Goal: Task Accomplishment & Management: Use online tool/utility

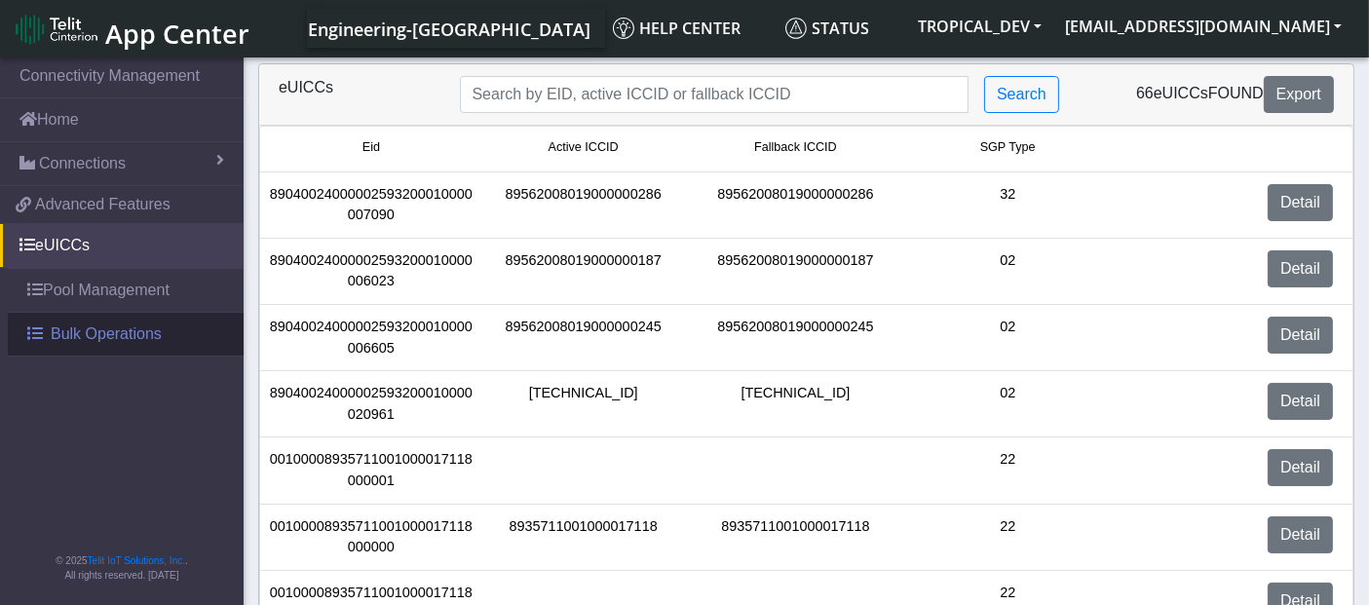
click at [155, 335] on span "Bulk Operations" at bounding box center [106, 334] width 111 height 23
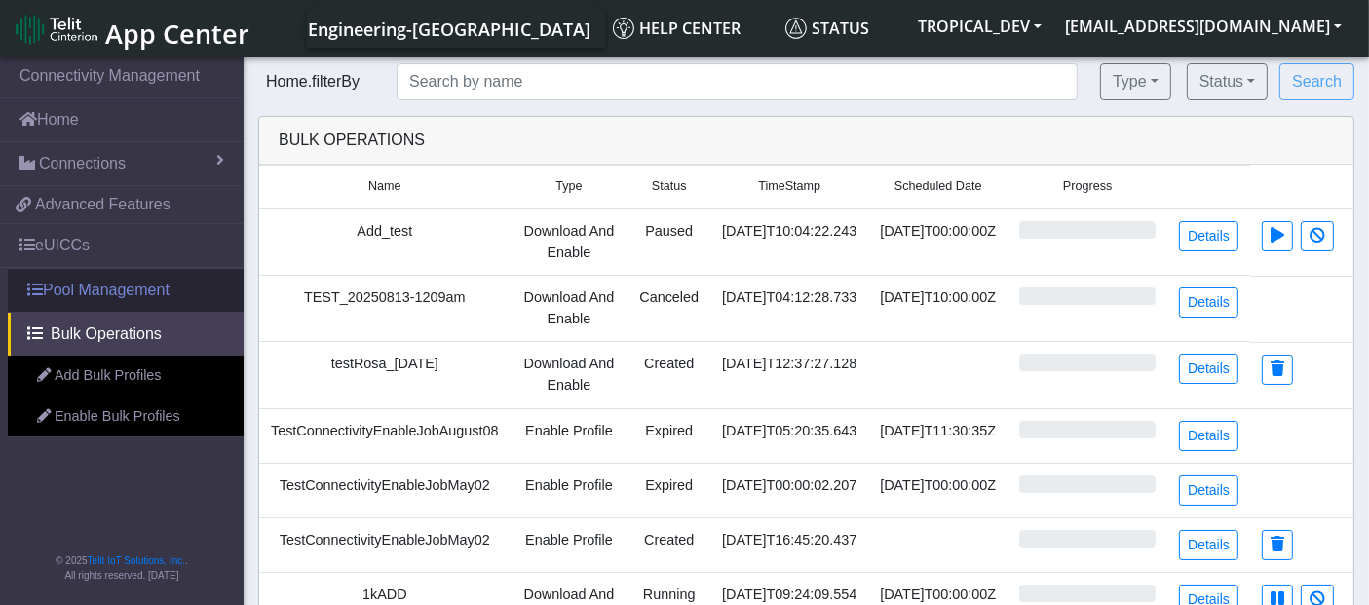
click at [142, 293] on link "Pool Management" at bounding box center [126, 290] width 236 height 43
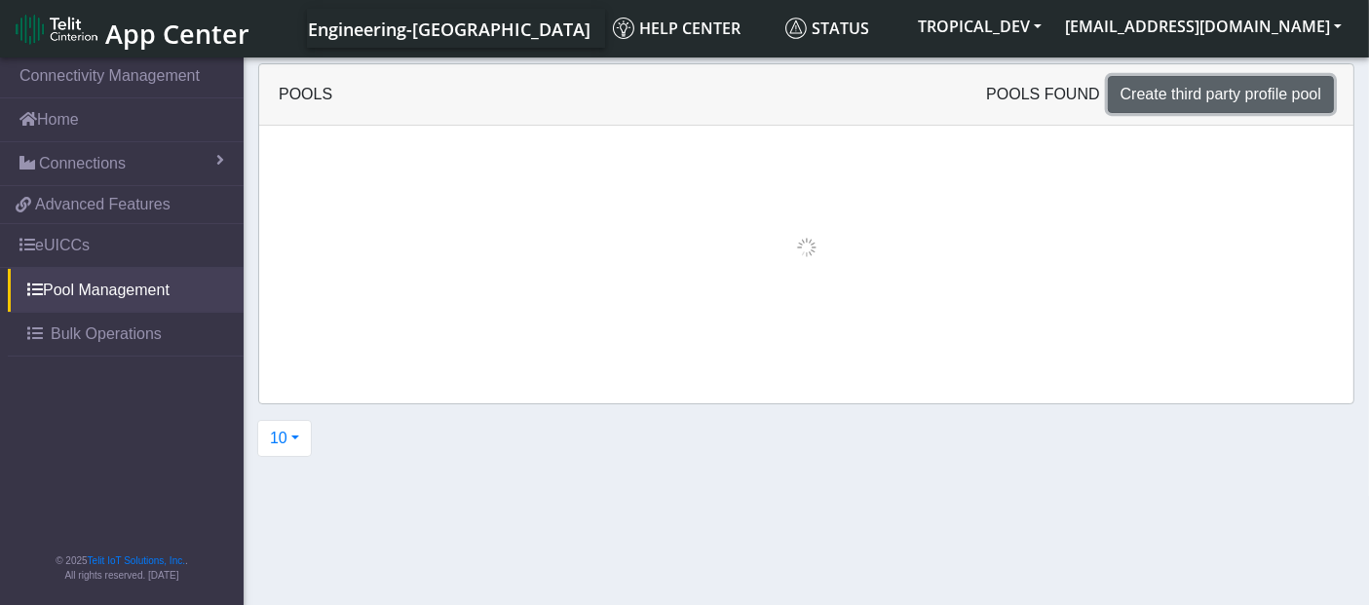
click at [1165, 102] on span "Create third party profile pool" at bounding box center [1221, 94] width 201 height 17
select select "IPv4"
select select "NONE"
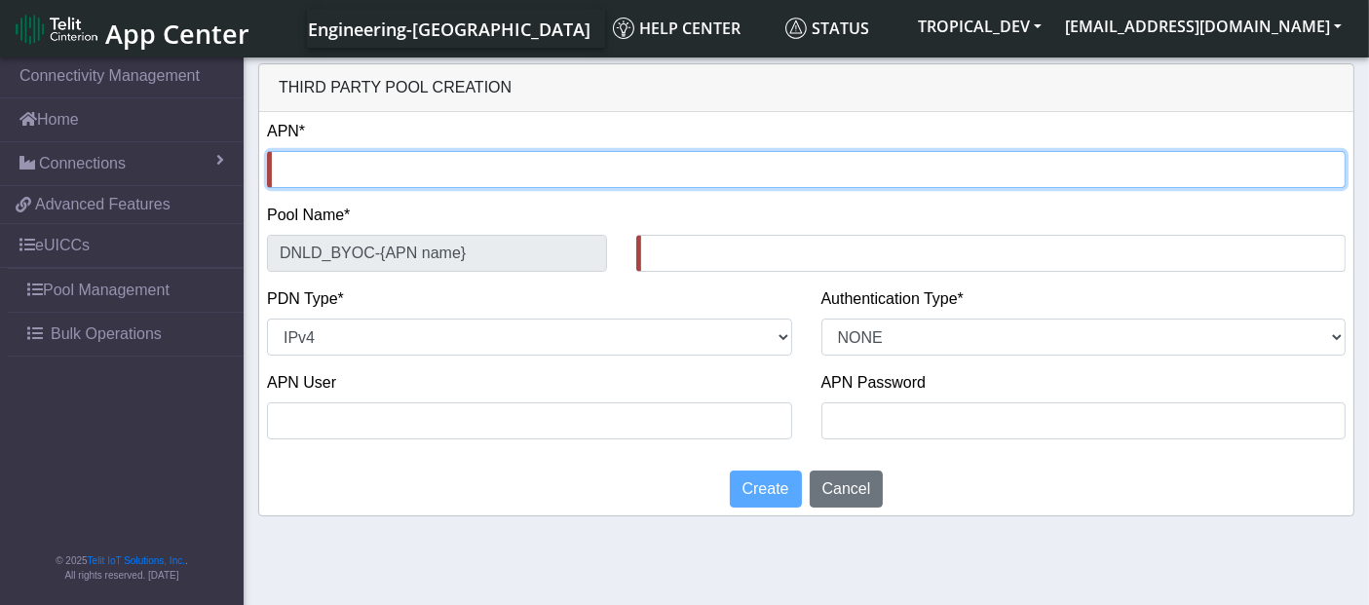
click at [362, 177] on input "text" at bounding box center [806, 169] width 1079 height 37
type input "n"
type input "DNLD_BYOC-n-"
type input "nx"
type input "DNLD_BYOC-nx-"
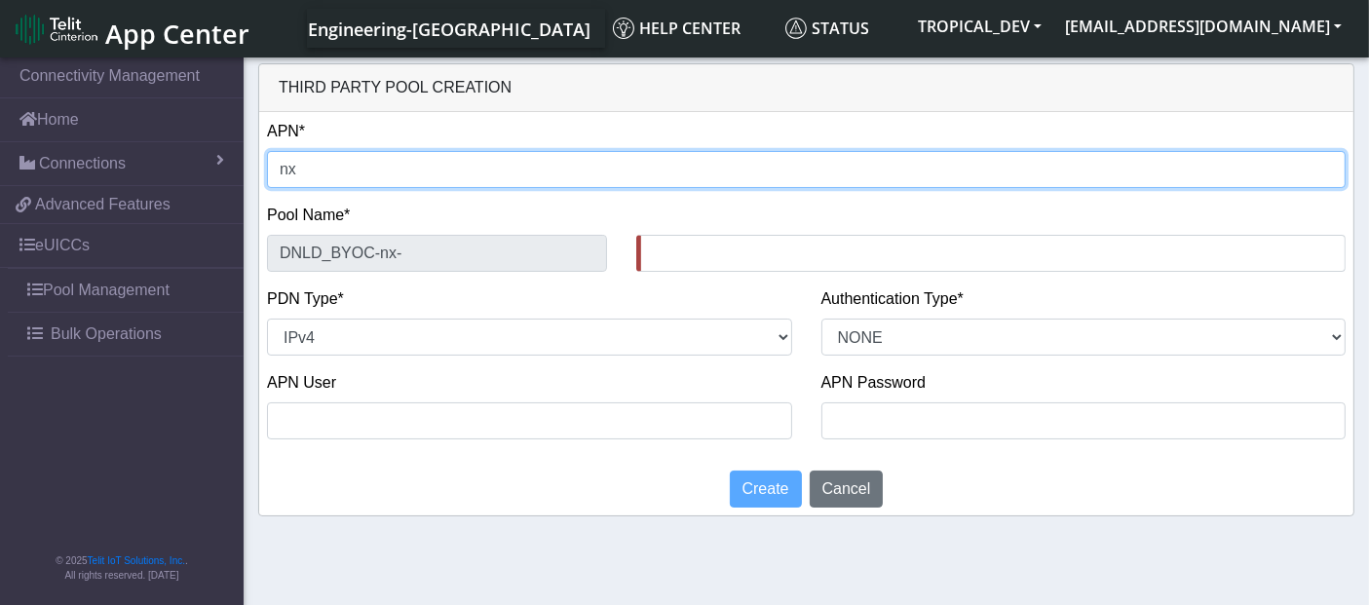
type input "nxt"
type input "DNLD_BYOC-nxt-"
type input "nxt1"
type input "DNLD_BYOC-nxt1-"
type input "nxt17"
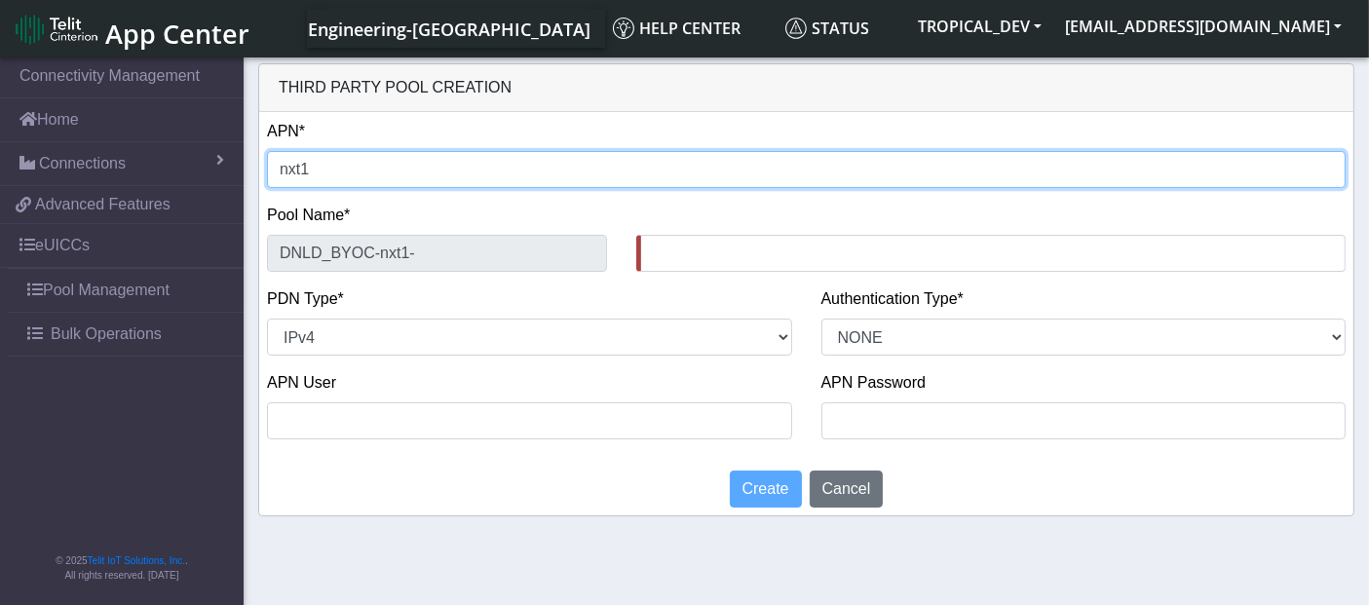
type input "DNLD_BYOC-nxt17-"
type input "nxt17."
type input "DNLD_BYOC-nxt17.-"
type input "nxt17.e"
type input "DNLD_BYOC-nxt17.e-"
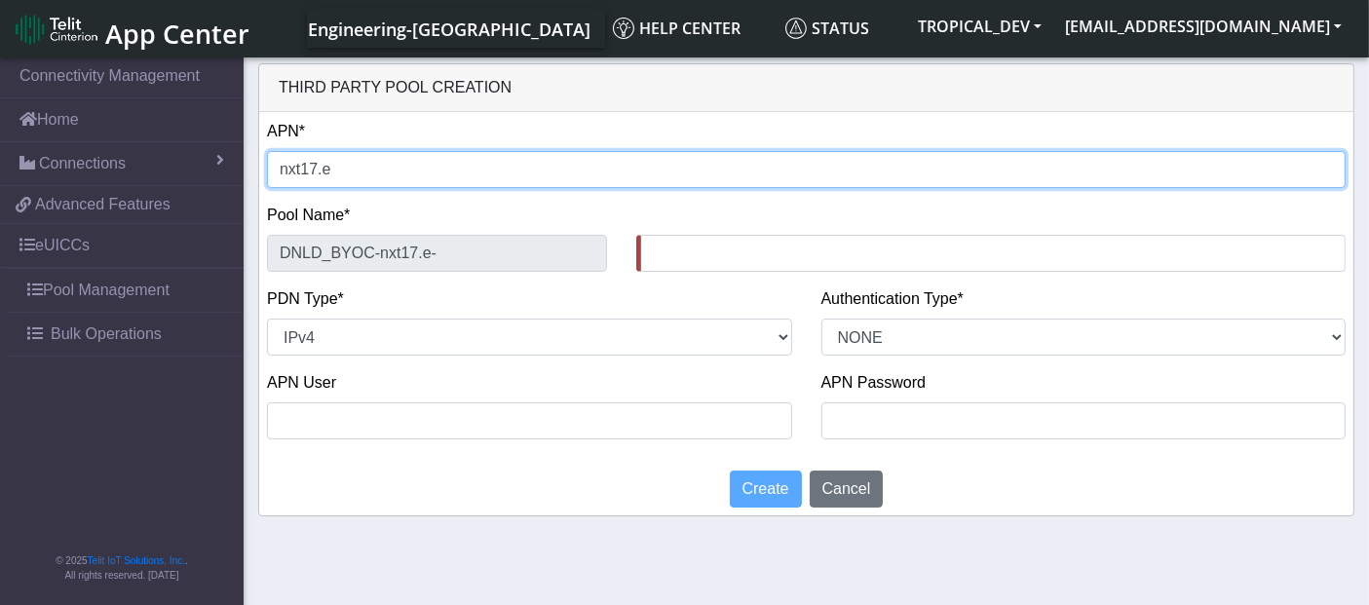
type input "nxt17.ed"
type input "DNLD_BYOC-nxt17.ed-"
type input "[DOMAIN_NAME]"
type input "DNLD_BYOC-nxt17.edu-"
type input "[DOMAIN_NAME]"
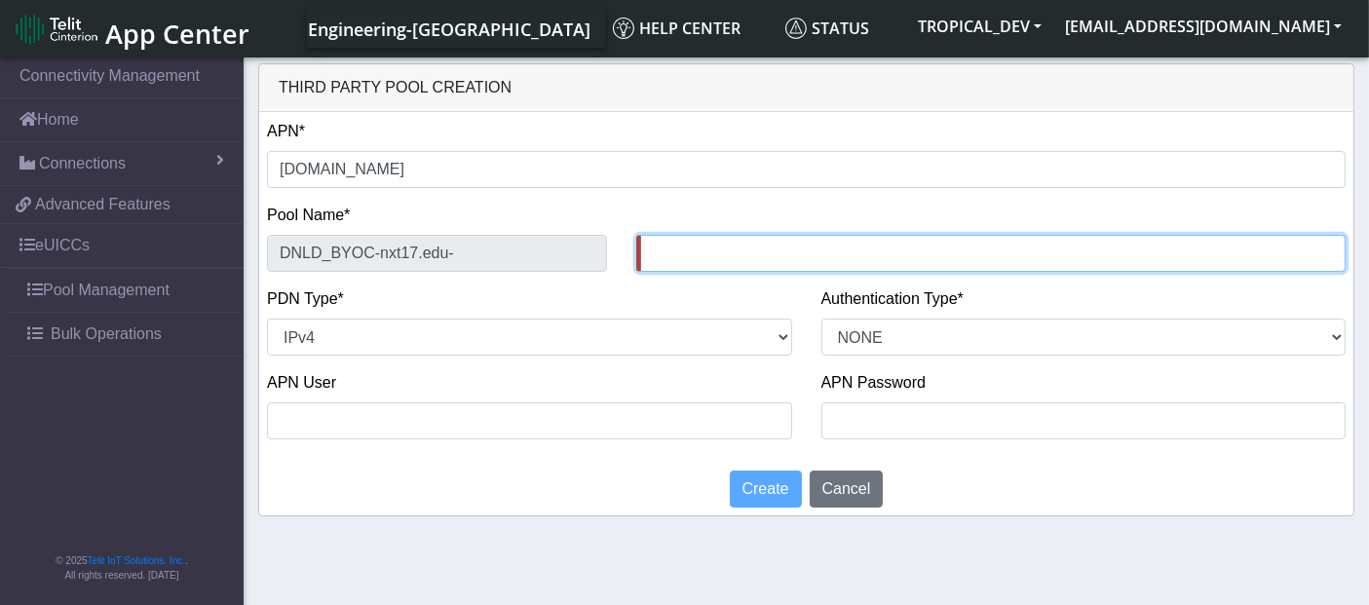
click at [690, 243] on input "text" at bounding box center [991, 253] width 710 height 37
type input "testing"
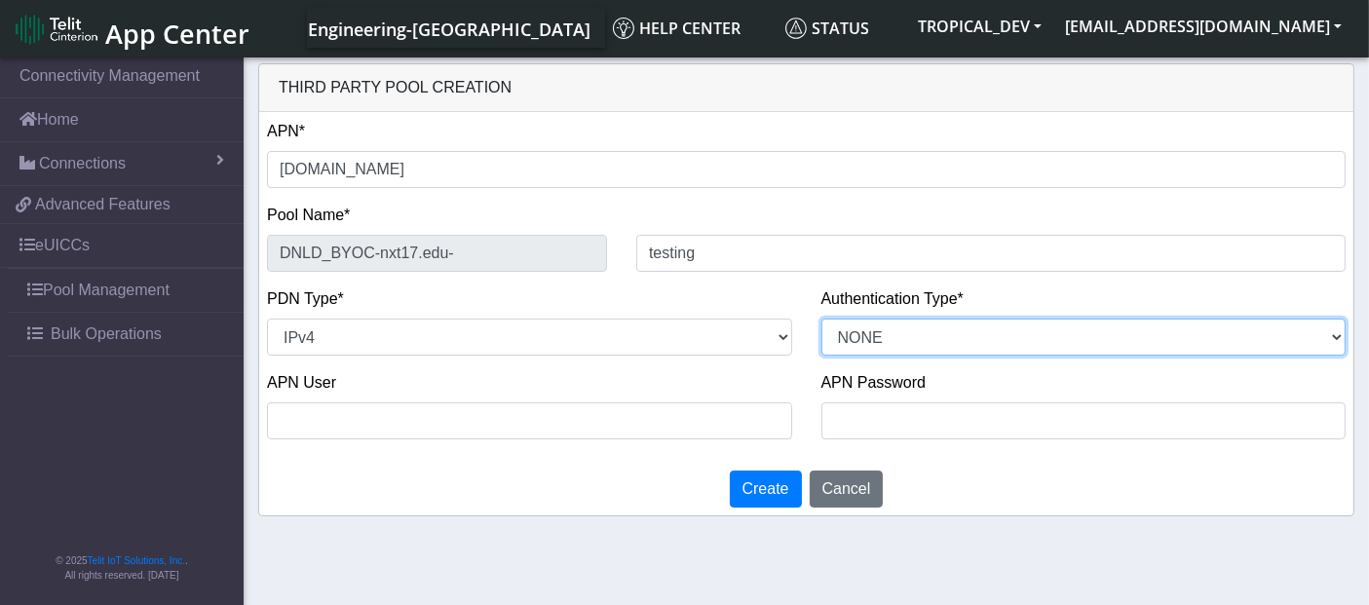
click at [1057, 336] on select "PAP CHAP PAP_OR_CHAP NONE" at bounding box center [1084, 337] width 525 height 37
click at [822, 319] on select "PAP CHAP PAP_OR_CHAP NONE" at bounding box center [1084, 337] width 525 height 37
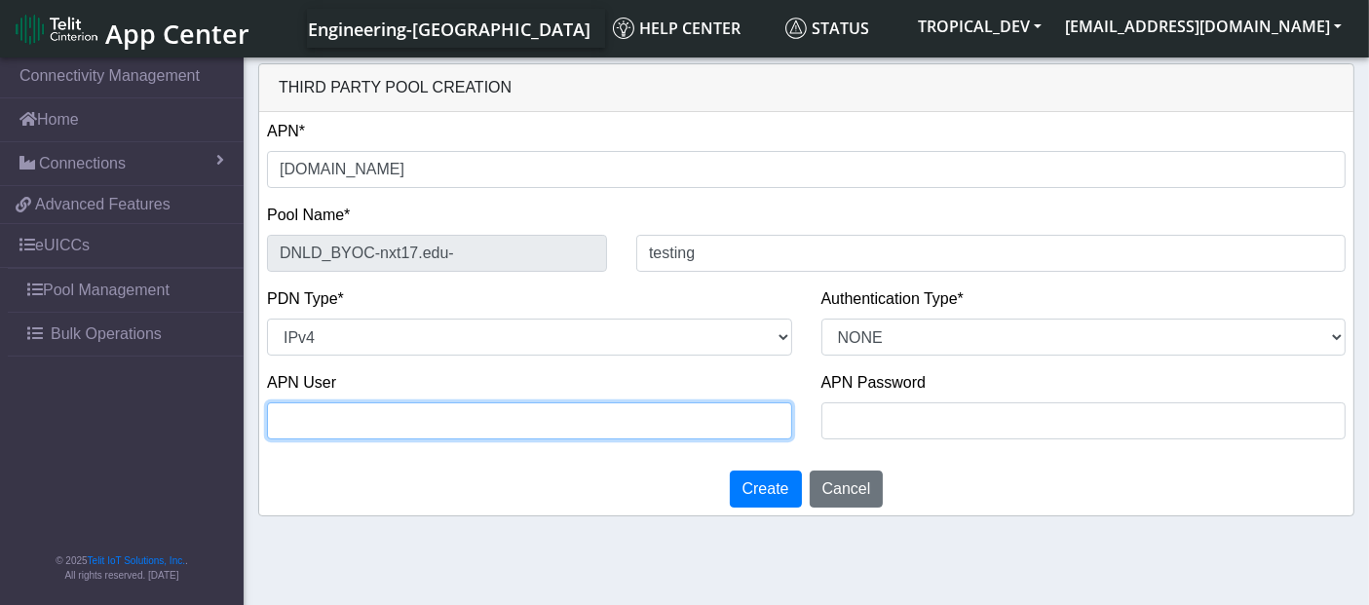
click at [555, 426] on input "text" at bounding box center [529, 421] width 525 height 37
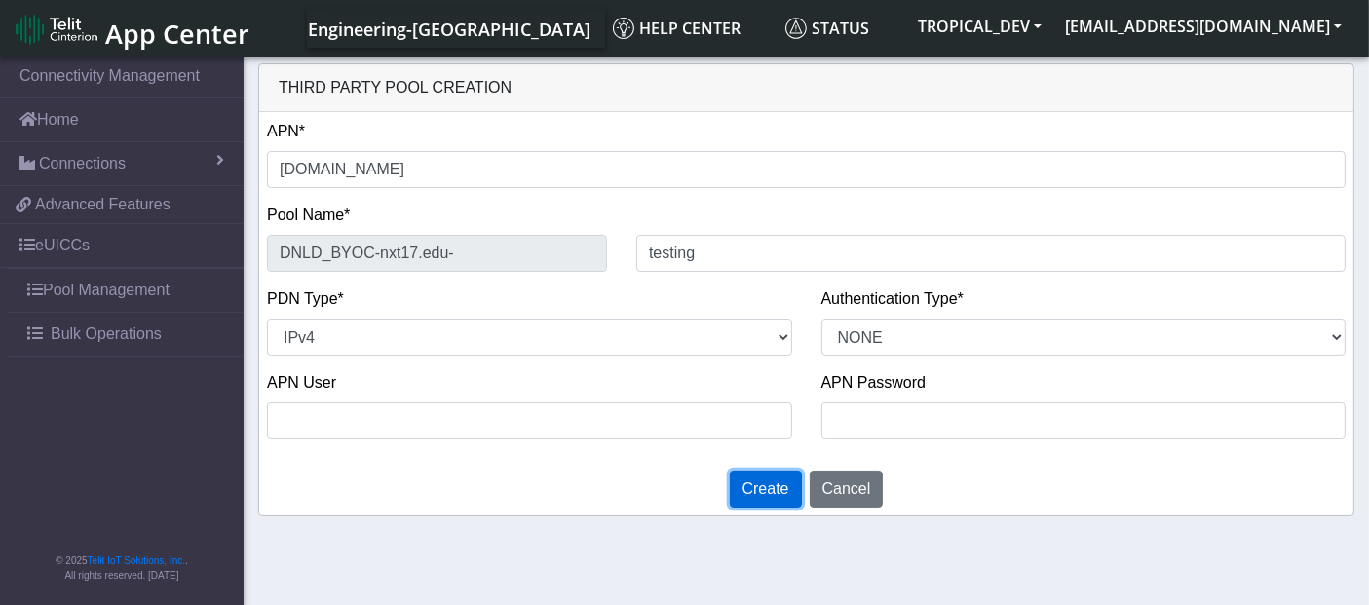
click at [782, 484] on span "Create" at bounding box center [766, 489] width 47 height 17
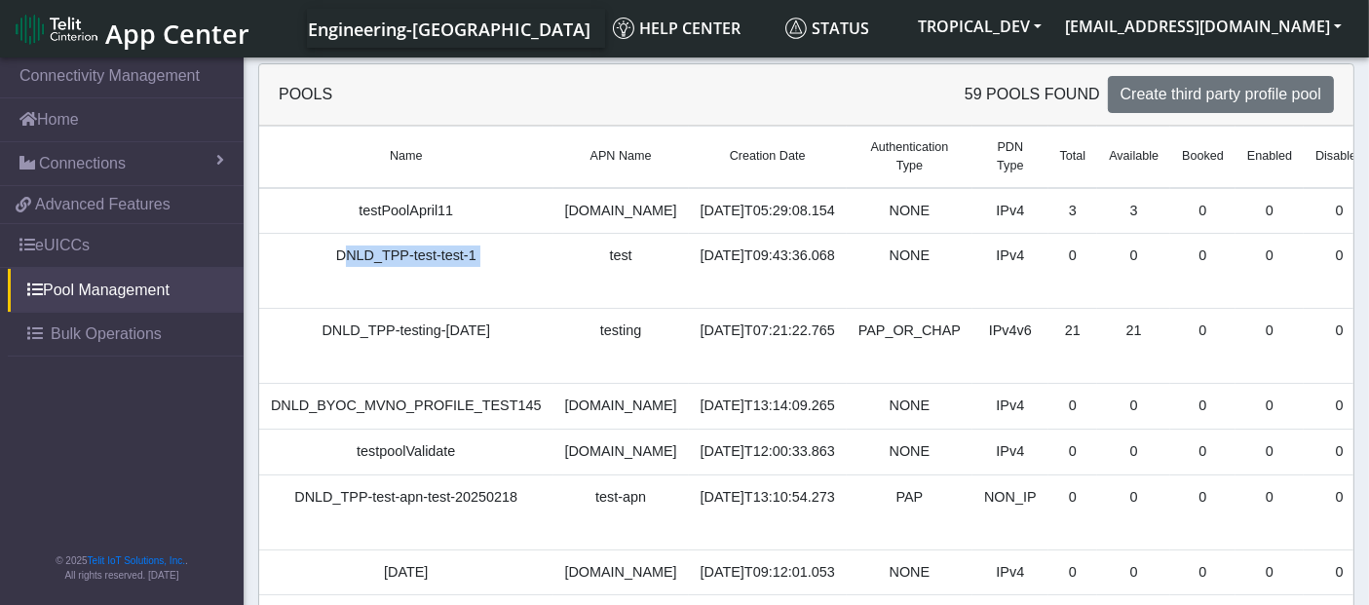
drag, startPoint x: 323, startPoint y: 274, endPoint x: 550, endPoint y: 273, distance: 227.1
click at [550, 273] on tr "DNLD_TPP-test-test-1 test [DATE]T09:43:36.068 NONE IPv4 0 0 0 0 0 0 0 Add Profi…" at bounding box center [937, 271] width 1356 height 75
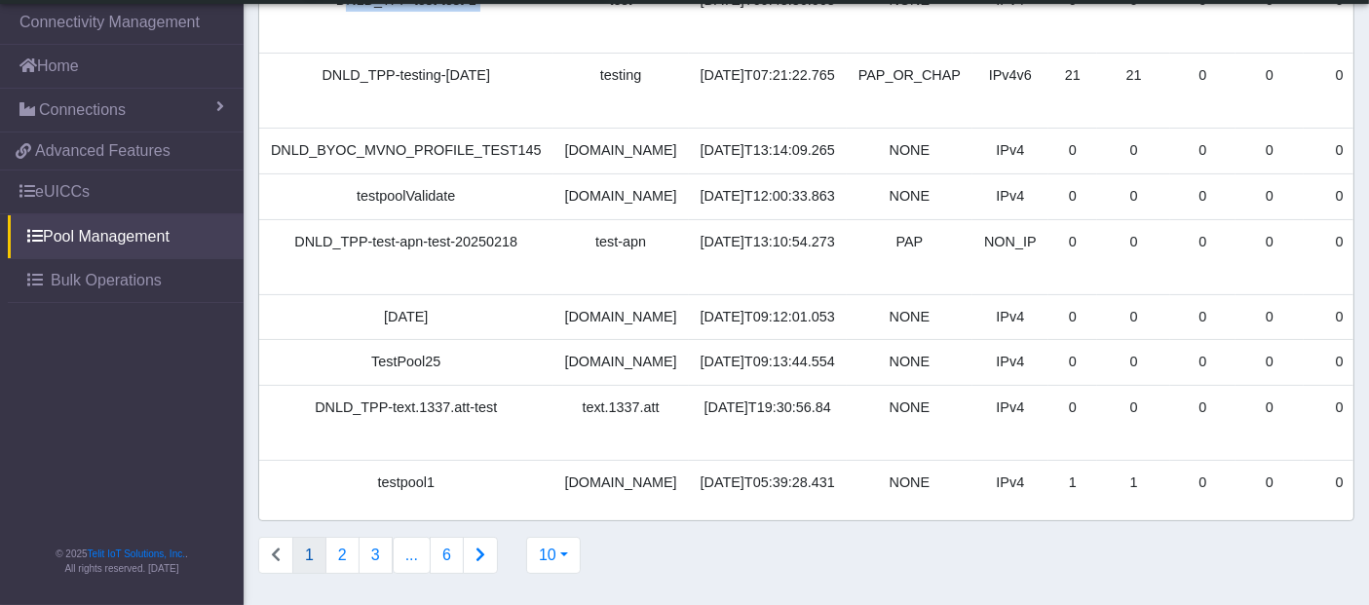
scroll to position [336, 0]
click at [541, 550] on button "10" at bounding box center [553, 555] width 55 height 37
click at [583, 504] on button "100" at bounding box center [604, 511] width 154 height 31
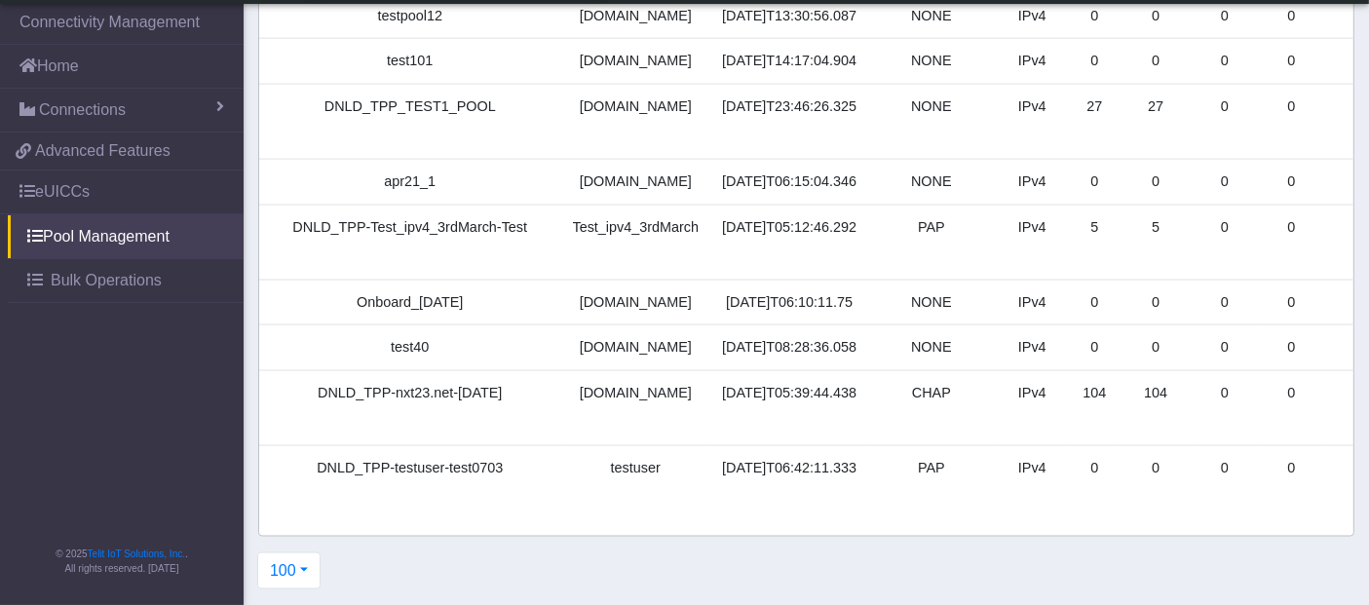
scroll to position [0, 0]
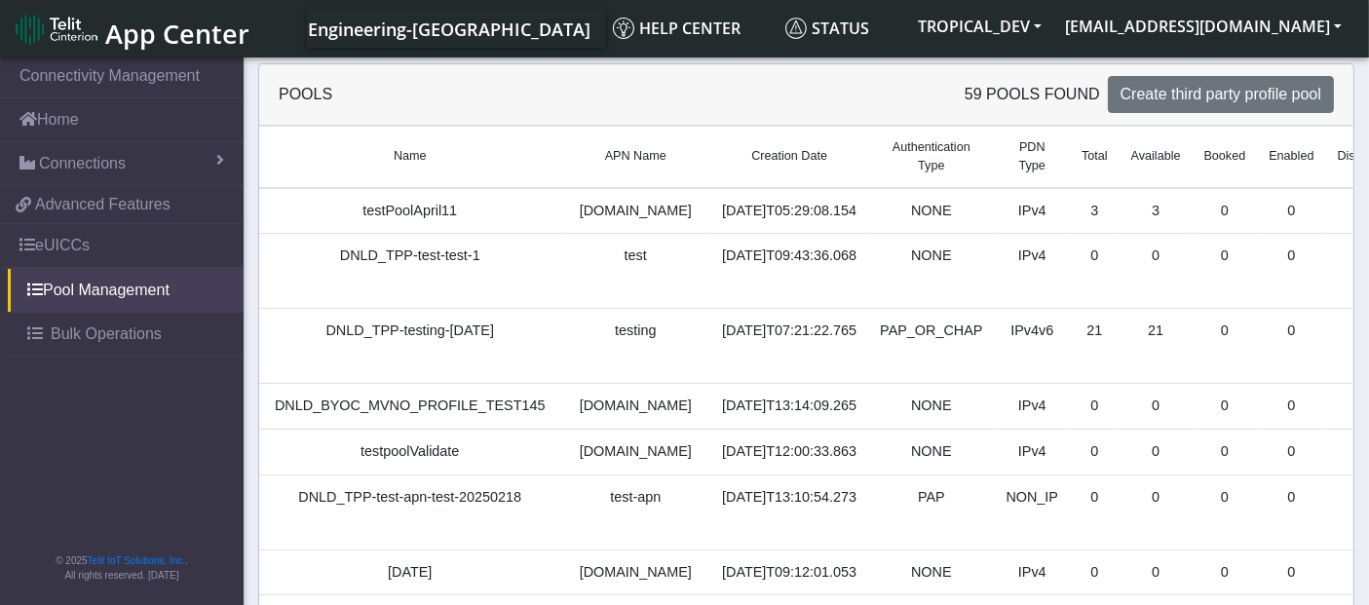
click at [398, 200] on td "testPoolApril11" at bounding box center [410, 211] width 302 height 46
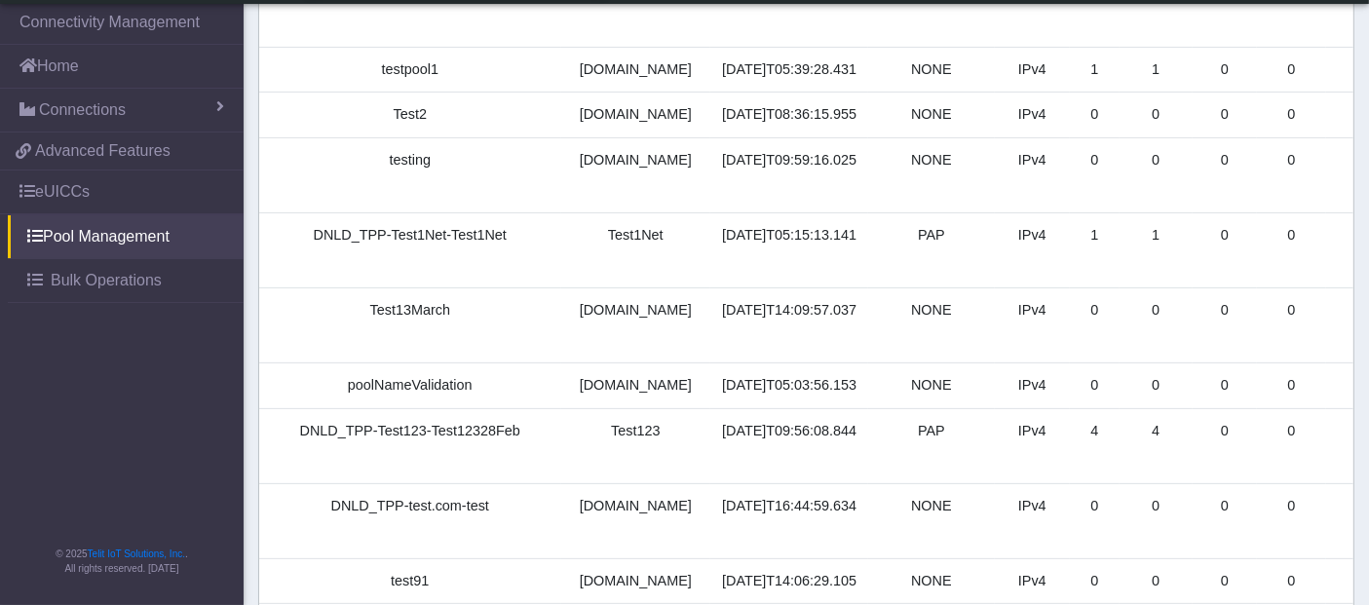
scroll to position [649, 0]
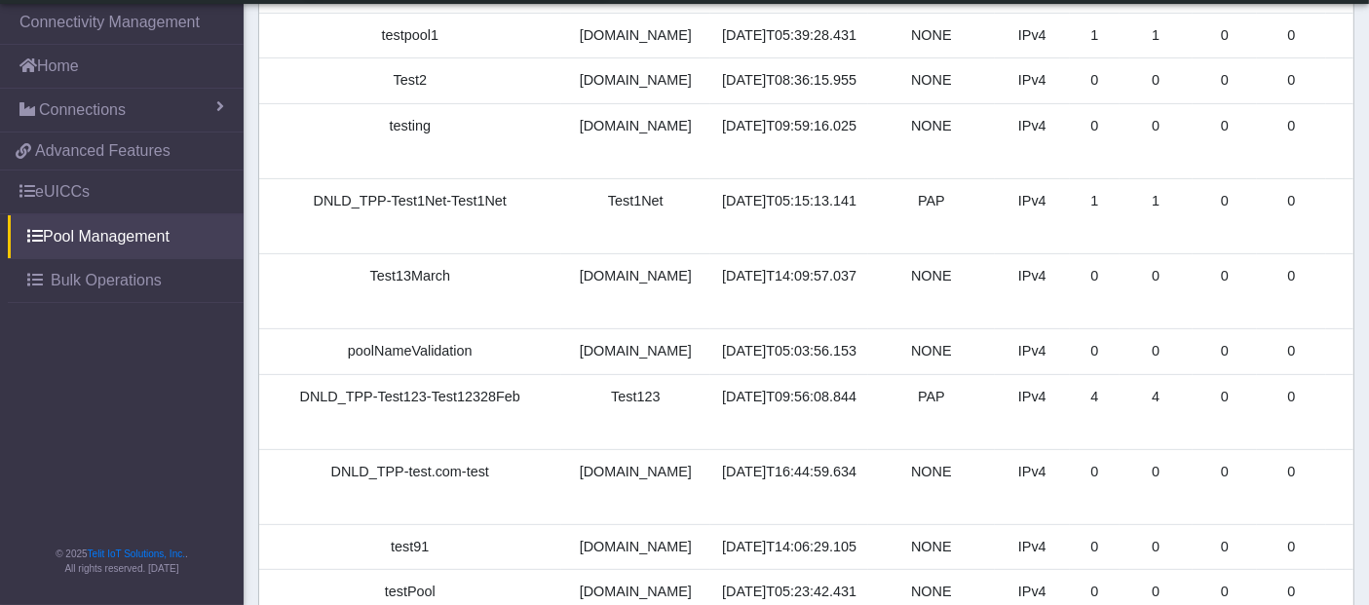
click at [621, 137] on div "[DOMAIN_NAME]" at bounding box center [636, 126] width 127 height 21
click at [583, 137] on div "[DOMAIN_NAME]" at bounding box center [636, 126] width 127 height 21
click at [395, 179] on td "testing" at bounding box center [410, 141] width 302 height 75
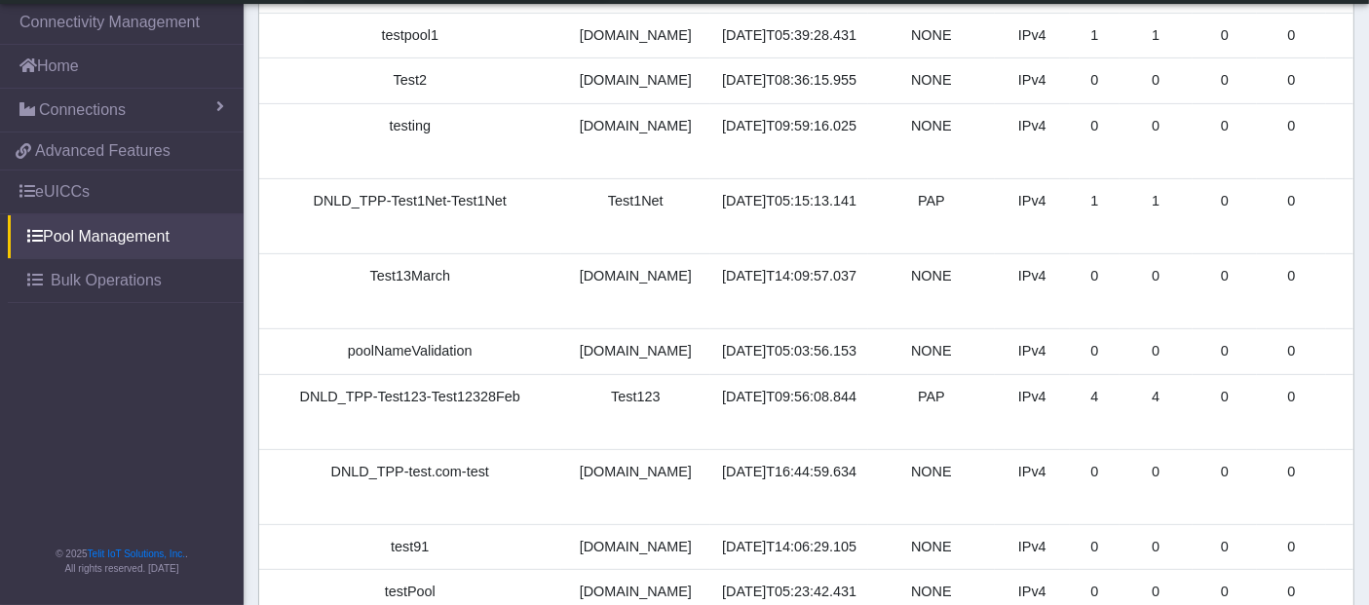
click at [395, 179] on td "testing" at bounding box center [410, 141] width 302 height 75
copy td "testing"
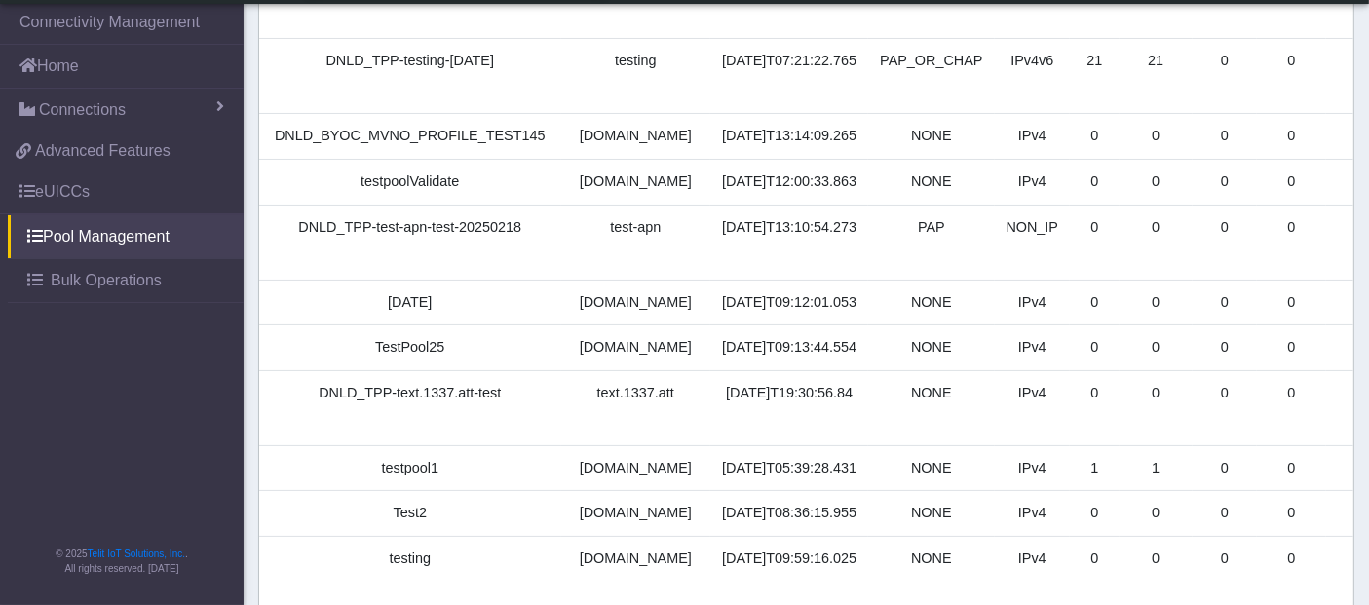
scroll to position [0, 0]
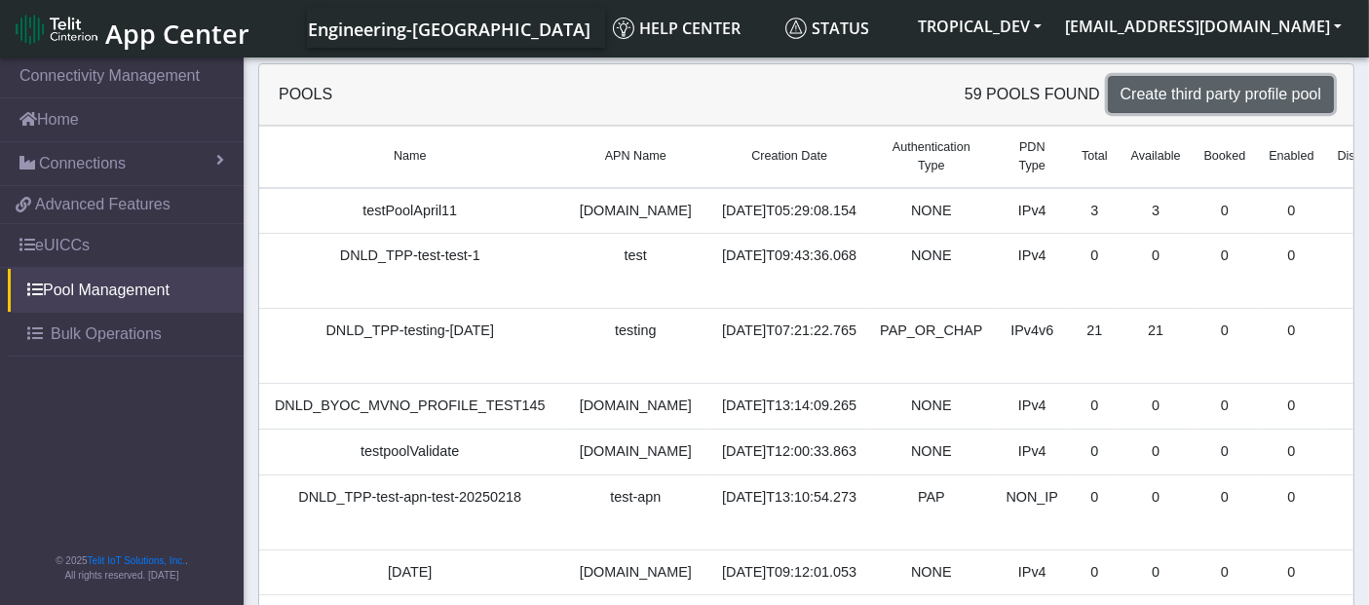
click at [1267, 88] on span "Create third party profile pool" at bounding box center [1221, 94] width 201 height 17
select select "IPv4"
select select "NONE"
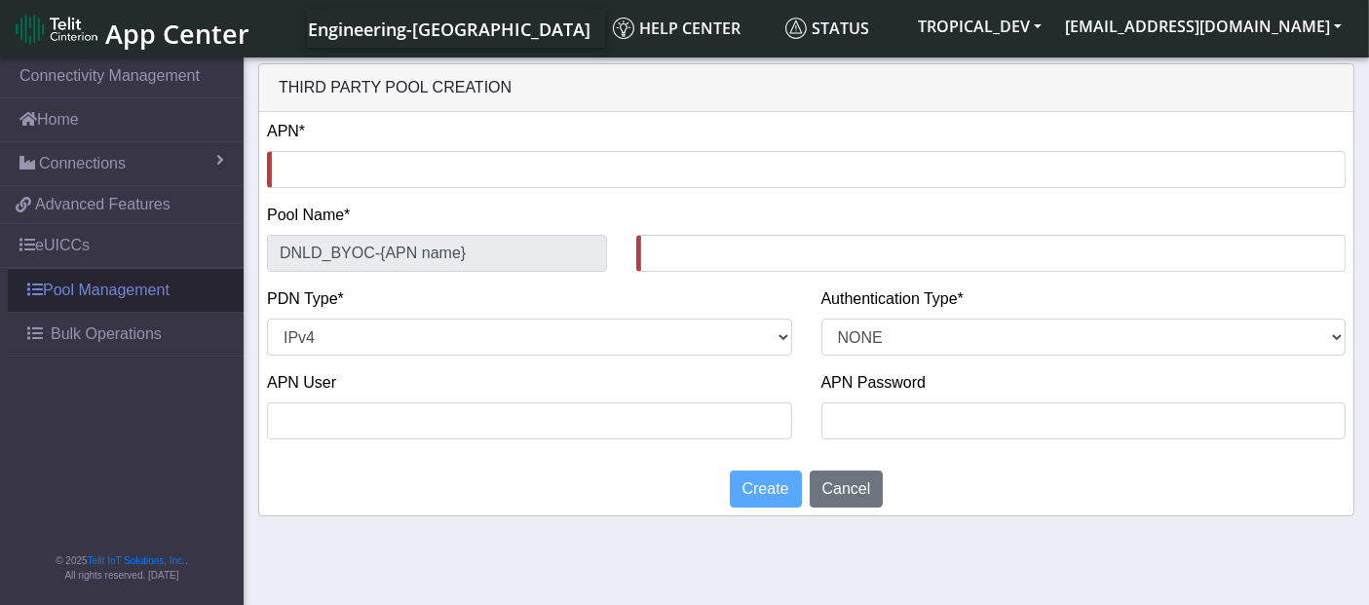
click at [132, 300] on link "Pool Management" at bounding box center [126, 290] width 236 height 43
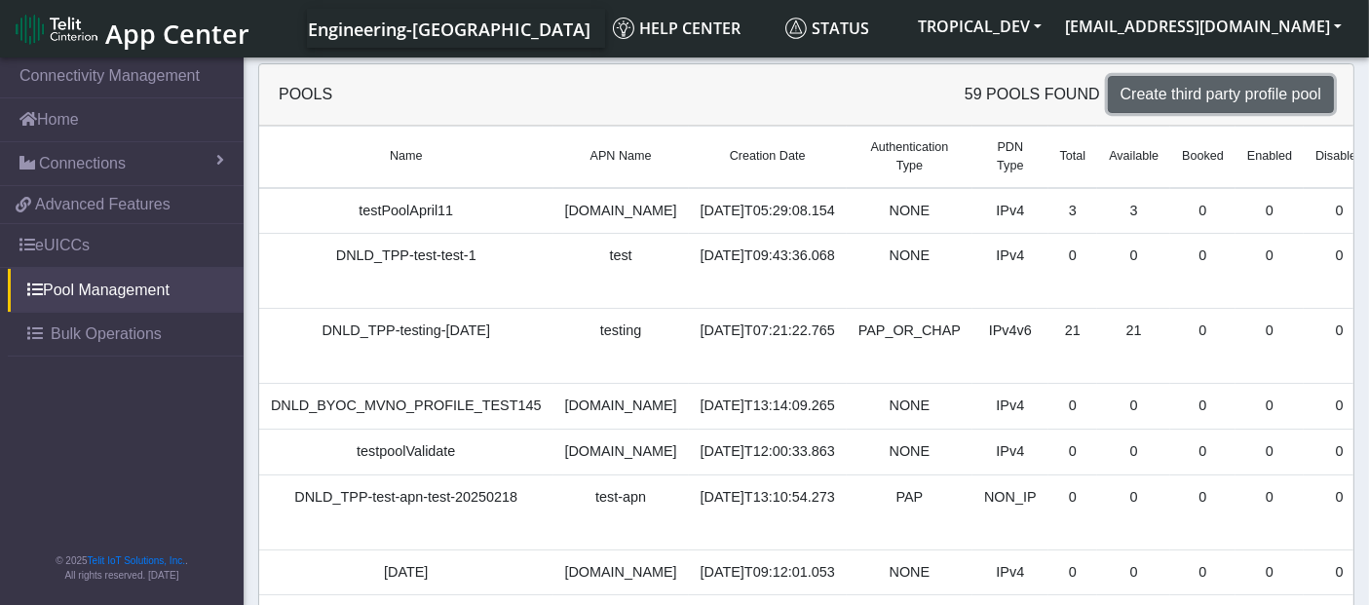
click at [1218, 90] on span "Create third party profile pool" at bounding box center [1221, 94] width 201 height 17
select select "IPv4"
select select "NONE"
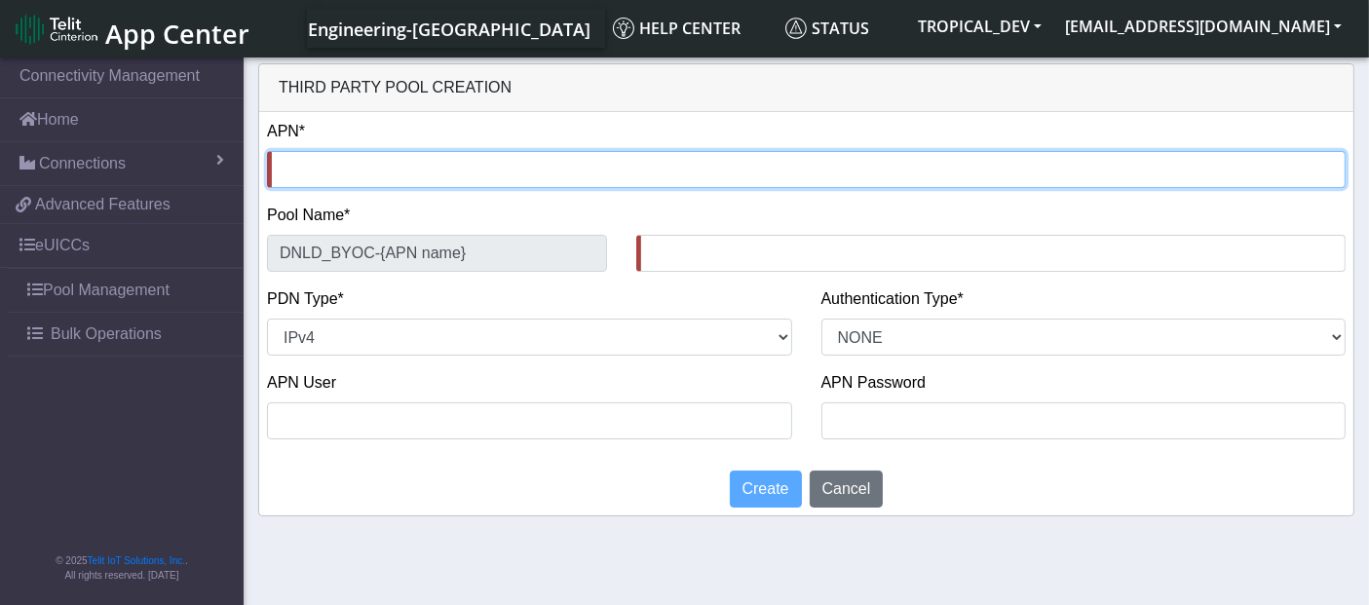
click at [348, 180] on input "text" at bounding box center [806, 169] width 1079 height 37
type input "n"
type input "DNLD_BYOC-n-"
type input "ne"
type input "DNLD_BYOC-ne-"
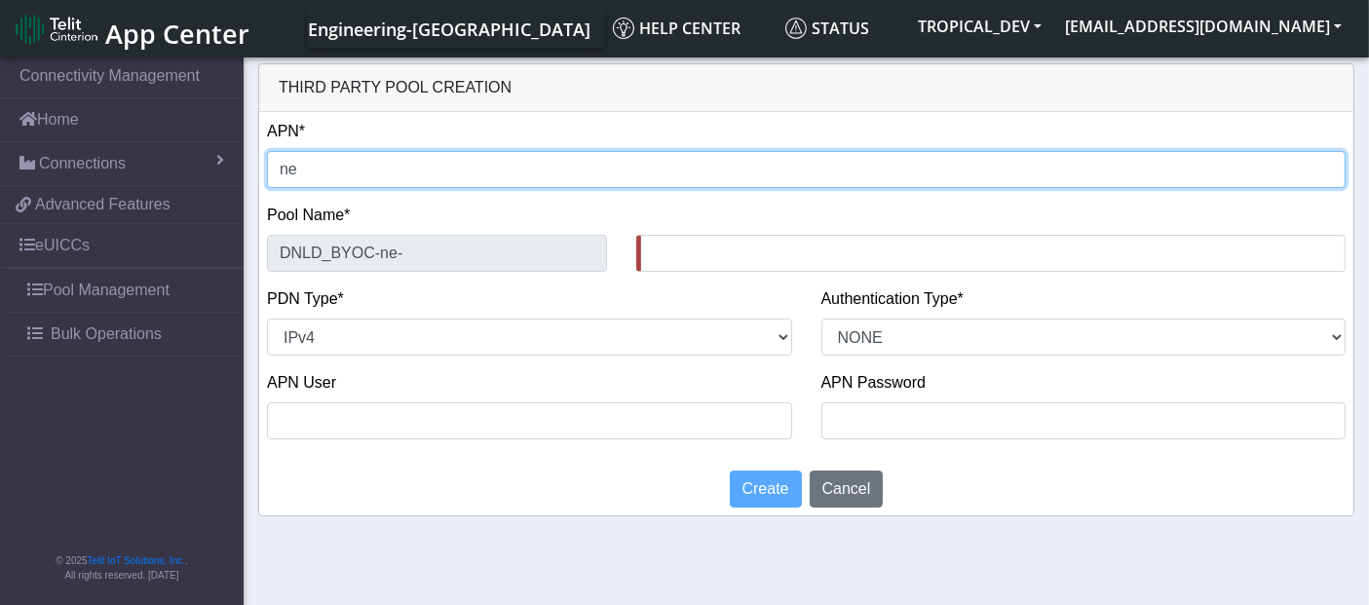
type input "n"
type input "DNLD_BYOC-n-"
type input "nx"
type input "DNLD_BYOC-nx-"
type input "nxt"
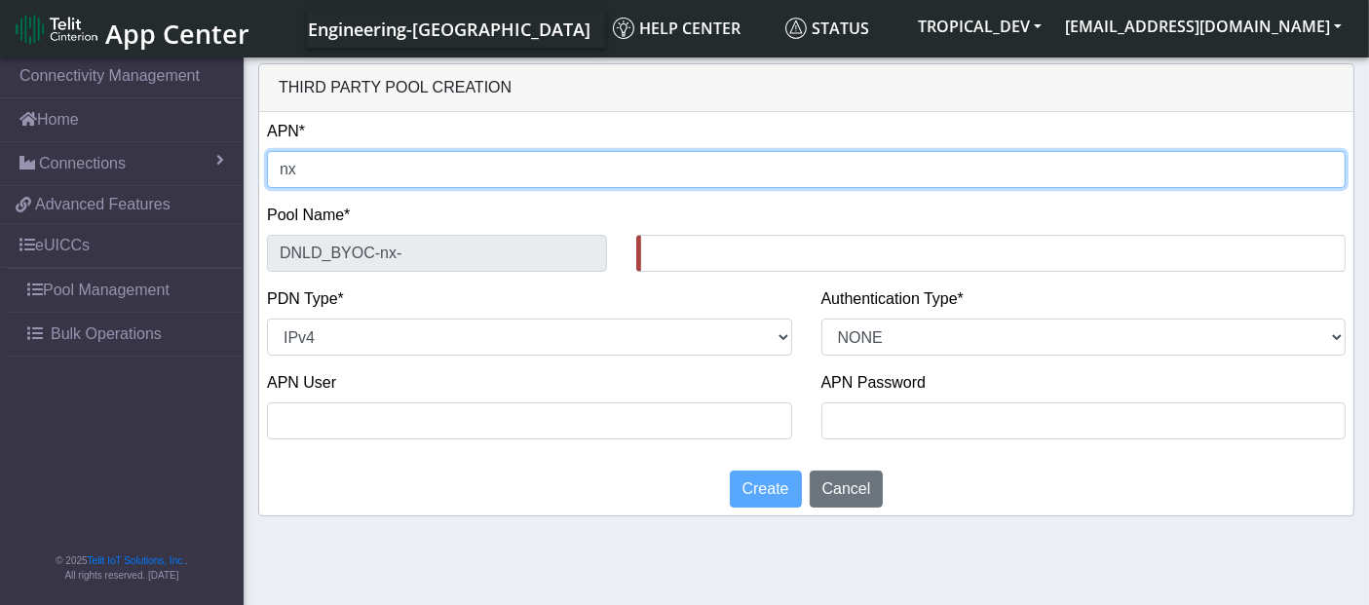
type input "DNLD_BYOC-nxt-"
type input "nxt1"
type input "DNLD_BYOC-nxt1-"
type input "nxt17"
type input "DNLD_BYOC-nxt17-"
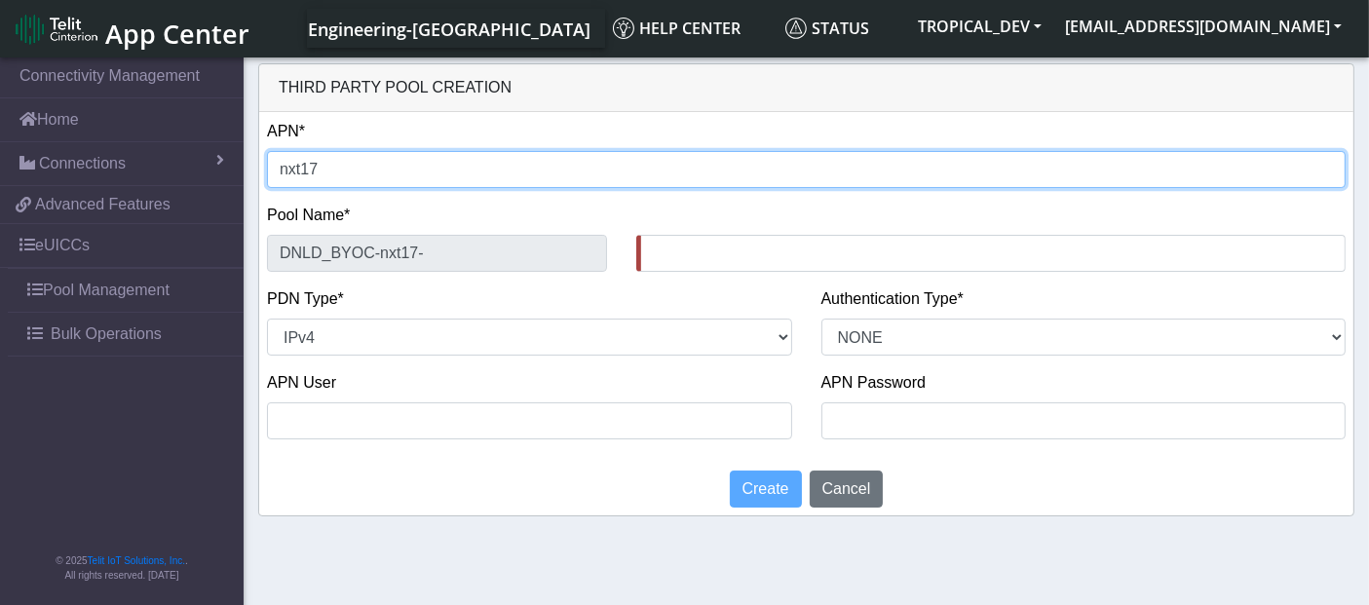
type input "nxt17."
type input "DNLD_BYOC-nxt17.-"
type input "nxt17.n"
type input "DNLD_BYOC-nxt17.n-"
type input "nxt17.nx"
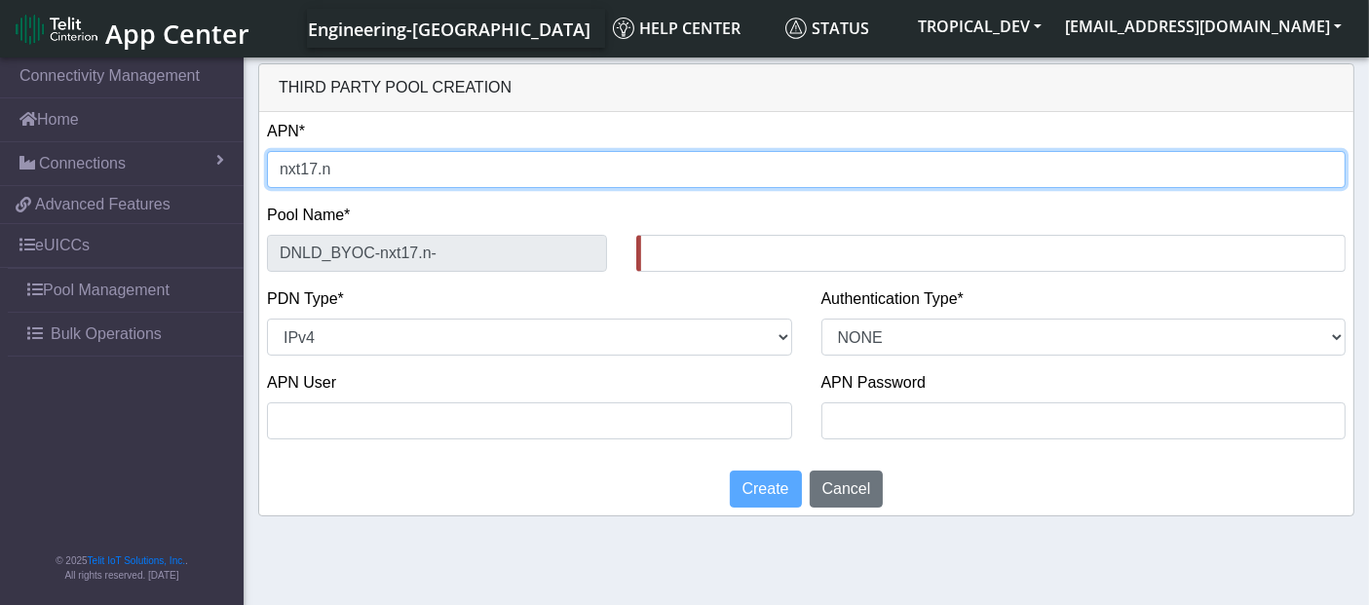
type input "DNLD_BYOC-nxt17.nx-"
type input "nxt17.nxt"
type input "DNLD_BYOC-nxt17.nxt-"
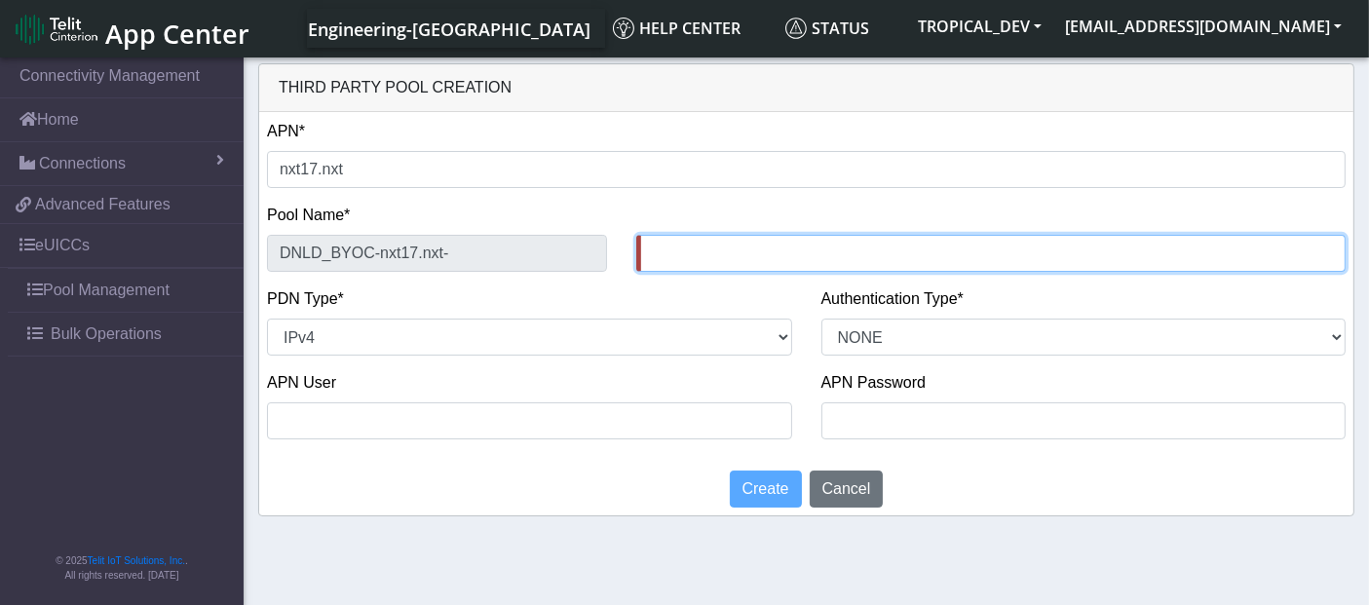
click at [726, 250] on input "text" at bounding box center [991, 253] width 710 height 37
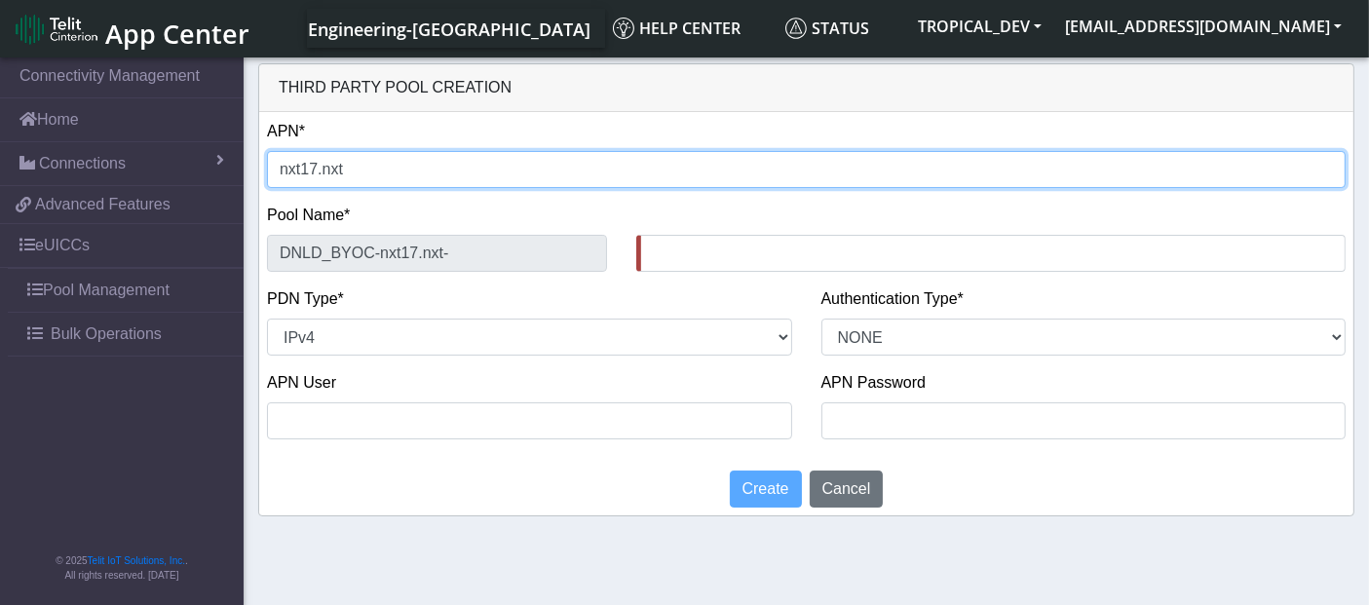
click at [365, 166] on input "nxt17.nxt" at bounding box center [806, 169] width 1079 height 37
type input "nxt17.nx"
type input "DNLD_BYOC-nxt17.nx-"
type input "nxt17.n"
type input "DNLD_BYOC-nxt17.n-"
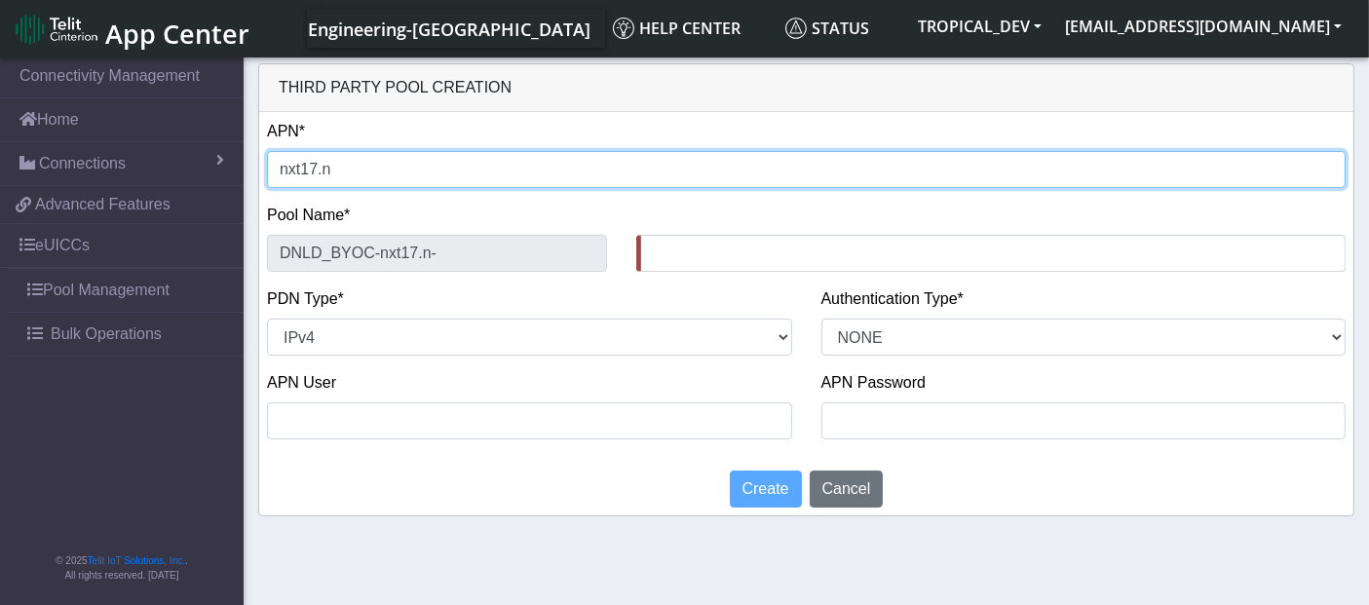
type input "nxt17."
type input "DNLD_BYOC-nxt17.-"
type input "nxt17.e"
type input "DNLD_BYOC-nxt17.e-"
type input "[DOMAIN_NAME]"
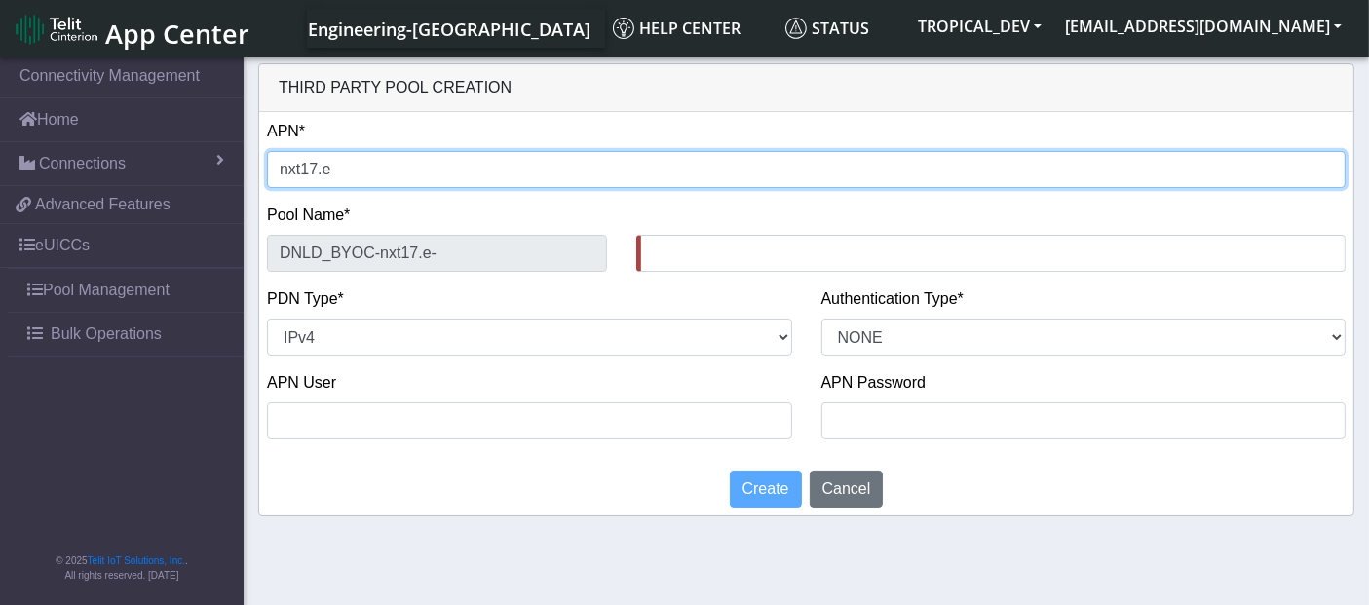
type input "DNLD_BYOC-nxt17.eu-"
type input "[DOMAIN_NAME]"
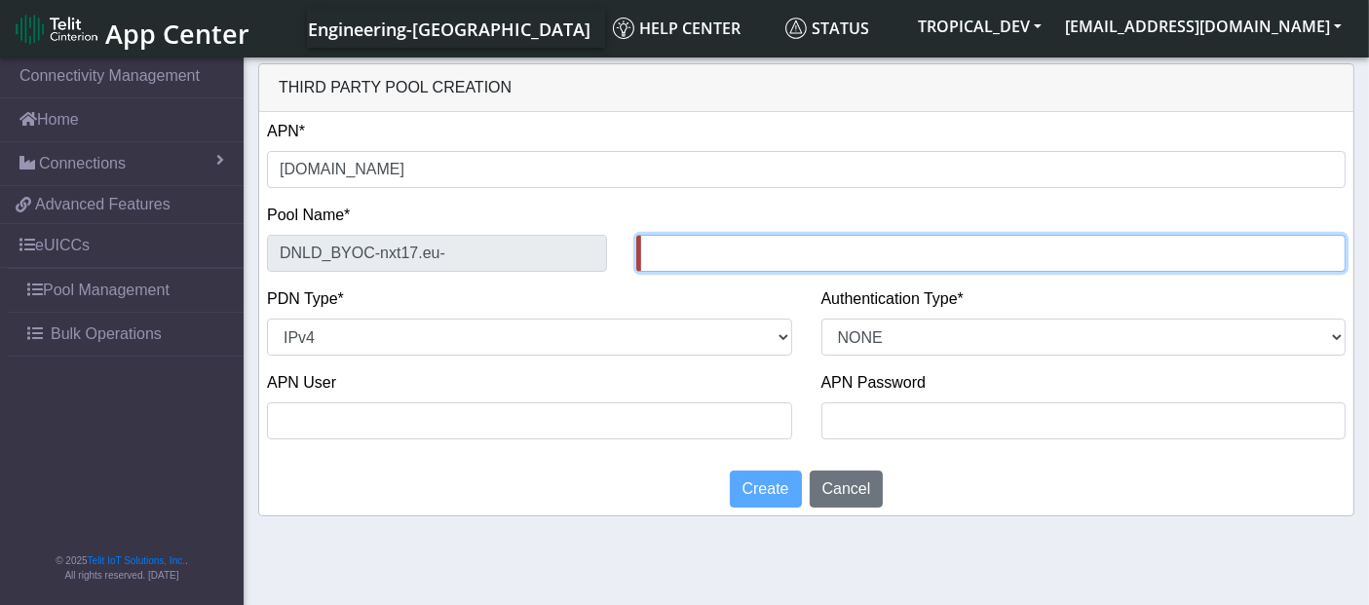
click at [725, 265] on input "text" at bounding box center [991, 253] width 710 height 37
type input "testing_[DATE]"
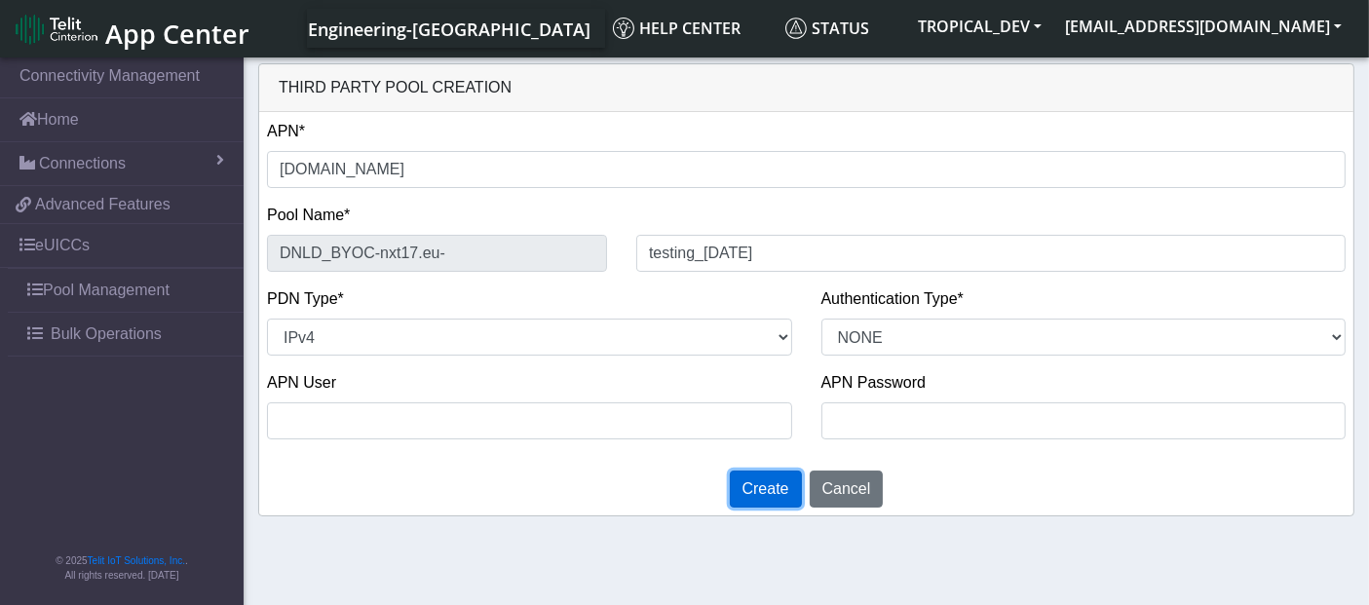
drag, startPoint x: 745, startPoint y: 482, endPoint x: 840, endPoint y: 345, distance: 167.4
click at [904, 387] on div "Third party pool creation APN* [DOMAIN_NAME] Pool Name* DNLD_BYOC-nxt17.eu- tes…" at bounding box center [806, 289] width 1097 height 453
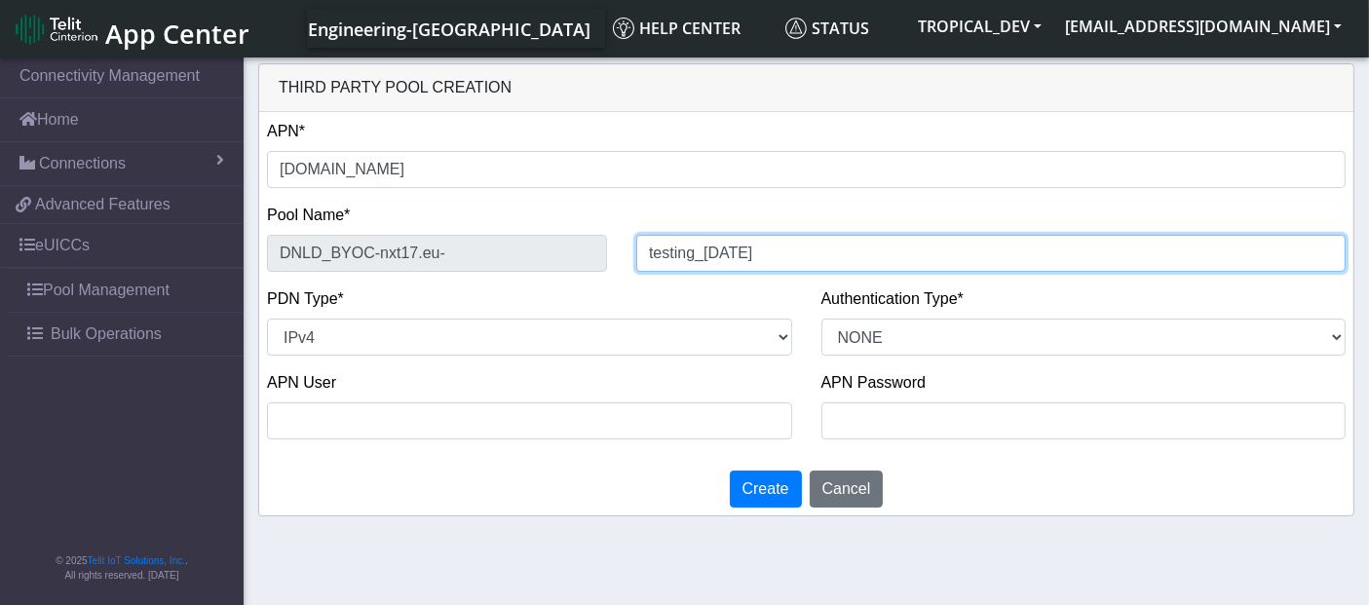
click at [596, 238] on div "DNLD_BYOC-nxt17.eu- testing_[DATE]" at bounding box center [806, 253] width 1108 height 37
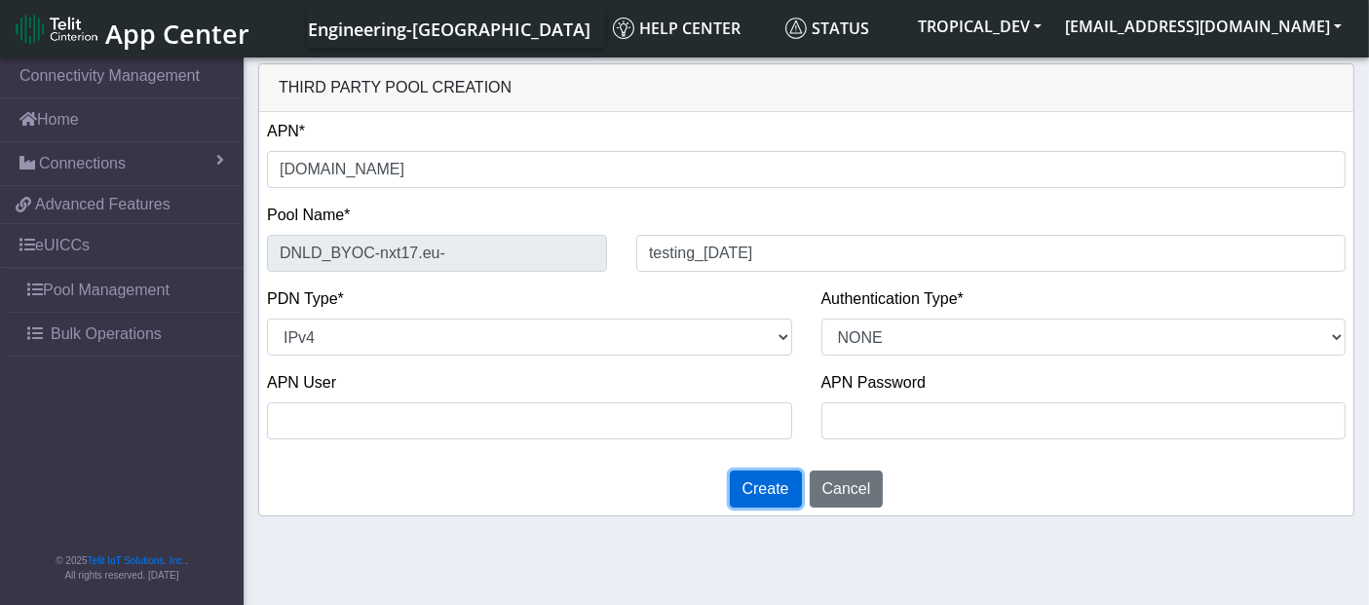
drag, startPoint x: 777, startPoint y: 482, endPoint x: 784, endPoint y: 468, distance: 15.3
click at [777, 482] on span "Create" at bounding box center [766, 489] width 47 height 17
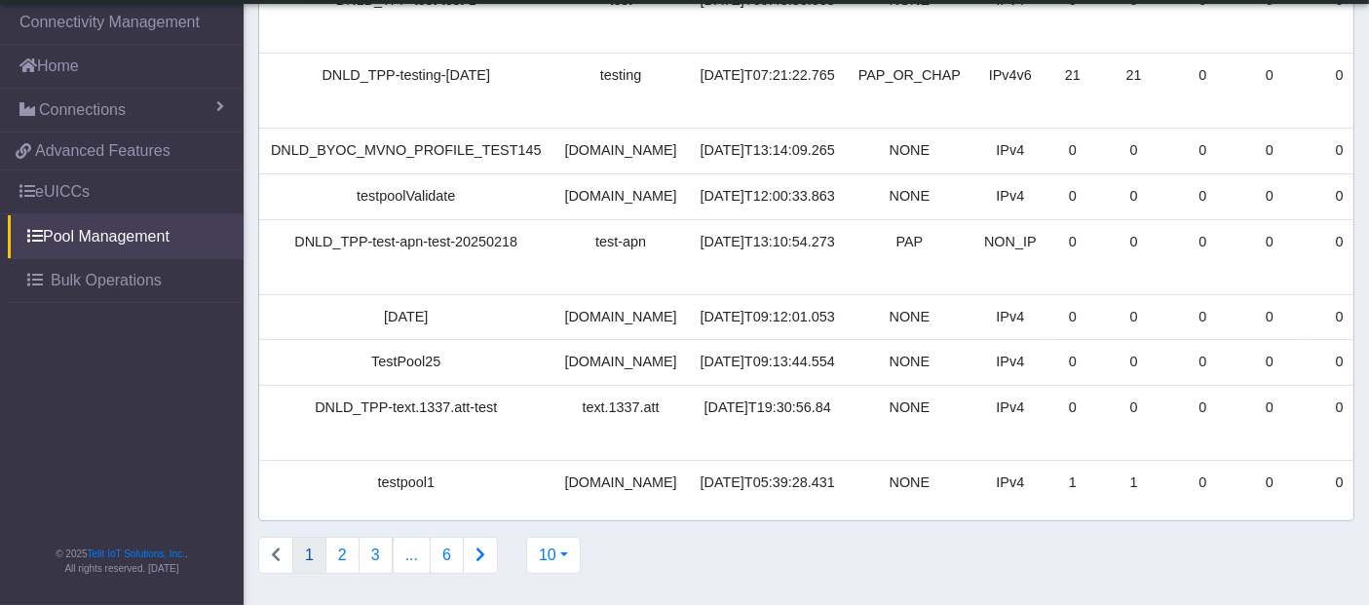
scroll to position [336, 0]
click at [541, 565] on button "10" at bounding box center [553, 555] width 55 height 37
click at [563, 519] on button "100" at bounding box center [604, 511] width 154 height 31
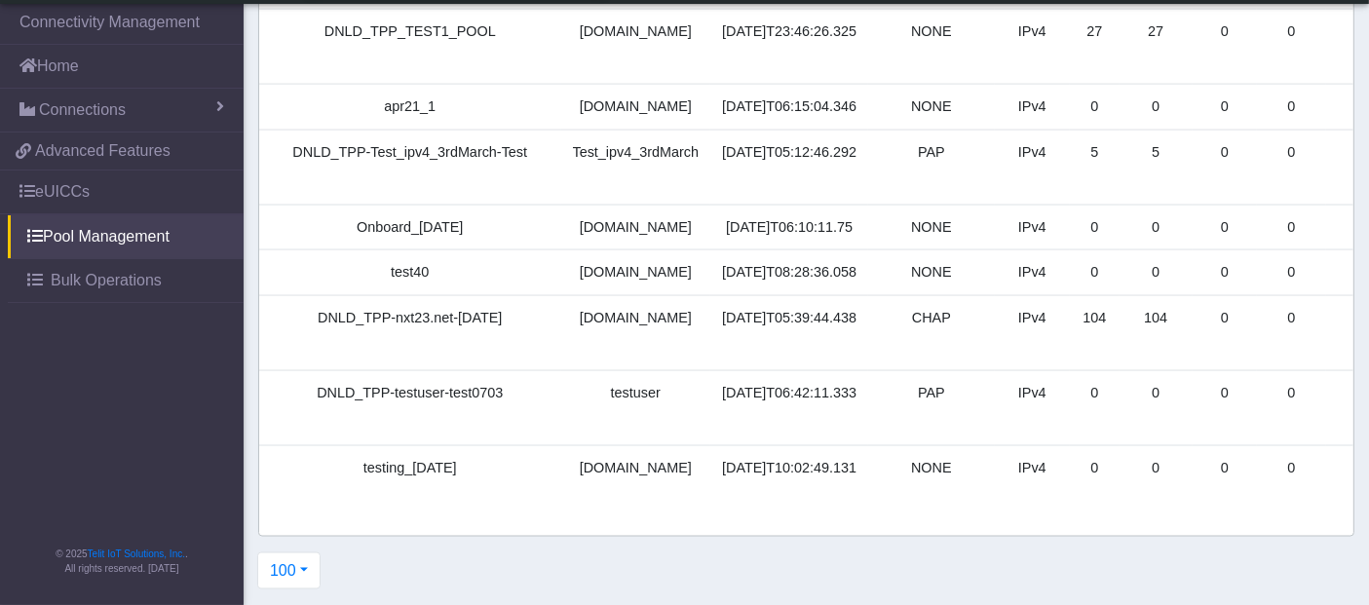
scroll to position [3790, 0]
drag, startPoint x: 349, startPoint y: 456, endPoint x: 442, endPoint y: 449, distance: 92.9
click at [442, 449] on td "testing_[DATE]" at bounding box center [410, 482] width 302 height 75
click at [404, 459] on td "testing_[DATE]" at bounding box center [410, 482] width 302 height 75
click at [403, 459] on td "testing_[DATE]" at bounding box center [410, 482] width 302 height 75
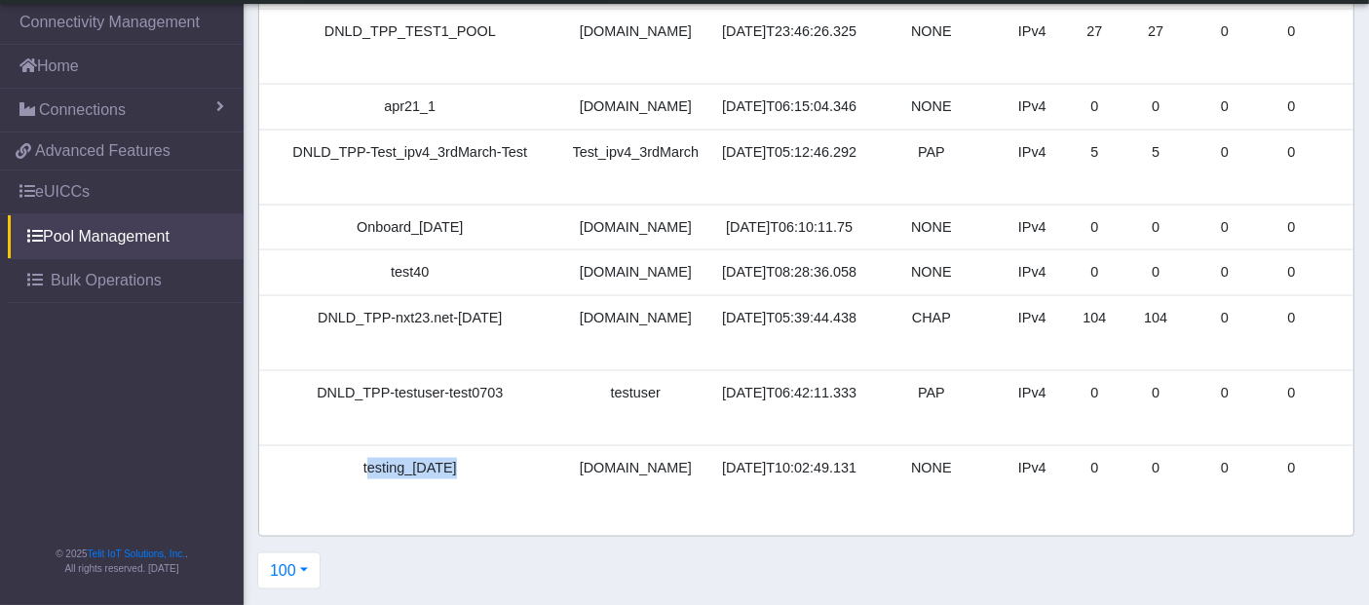
click at [360, 459] on td "testing_[DATE]" at bounding box center [410, 482] width 302 height 75
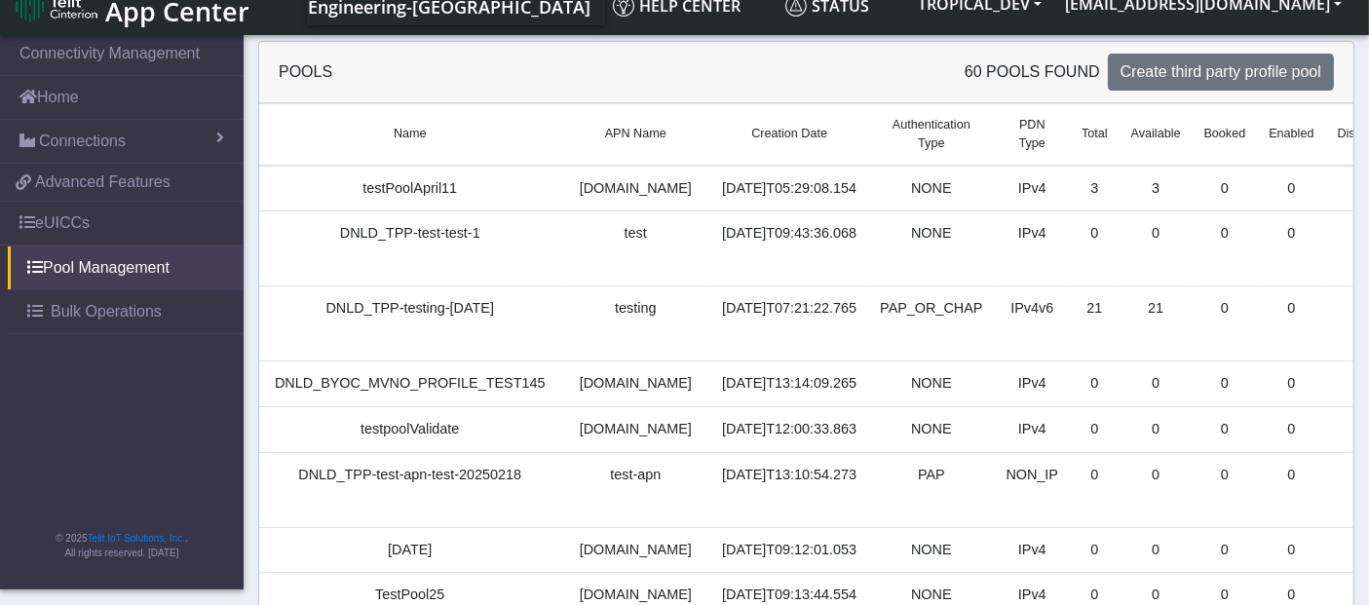
scroll to position [0, 0]
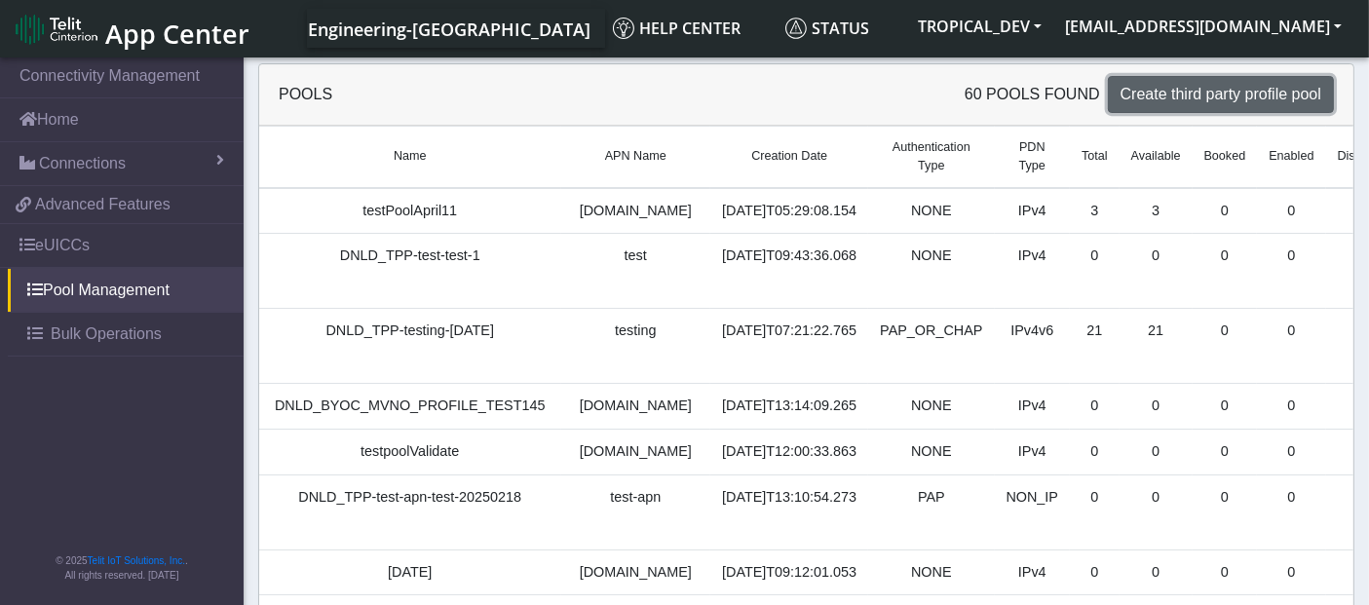
click at [1248, 102] on span "Create third party profile pool" at bounding box center [1221, 94] width 201 height 17
select select "IPv4"
select select "NONE"
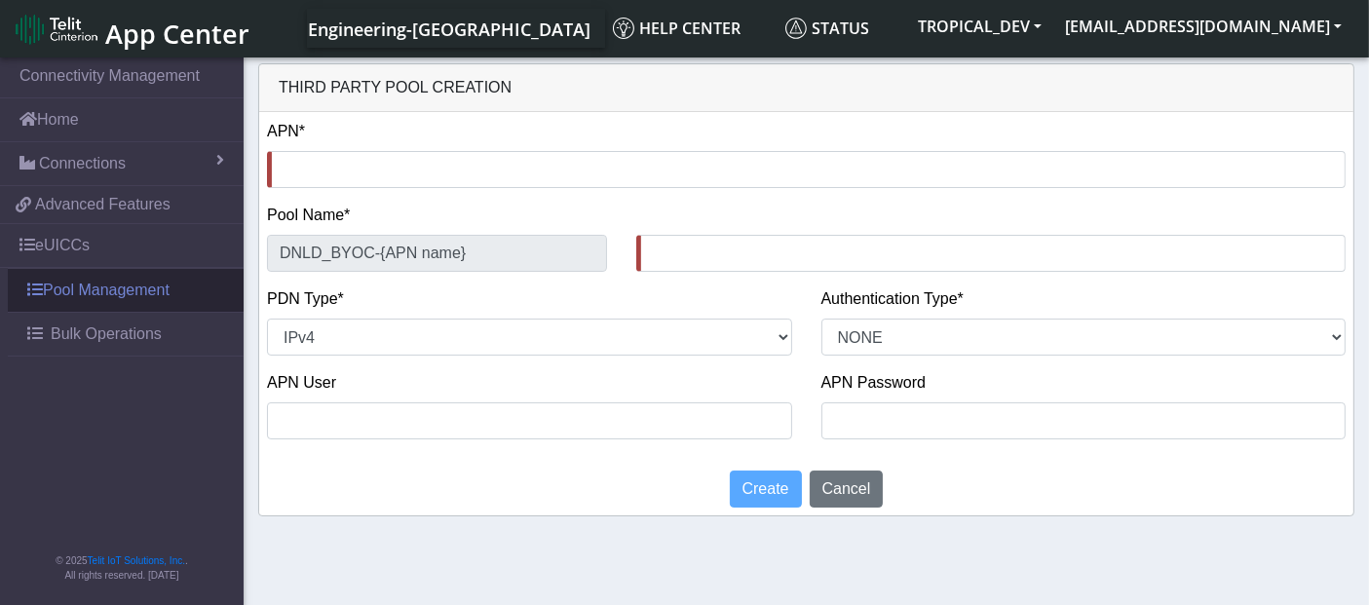
click at [106, 290] on link "Pool Management" at bounding box center [126, 290] width 236 height 43
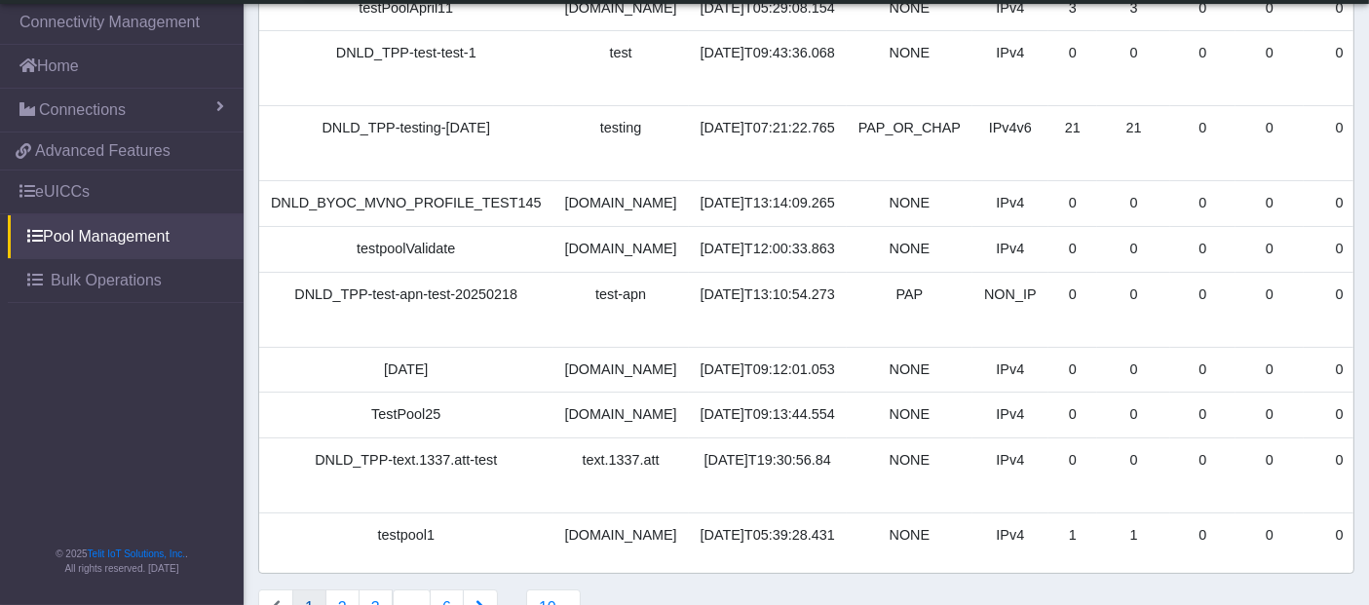
scroll to position [336, 0]
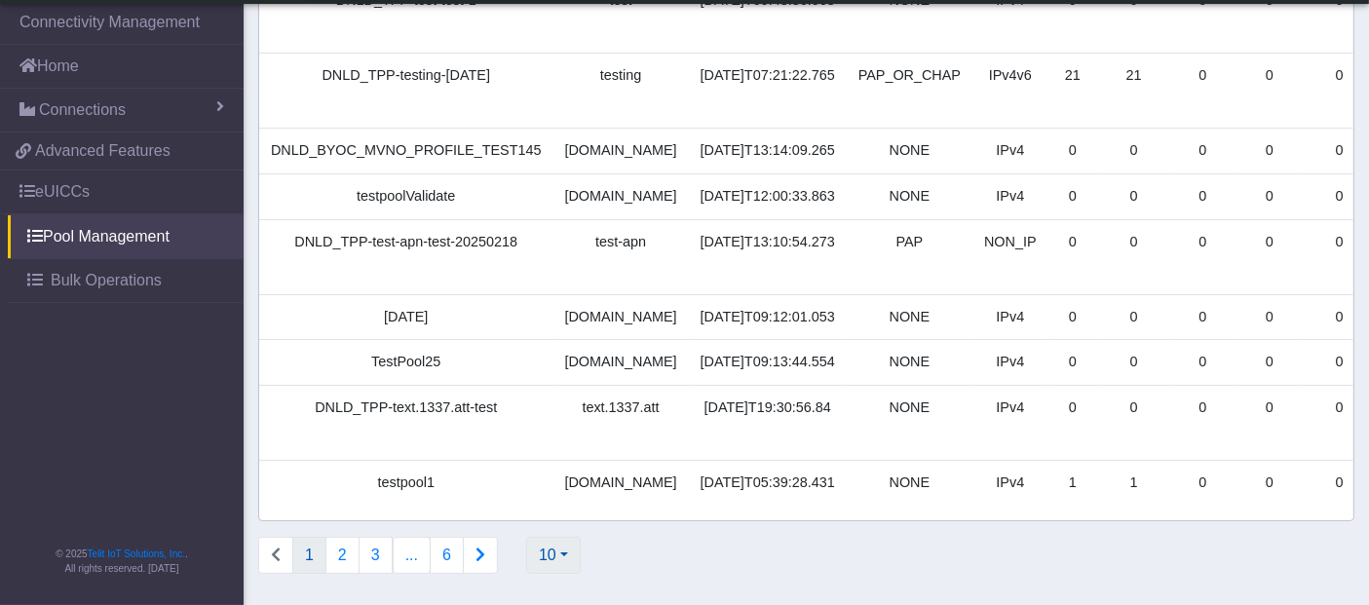
click at [555, 554] on button "10" at bounding box center [553, 555] width 55 height 37
click at [548, 510] on button "100" at bounding box center [604, 511] width 154 height 31
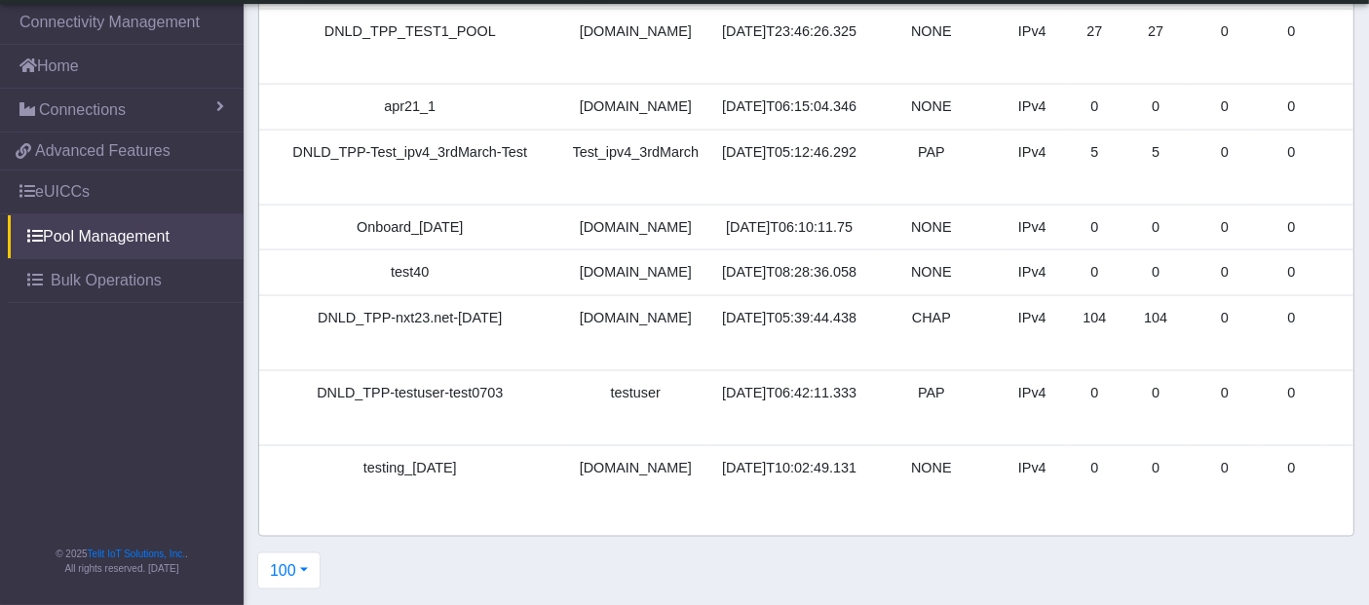
scroll to position [3793, 0]
click at [426, 455] on td "testing_[DATE]" at bounding box center [410, 482] width 302 height 75
copy td "testing_[DATE]"
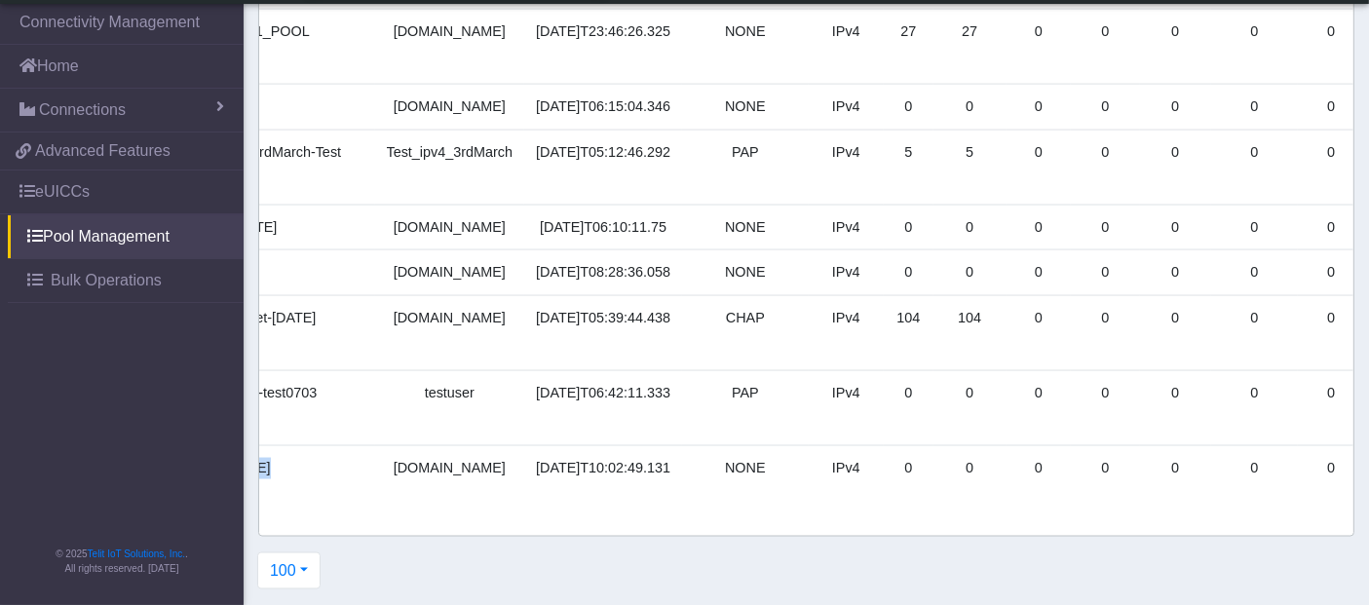
drag, startPoint x: 1320, startPoint y: 456, endPoint x: 1121, endPoint y: 465, distance: 199.0
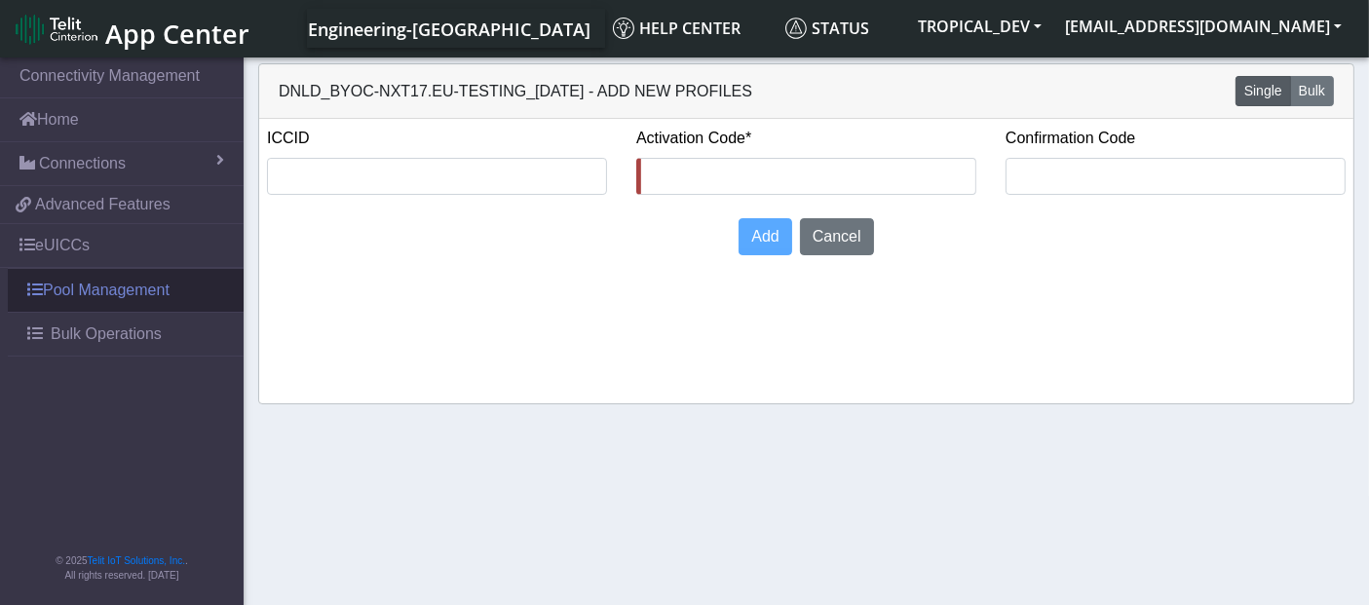
click at [118, 283] on link "Pool Management" at bounding box center [126, 290] width 236 height 43
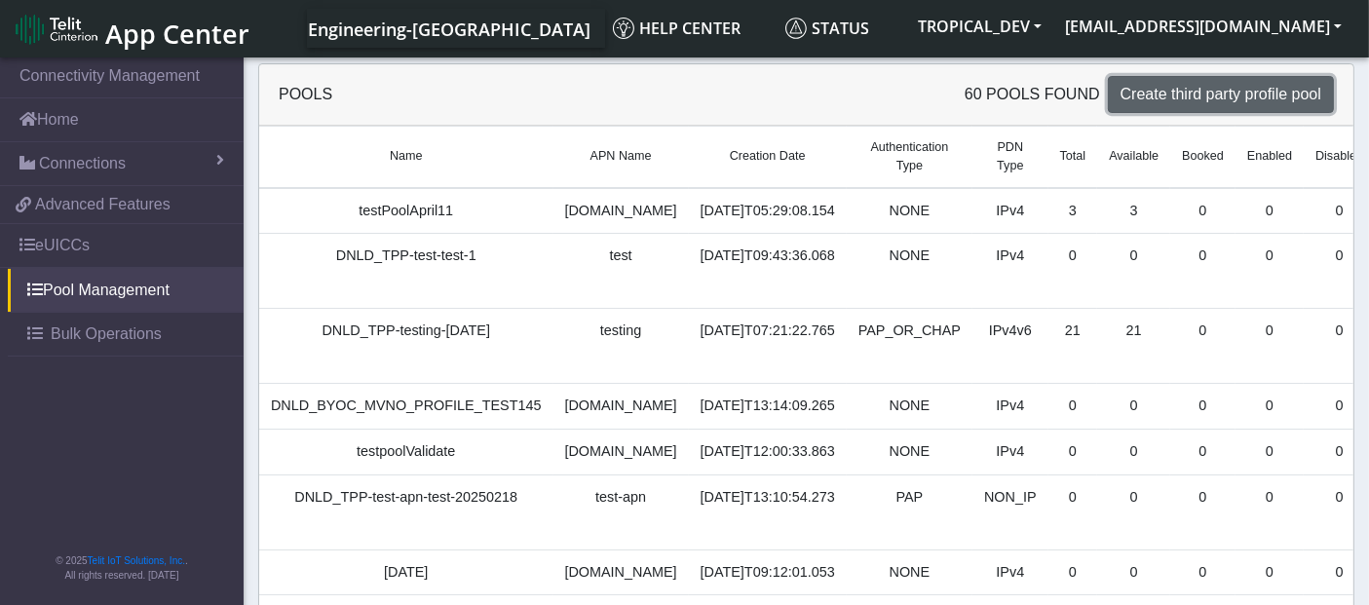
click at [1211, 94] on span "Create third party profile pool" at bounding box center [1221, 94] width 201 height 17
select select "IPv4"
select select "NONE"
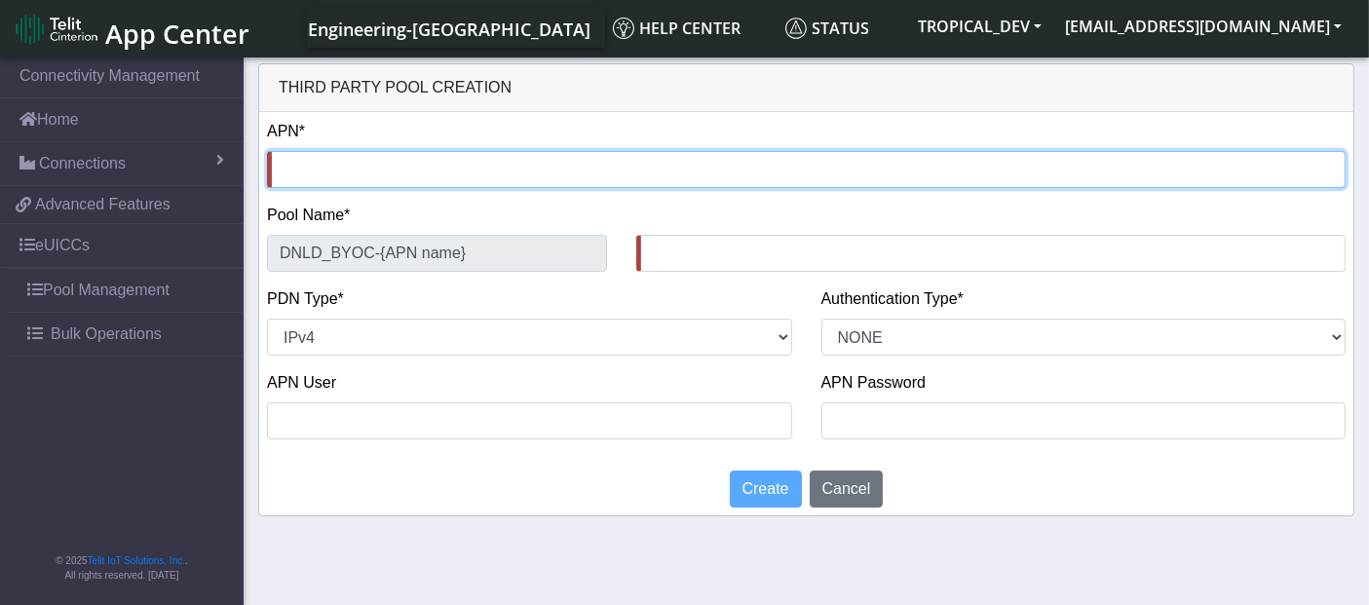
click at [412, 175] on input "text" at bounding box center [806, 169] width 1079 height 37
type input "n"
type input "DNLD_BYOC-n-"
type input "ne"
type input "DNLD_BYOC-ne-"
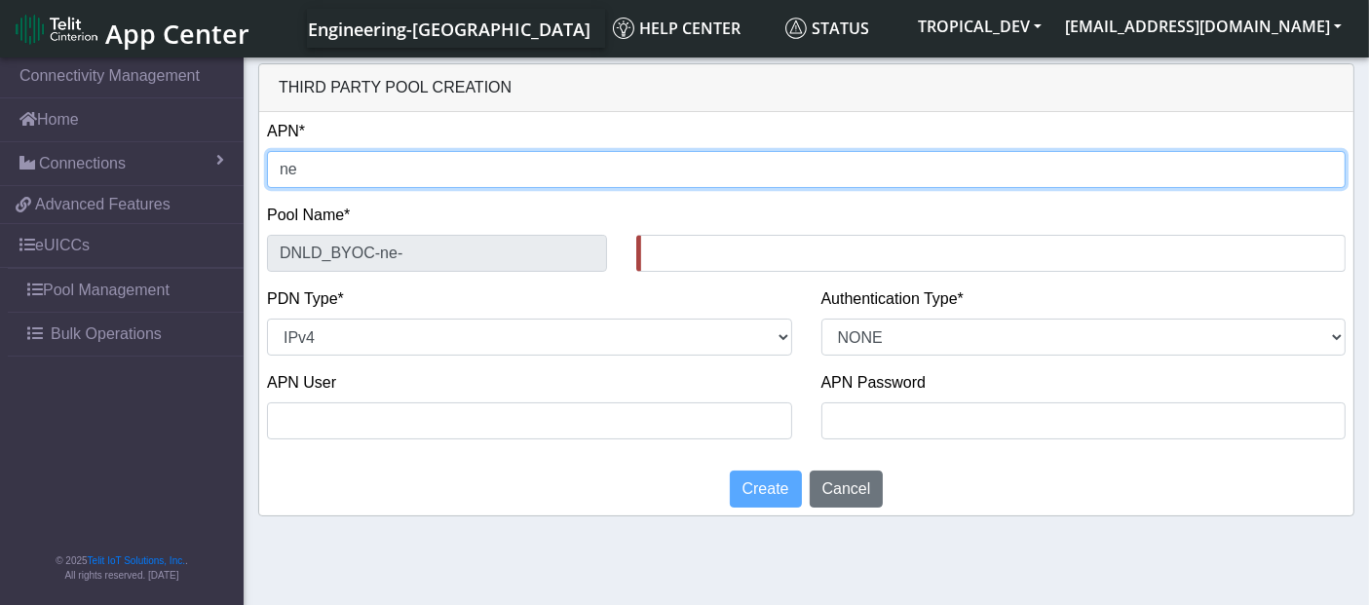
type input "n"
type input "DNLD_BYOC-n-"
type input "nx"
type input "DNLD_BYOC-nx-"
type input "nxt"
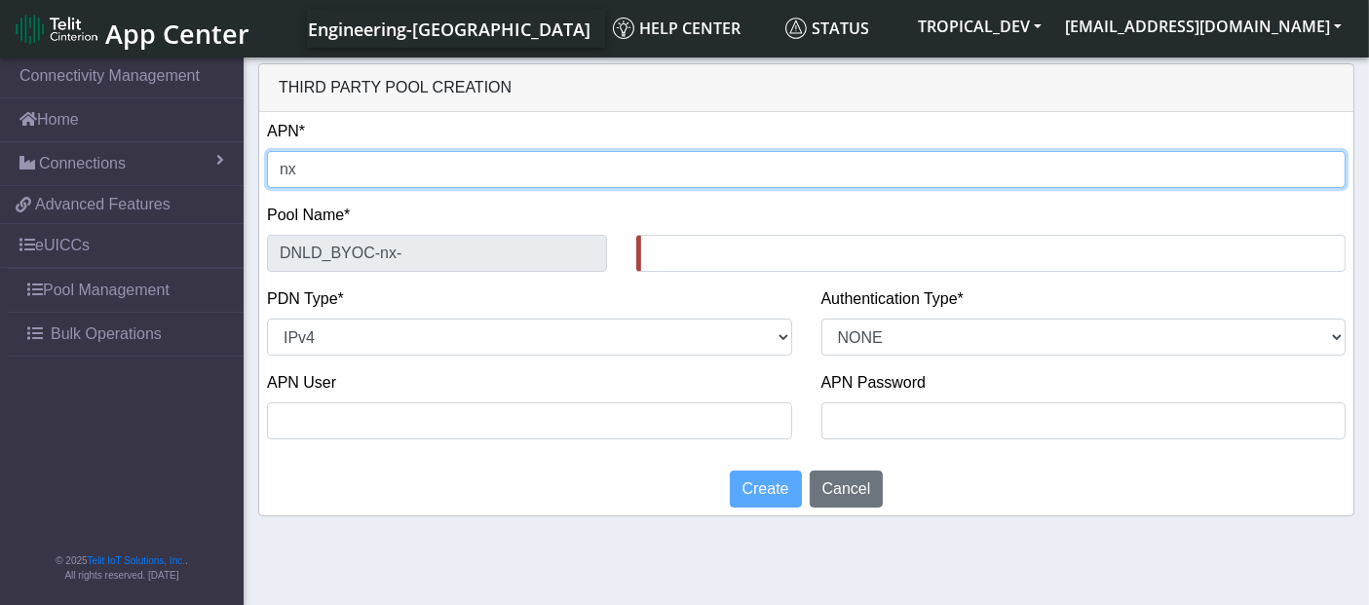
type input "DNLD_BYOC-nxt-"
type input "nxt1"
type input "DNLD_BYOC-nxt1-"
type input "nxt17"
type input "DNLD_BYOC-nxt17-"
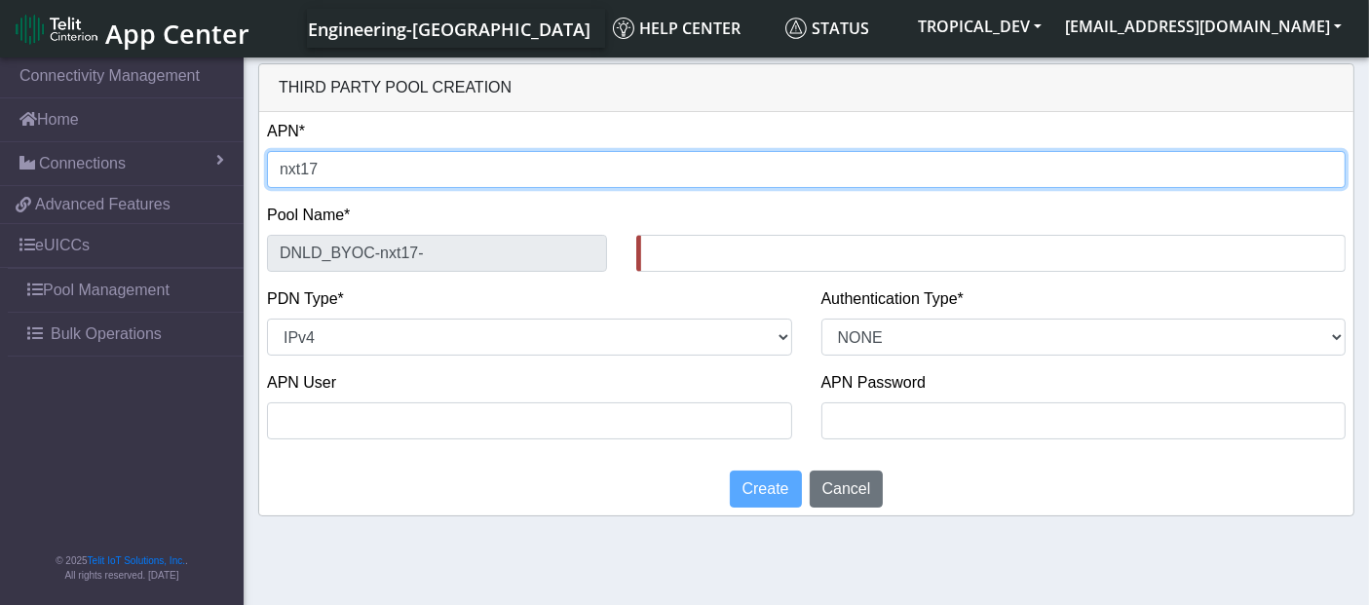
type input "nxt17."
type input "DNLD_BYOC-nxt17.-"
type input "nxt17.e"
type input "DNLD_BYOC-nxt17.e-"
type input "[DOMAIN_NAME]"
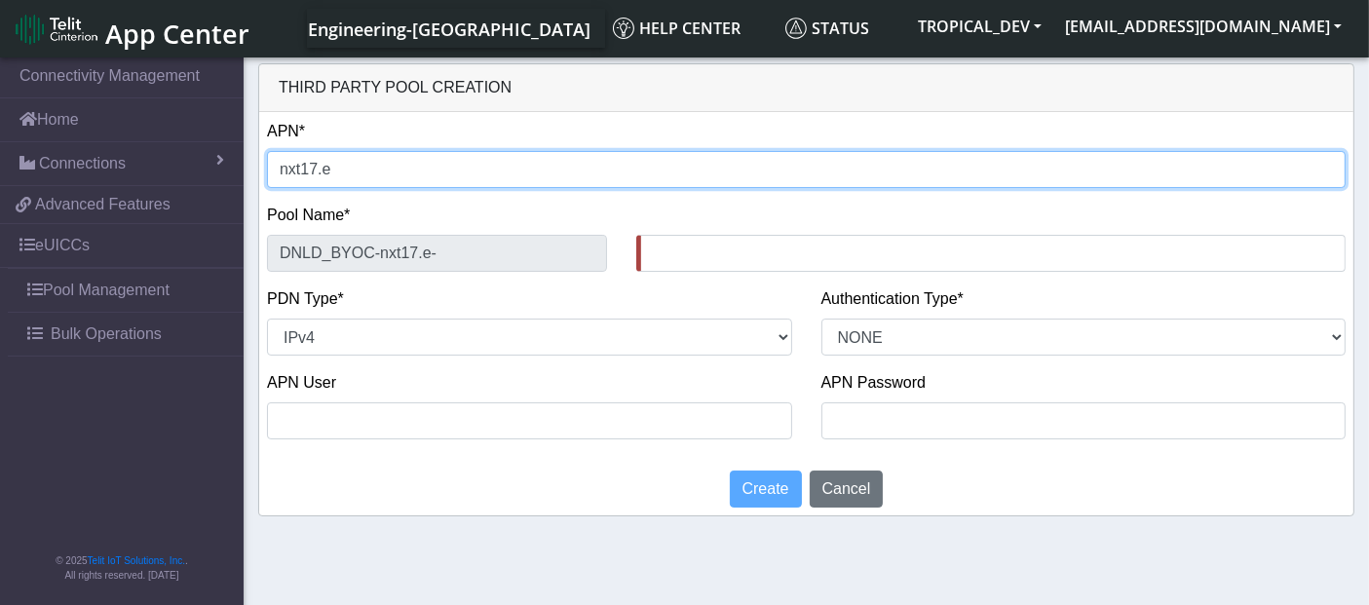
type input "DNLD_BYOC-nxt17.eu-"
type input "[DOMAIN_NAME]"
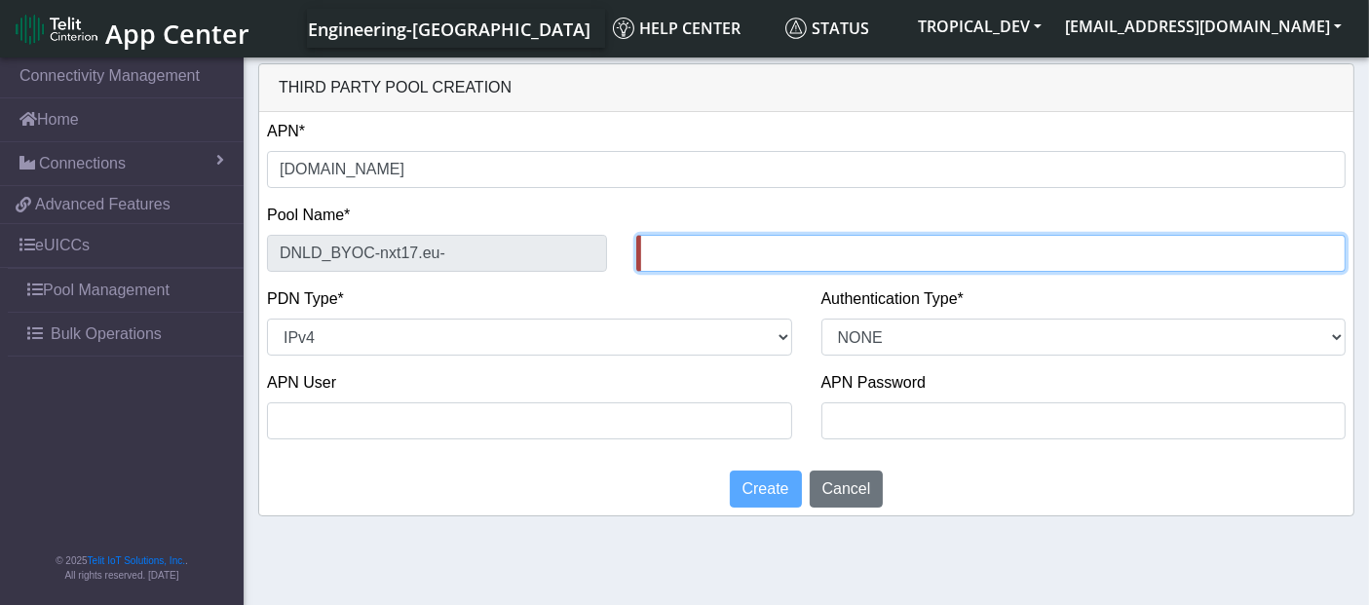
click at [659, 257] on input "text" at bounding box center [991, 253] width 710 height 37
type input "Testing_14Aug_1"
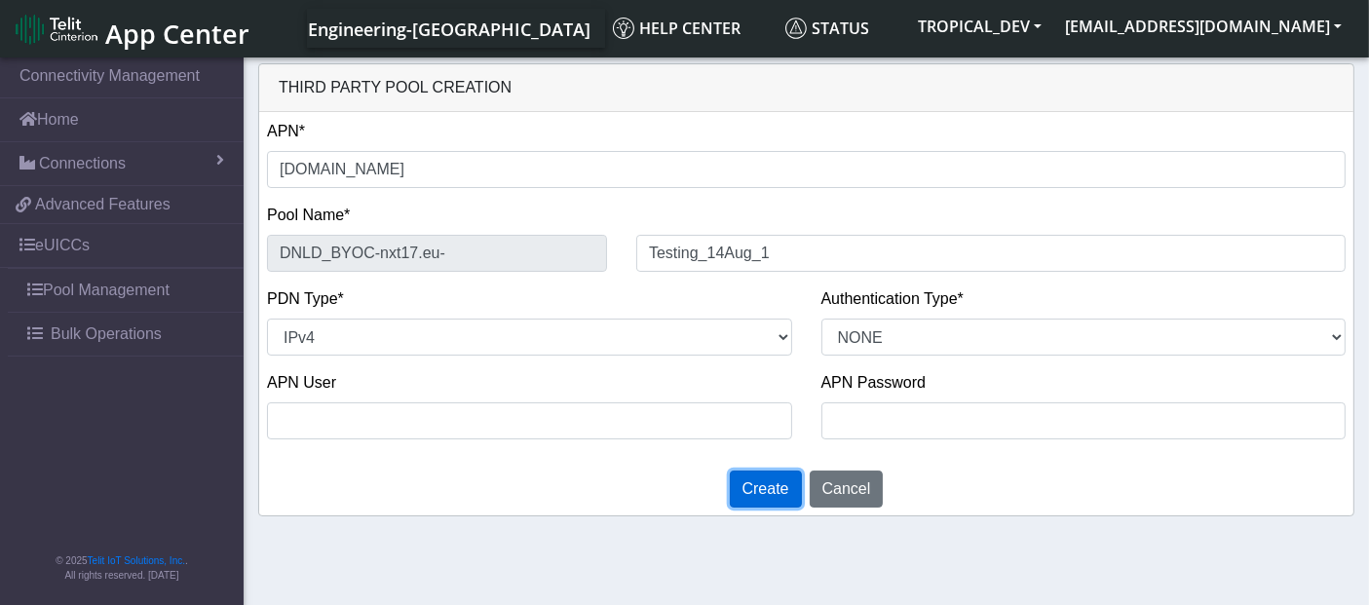
drag, startPoint x: 767, startPoint y: 493, endPoint x: 811, endPoint y: 266, distance: 231.3
click at [809, 436] on div "Third party pool creation APN* [DOMAIN_NAME] Pool Name* DNLD_BYOC-nxt17.eu- Tes…" at bounding box center [806, 289] width 1097 height 453
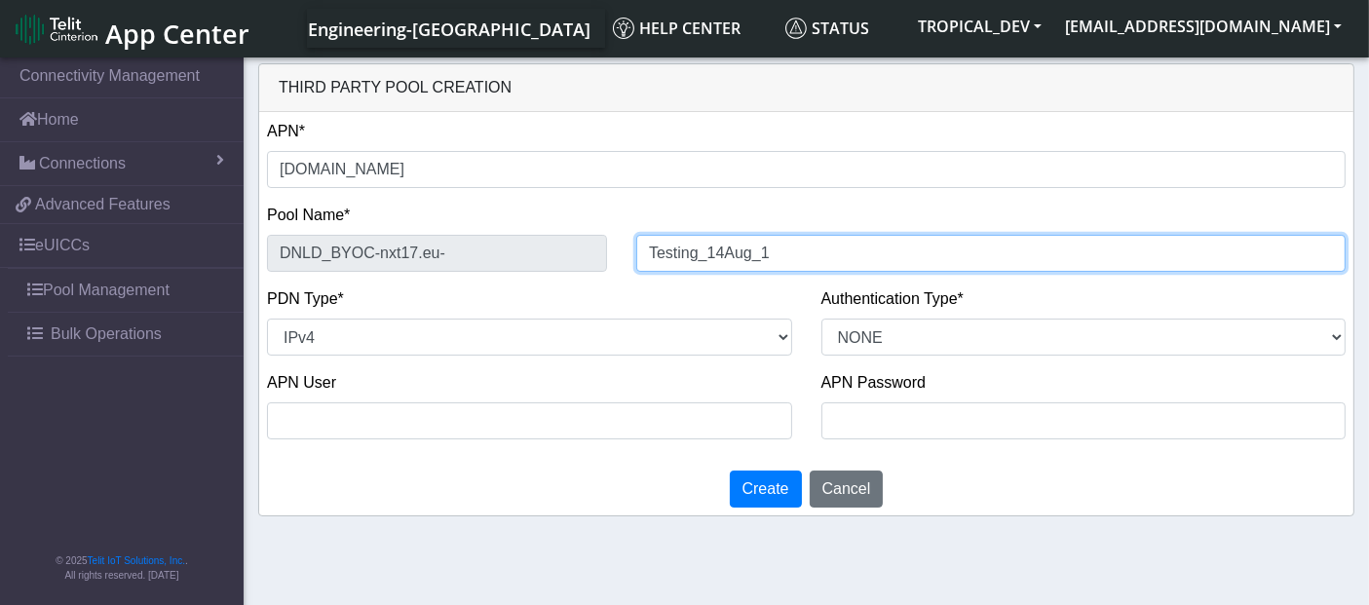
click at [751, 260] on input "Testing_14Aug_1" at bounding box center [991, 253] width 710 height 37
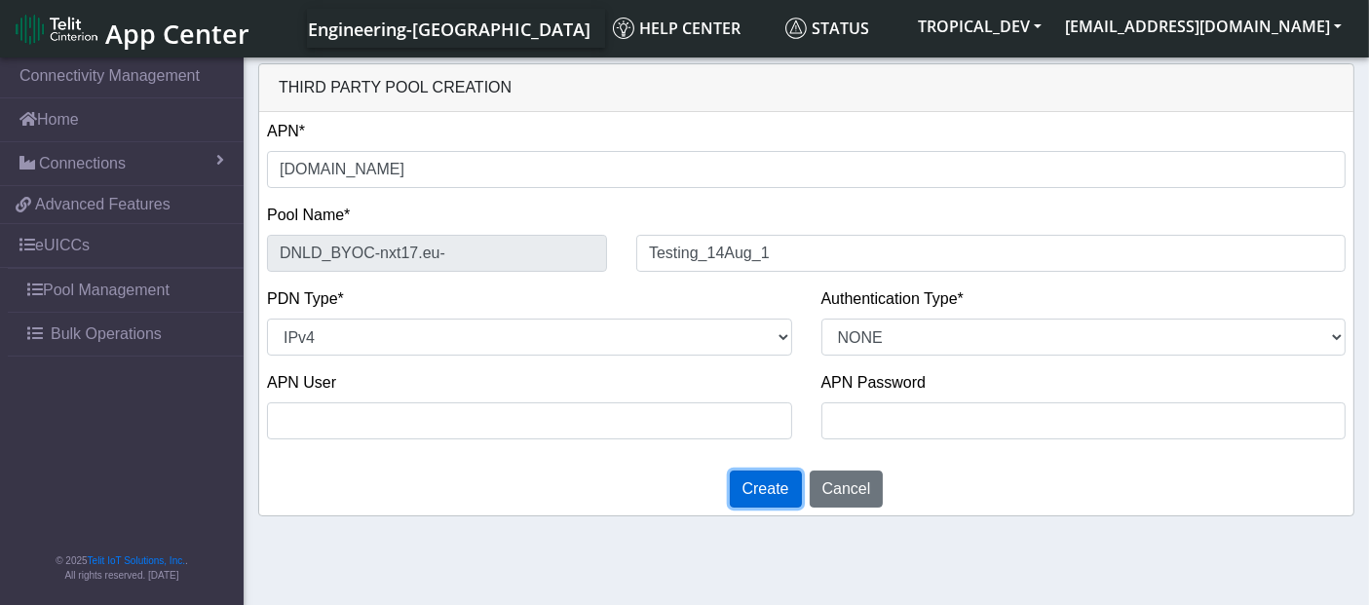
click at [791, 479] on button "Create" at bounding box center [766, 489] width 72 height 37
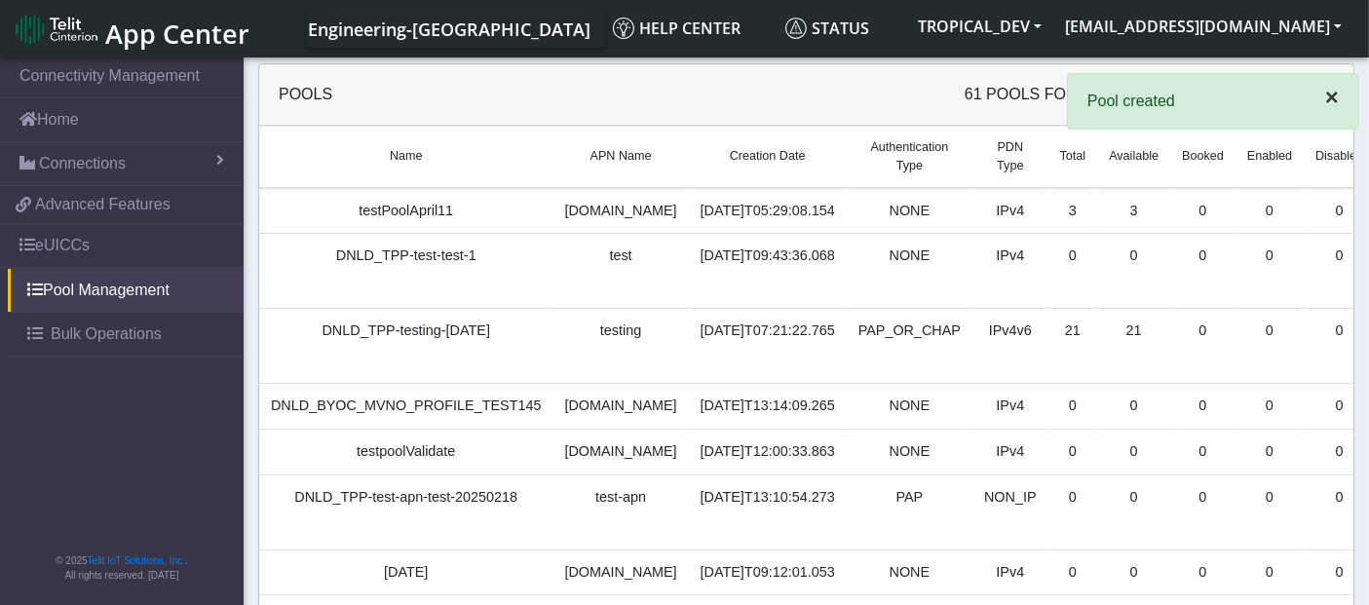
click at [1326, 98] on span "×" at bounding box center [1333, 97] width 14 height 26
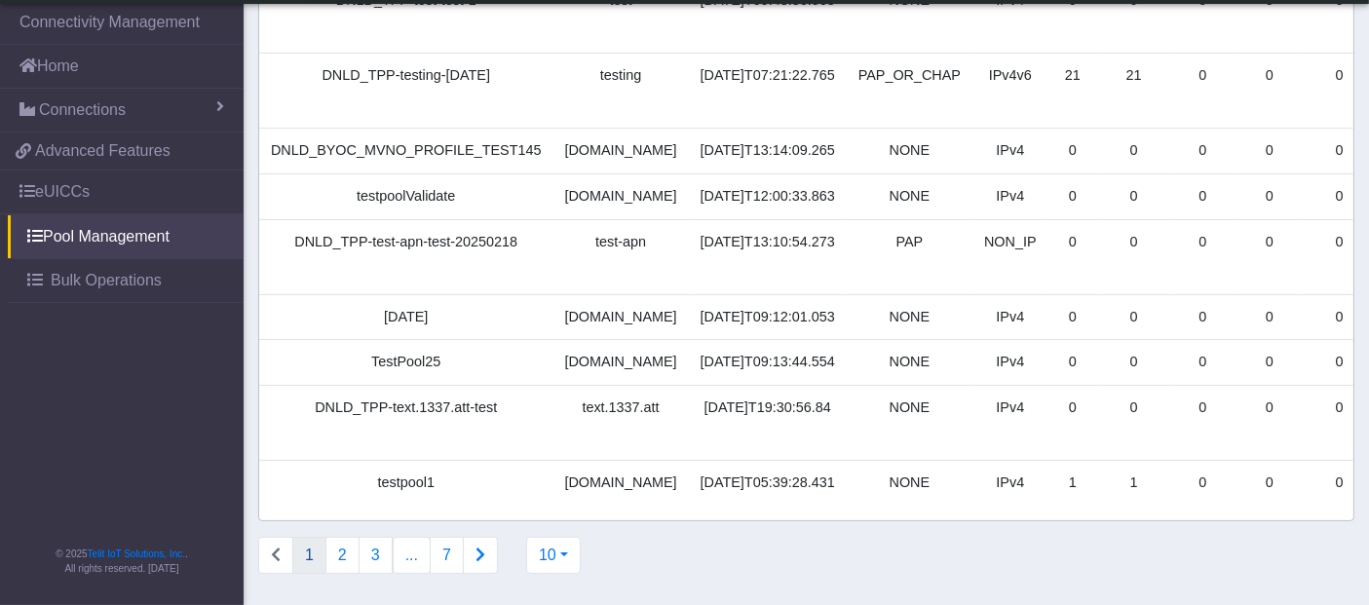
scroll to position [336, 0]
click at [562, 558] on button "10" at bounding box center [553, 555] width 55 height 37
click at [573, 511] on button "100" at bounding box center [604, 511] width 154 height 31
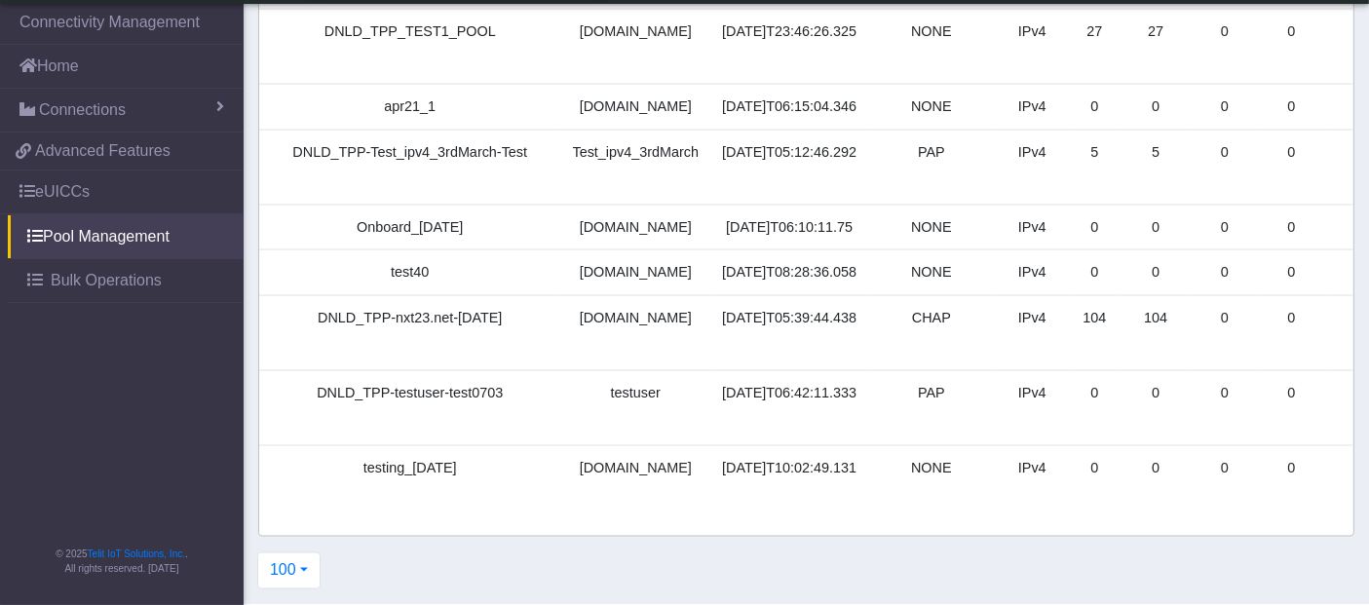
scroll to position [3868, 0]
click at [418, 452] on td "testing_[DATE]" at bounding box center [410, 482] width 302 height 75
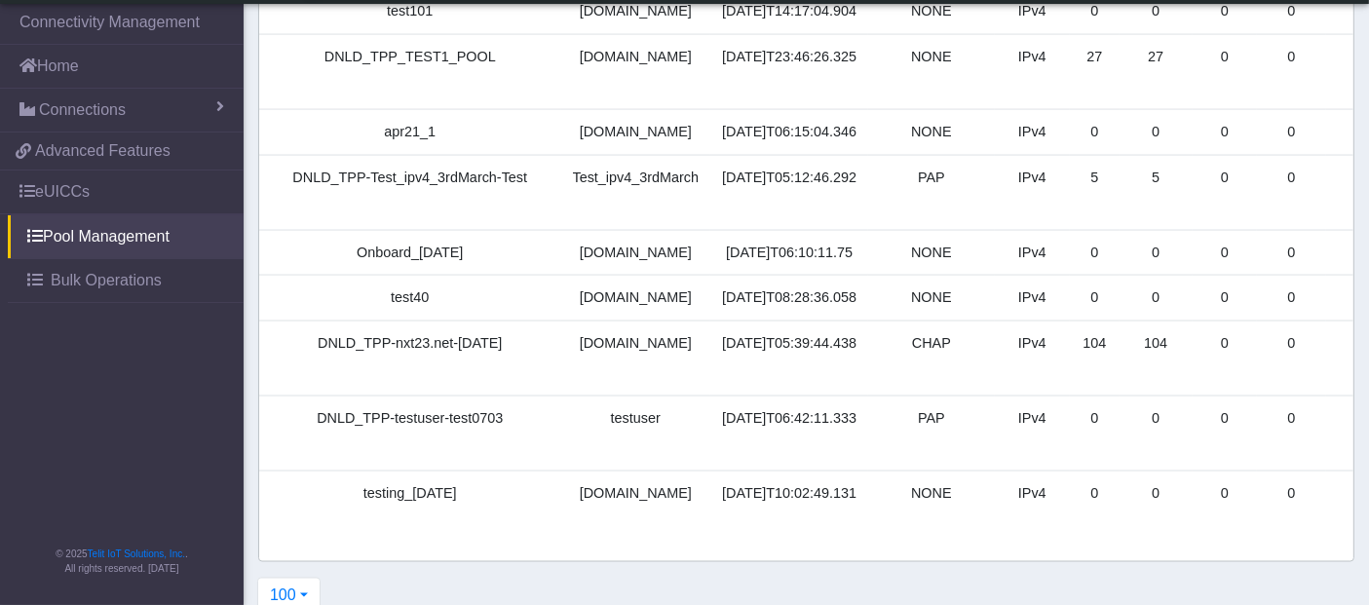
copy td "Testing_14Aug_1"
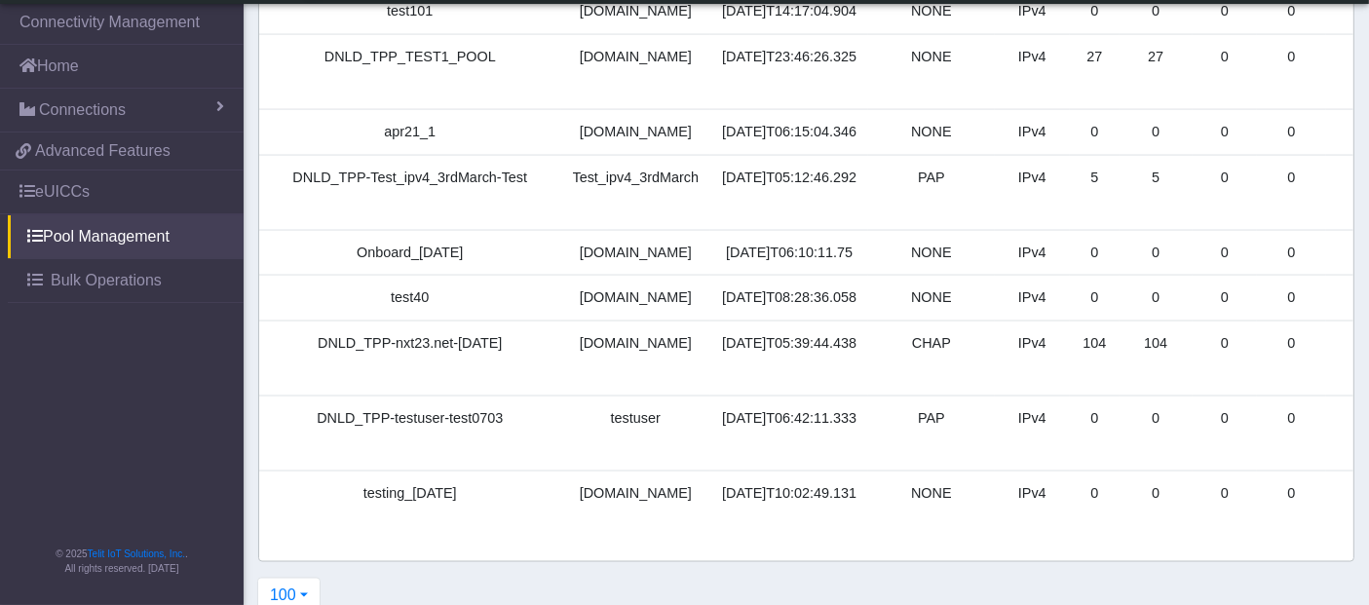
drag, startPoint x: 313, startPoint y: 230, endPoint x: 445, endPoint y: 221, distance: 132.9
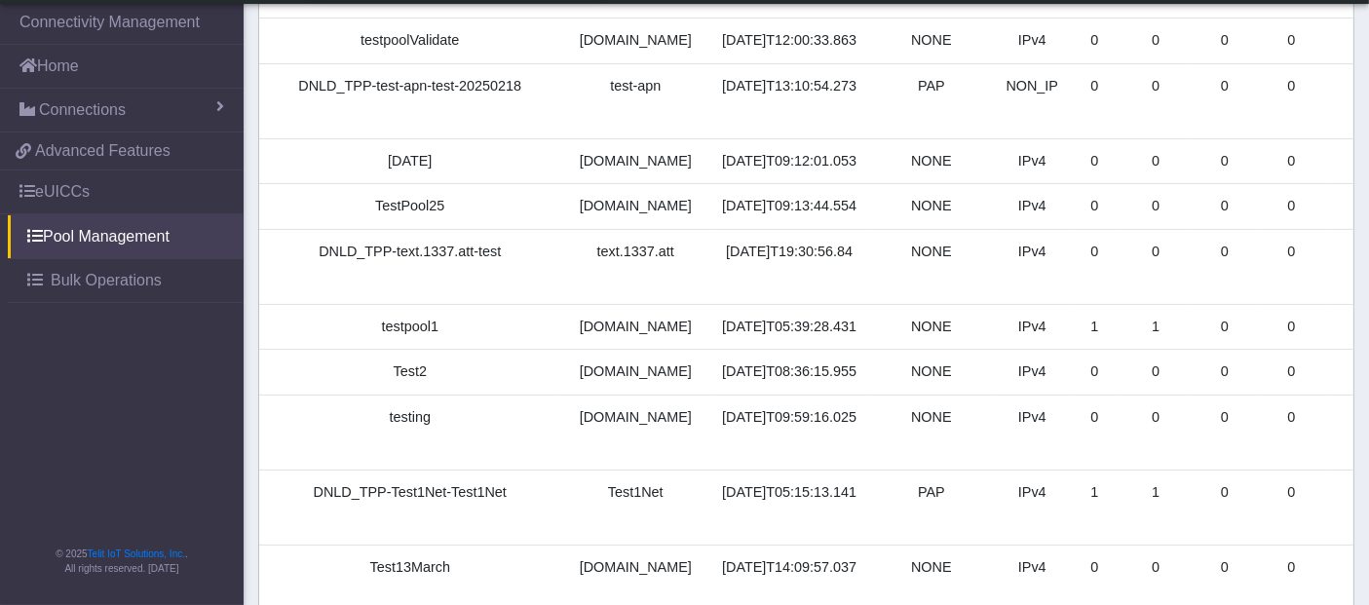
scroll to position [0, 0]
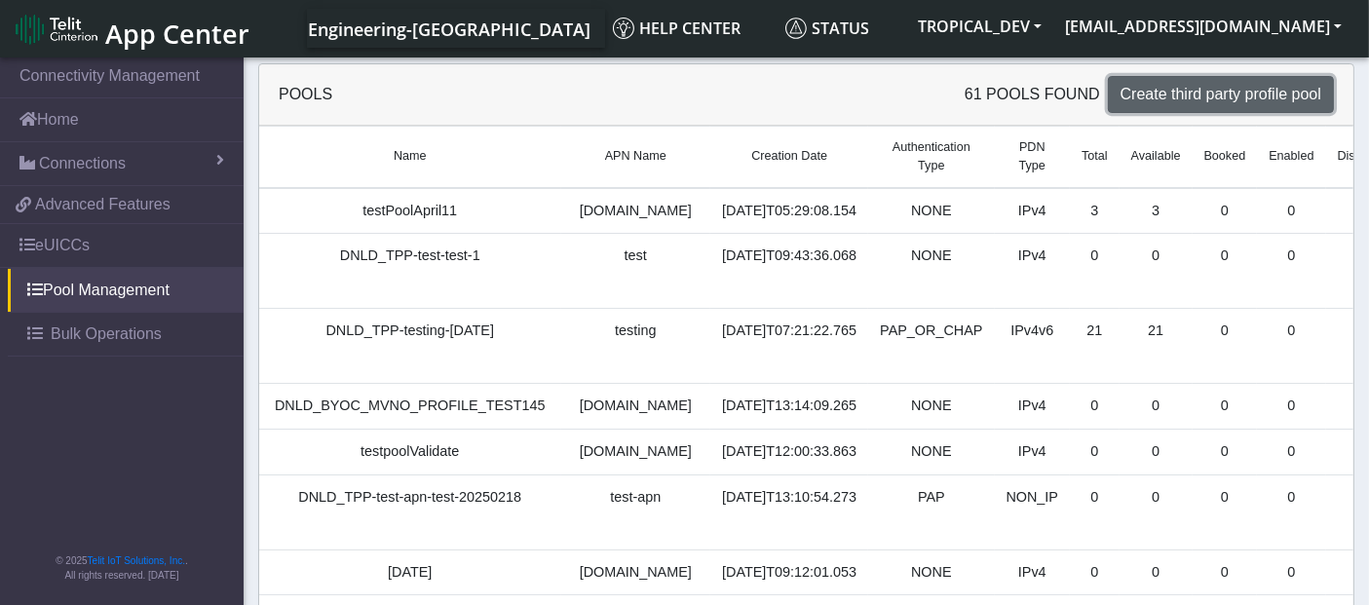
click at [1267, 86] on span "Create third party profile pool" at bounding box center [1221, 94] width 201 height 17
select select "IPv4"
select select "NONE"
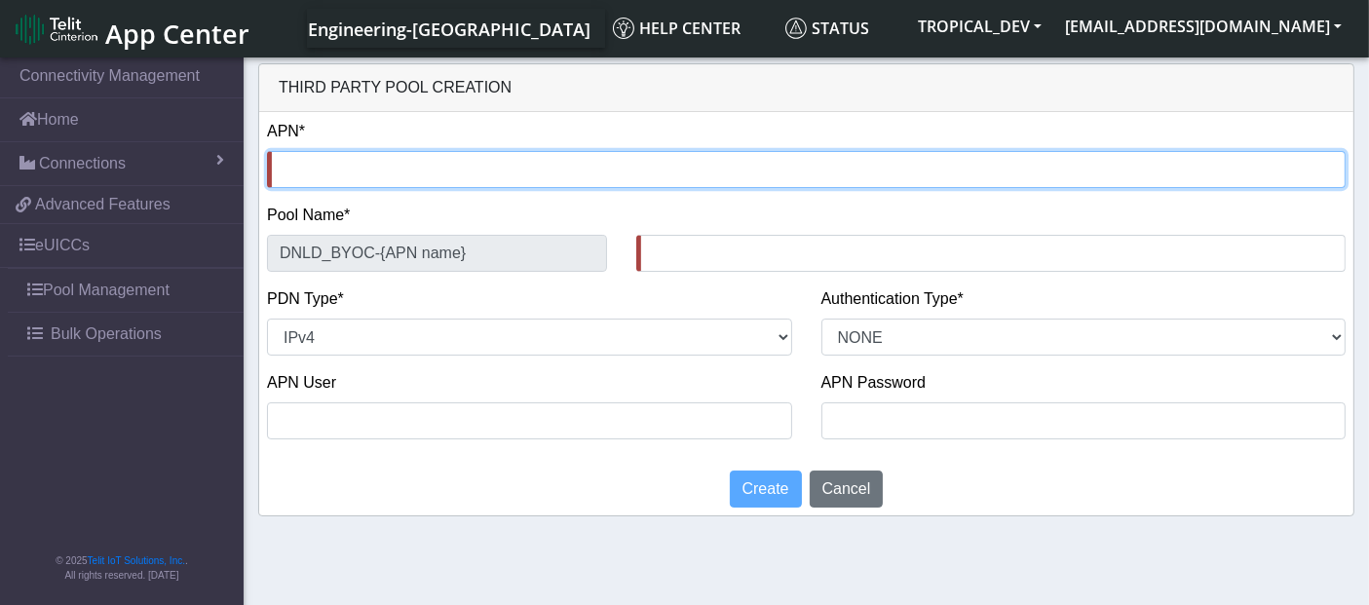
click at [286, 164] on input "text" at bounding box center [806, 169] width 1079 height 37
type input "n"
type input "DNLD_BYOC-n-"
type input "ne"
type input "DNLD_BYOC-ne-"
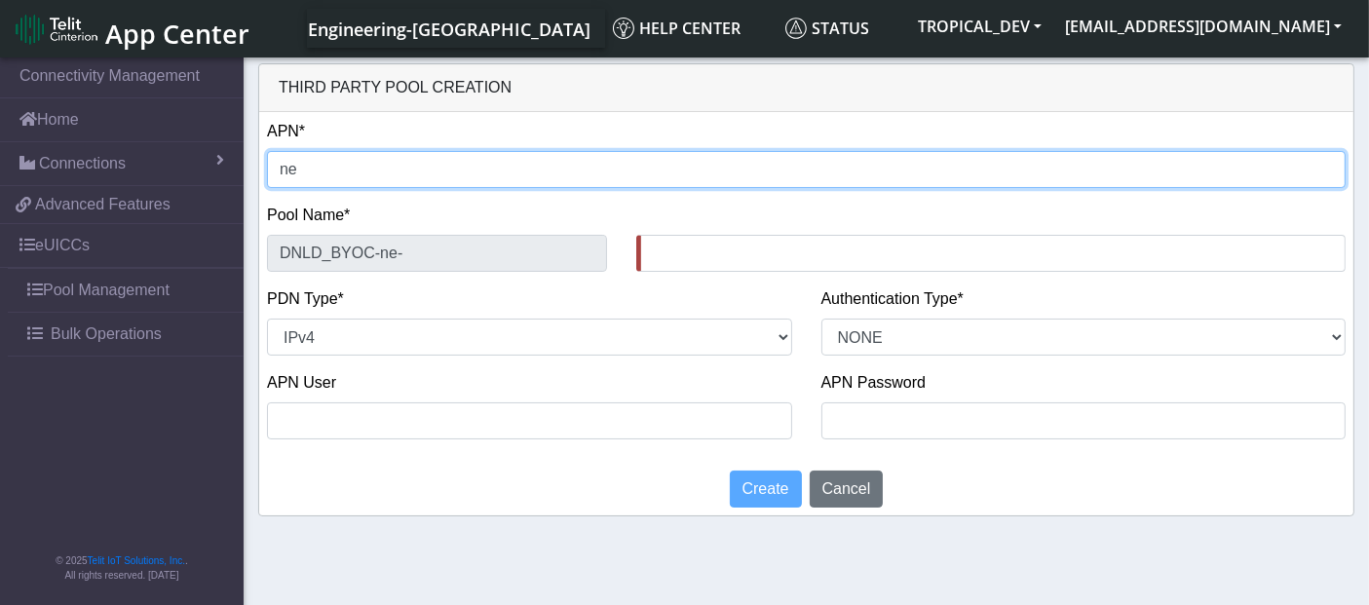
type input "n"
type input "DNLD_BYOC-n-"
type input "nx"
type input "DNLD_BYOC-nx-"
type input "nxt"
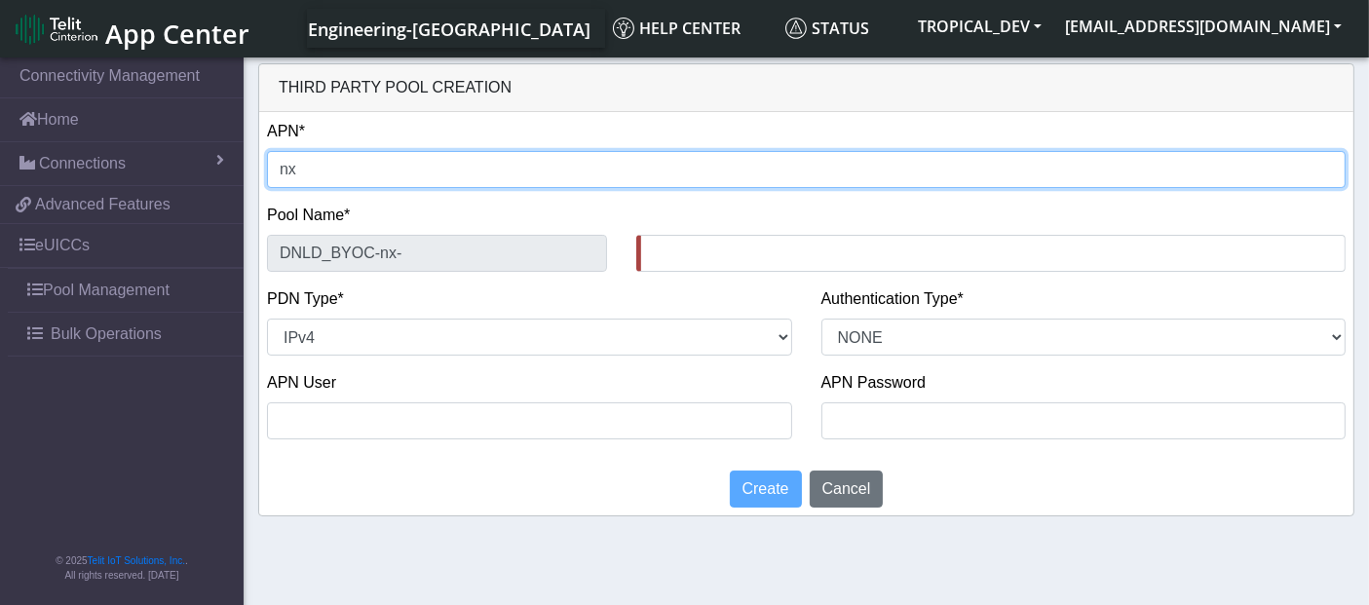
type input "DNLD_BYOC-nxt-"
type input "nxt1"
type input "DNLD_BYOC-nxt1-"
type input "nxt17"
type input "DNLD_BYOC-nxt17-"
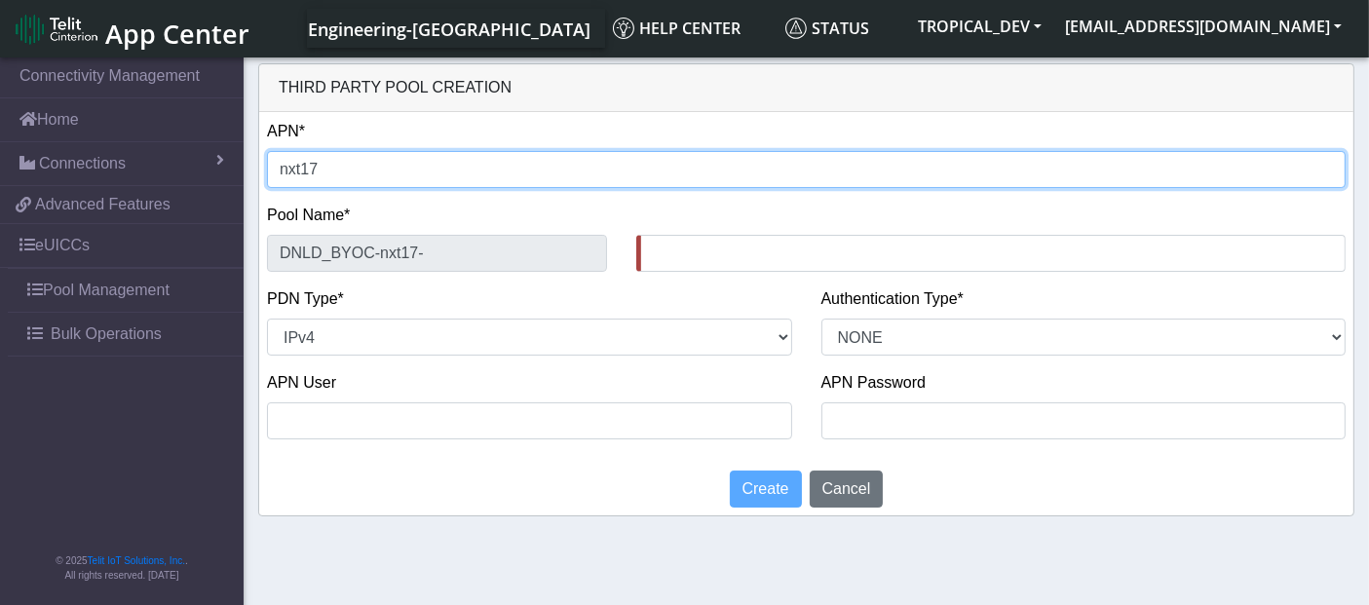
type input "nxt17."
type input "DNLD_BYOC-nxt17.-"
type input "nxt17.e"
type input "DNLD_BYOC-nxt17.e-"
type input "[DOMAIN_NAME]"
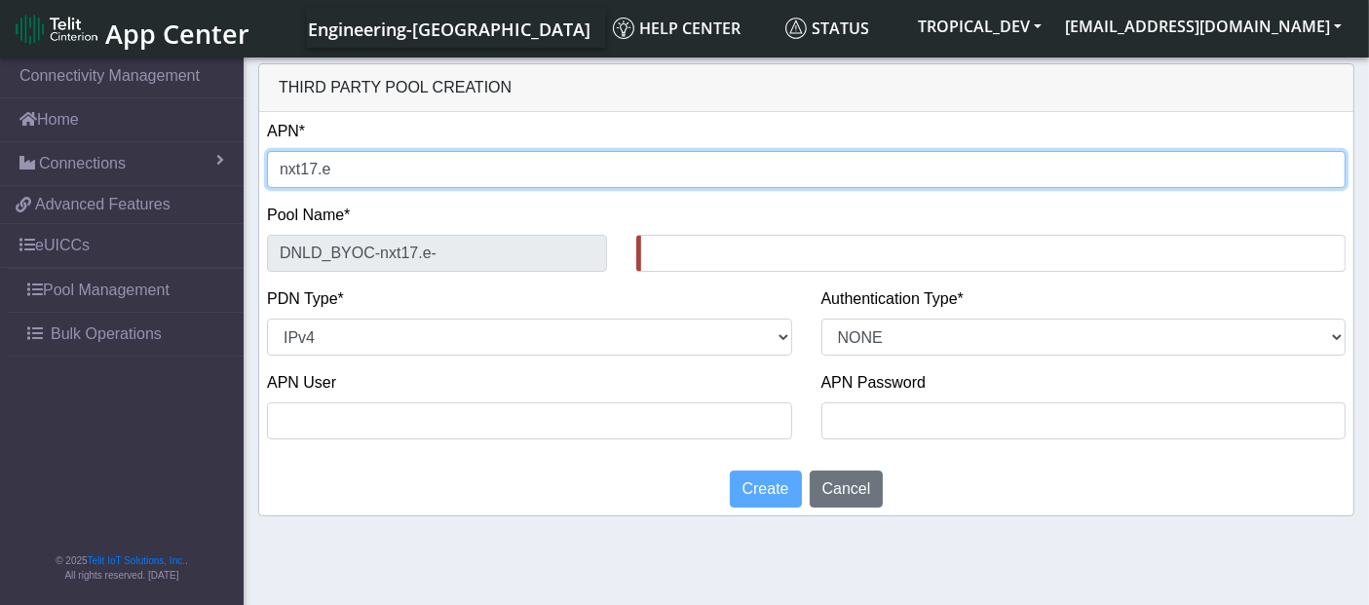
type input "DNLD_BYOC-nxt17.eu-"
type input "[DOMAIN_NAME]"
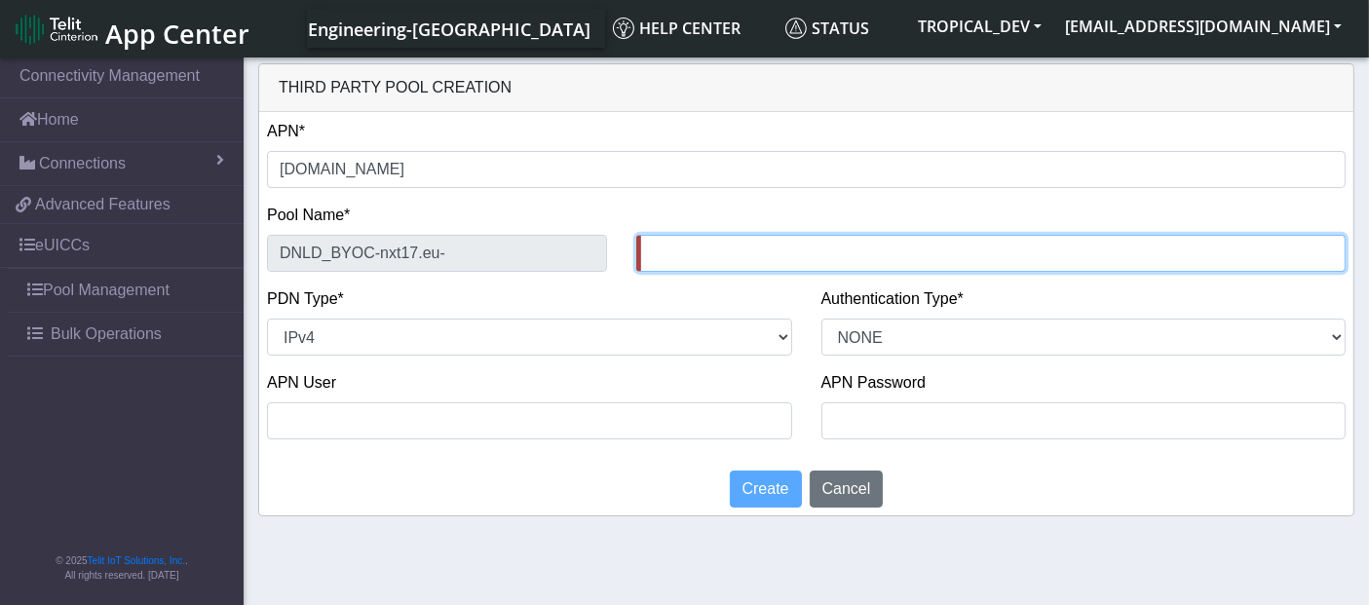
click at [660, 246] on input "text" at bounding box center [991, 253] width 710 height 37
paste input "Testing_14Aug_1"
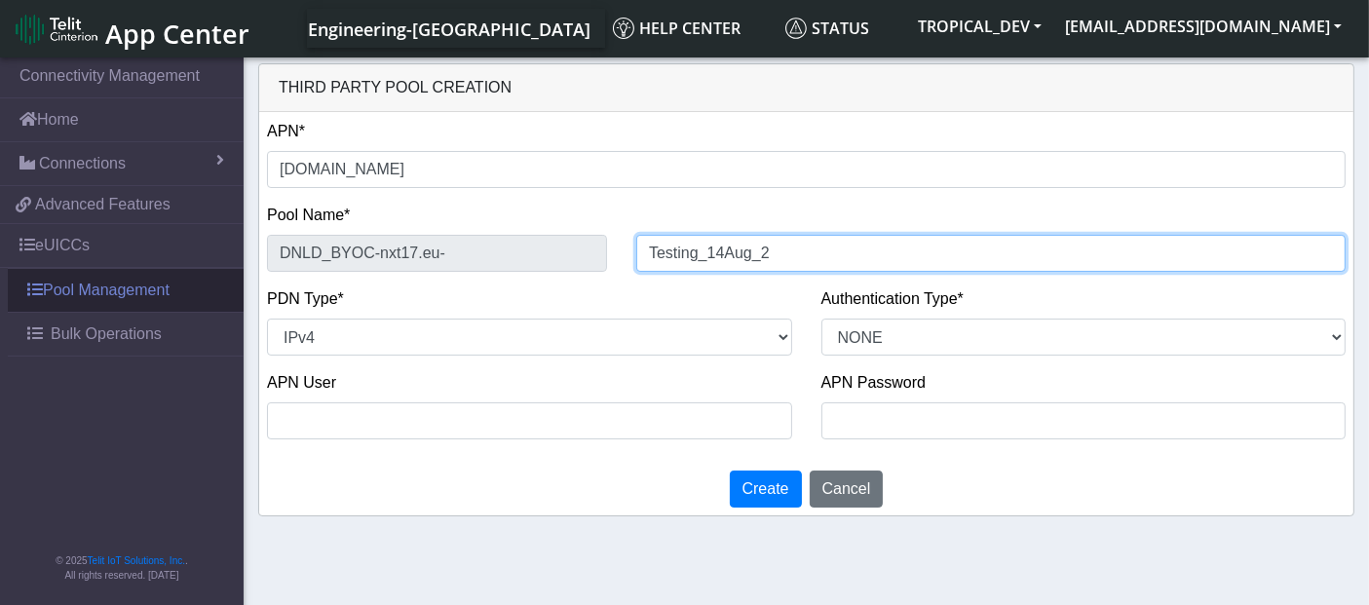
type input "Testing_14Aug_2"
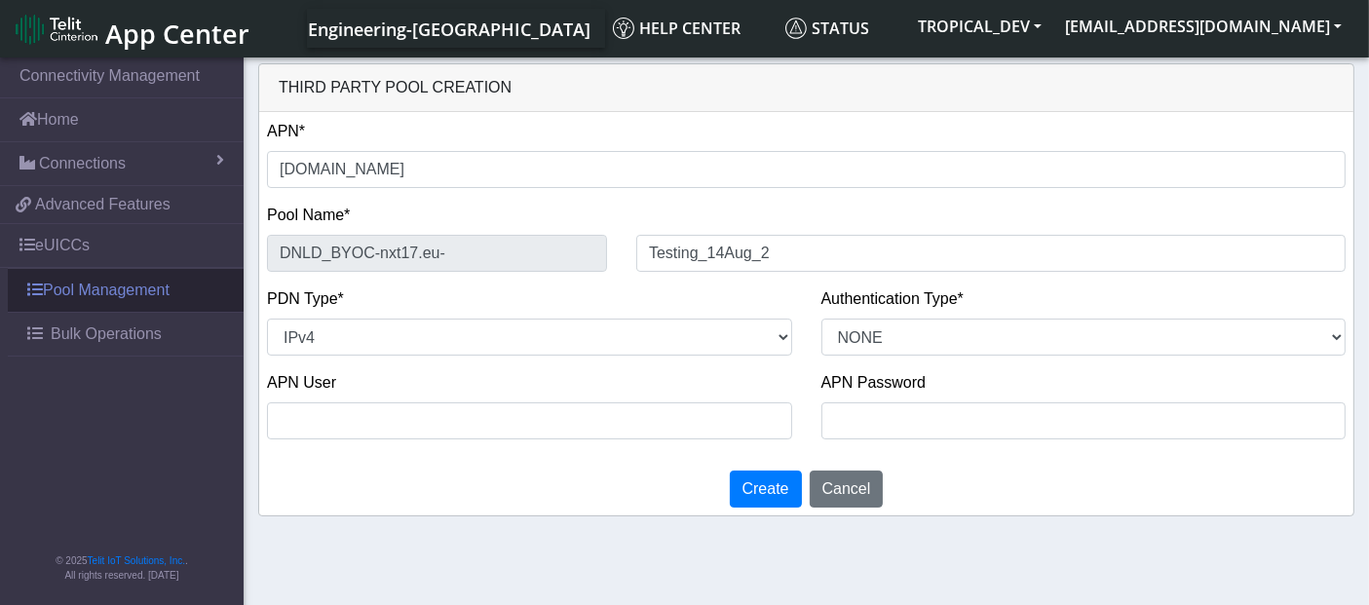
click at [74, 274] on link "Pool Management" at bounding box center [126, 290] width 236 height 43
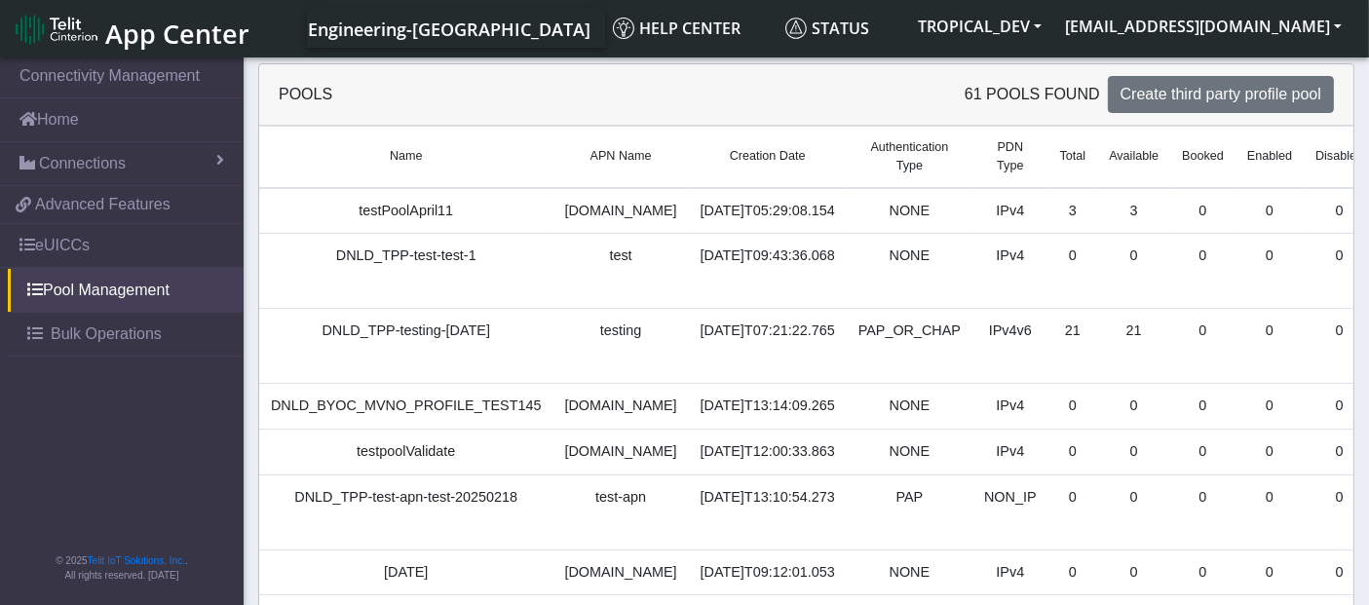
click at [366, 200] on td "testPoolApril11" at bounding box center [406, 211] width 294 height 46
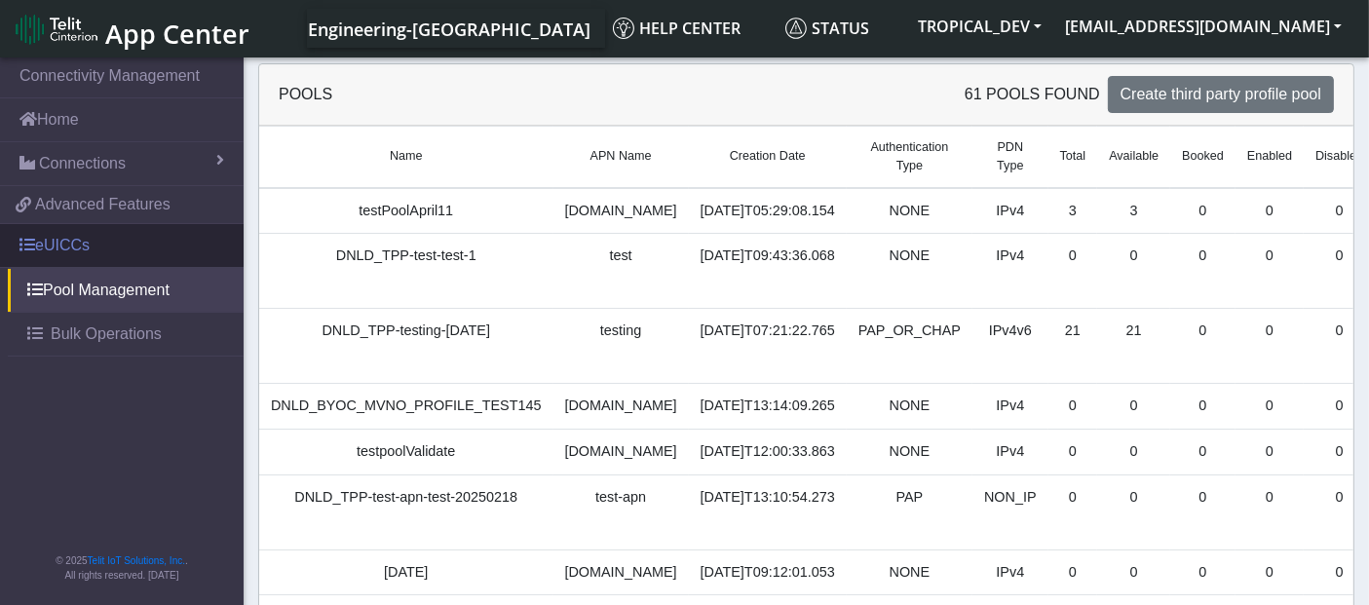
click at [103, 245] on link "eUICCs" at bounding box center [122, 245] width 244 height 43
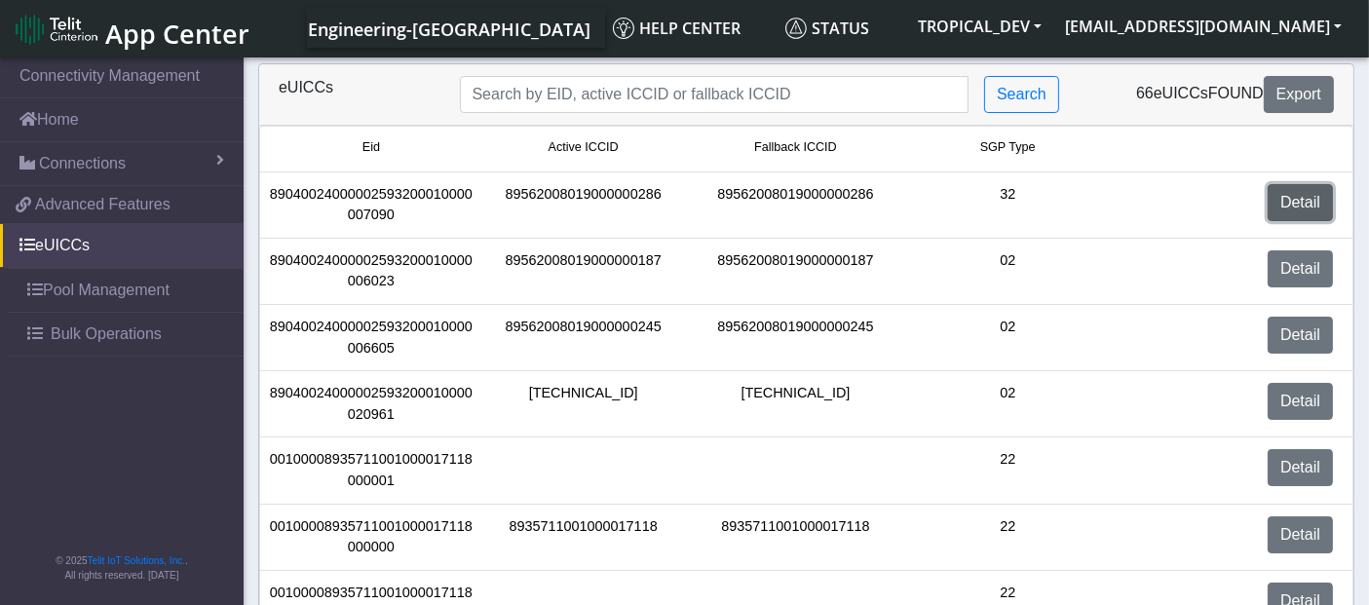
click at [1283, 205] on link "Detail" at bounding box center [1300, 202] width 65 height 37
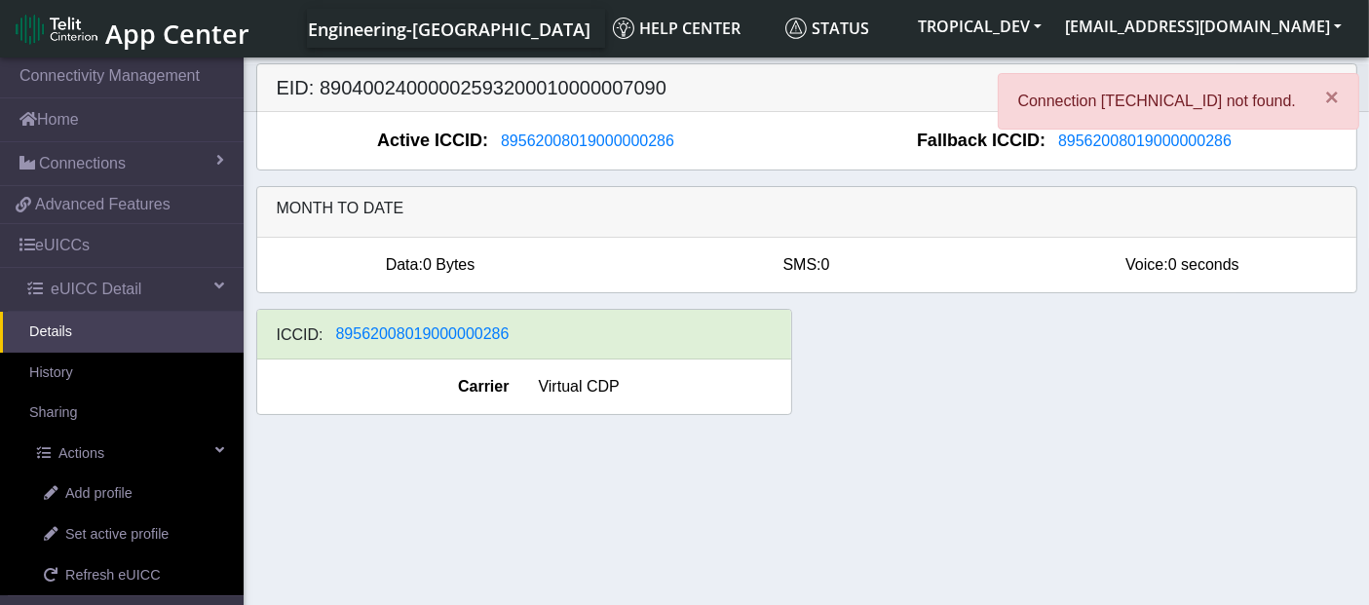
click at [1295, 208] on h6 "Month to date" at bounding box center [807, 208] width 1061 height 19
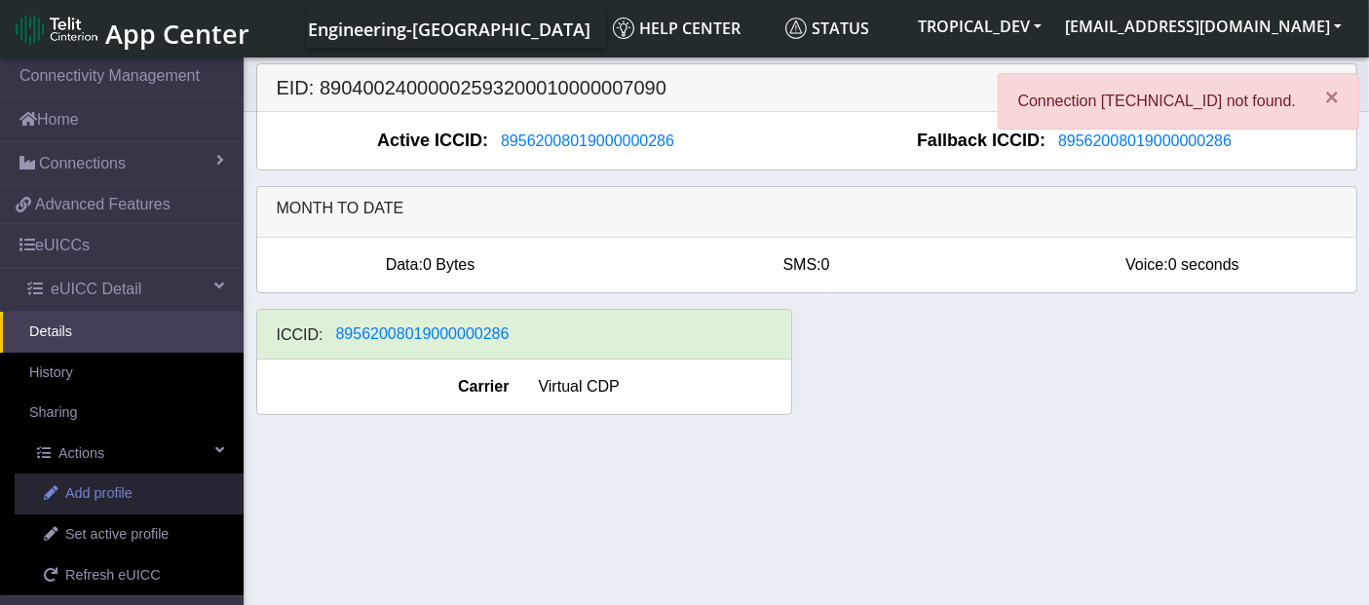
click at [97, 488] on span "Add profile" at bounding box center [98, 493] width 67 height 21
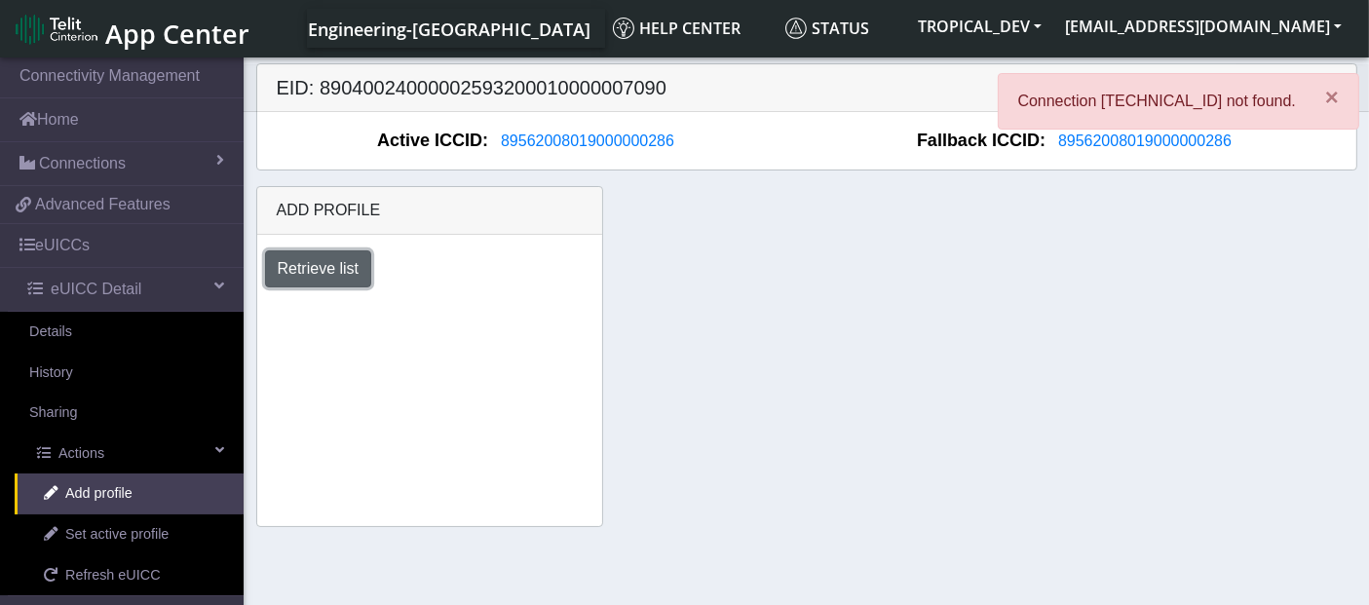
click at [354, 272] on button "Retrieve list" at bounding box center [318, 269] width 107 height 37
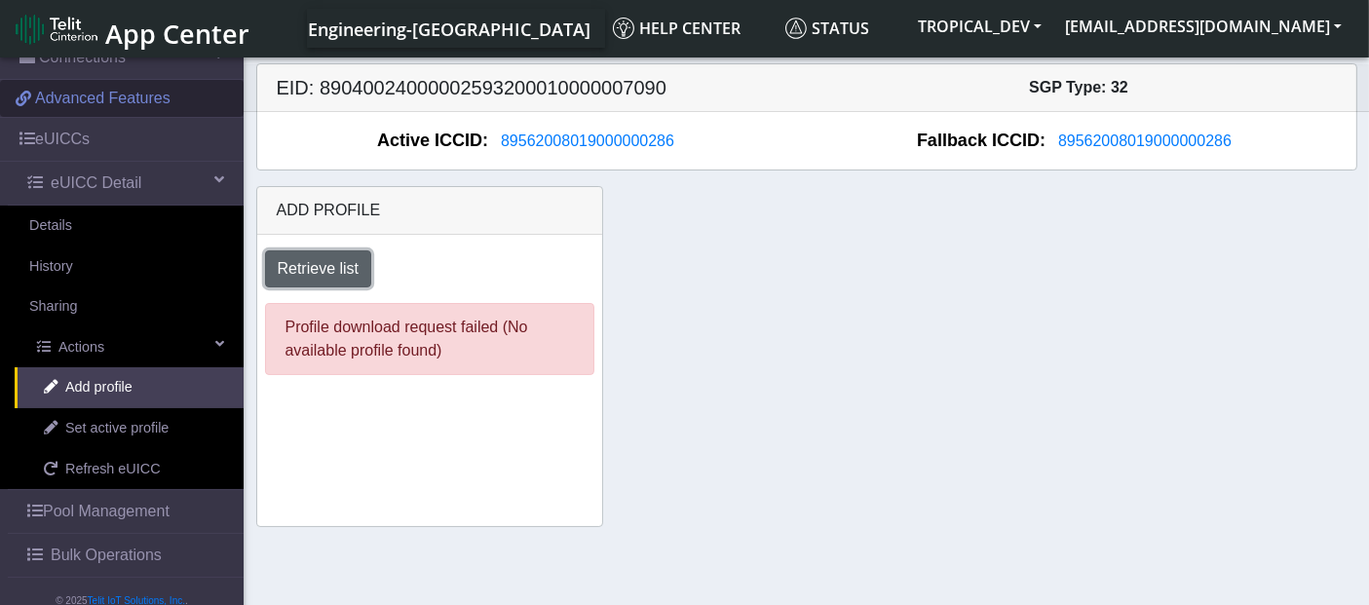
scroll to position [142, 0]
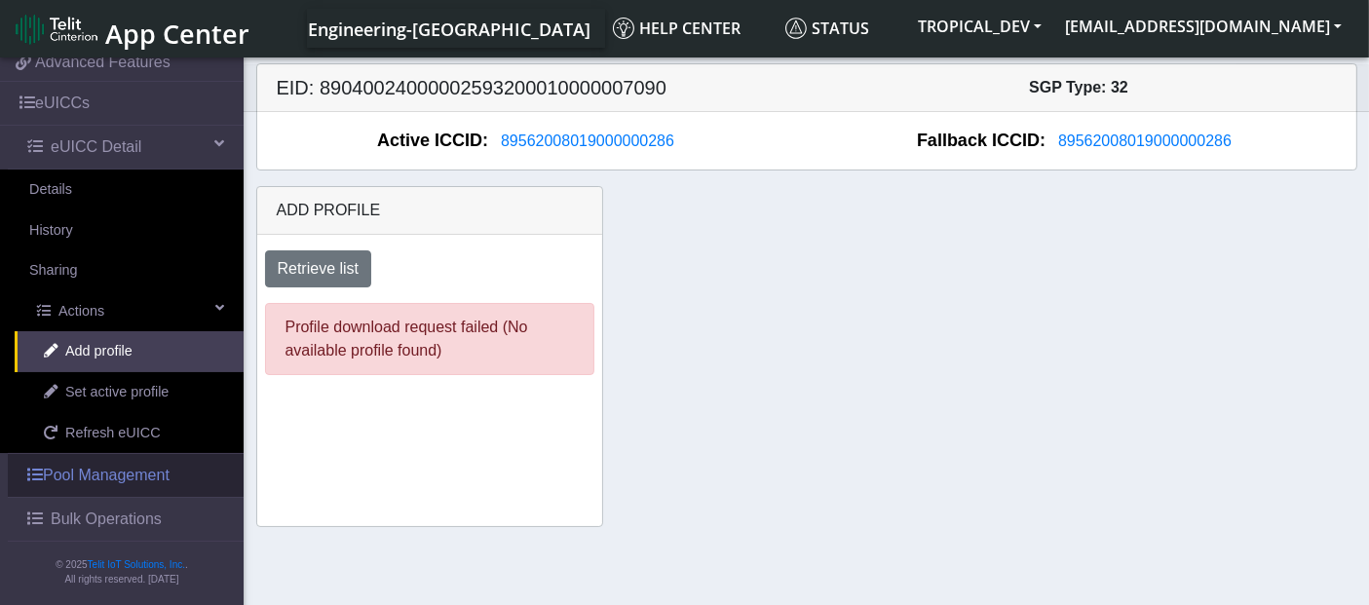
click at [91, 485] on link "Pool Management" at bounding box center [126, 475] width 236 height 43
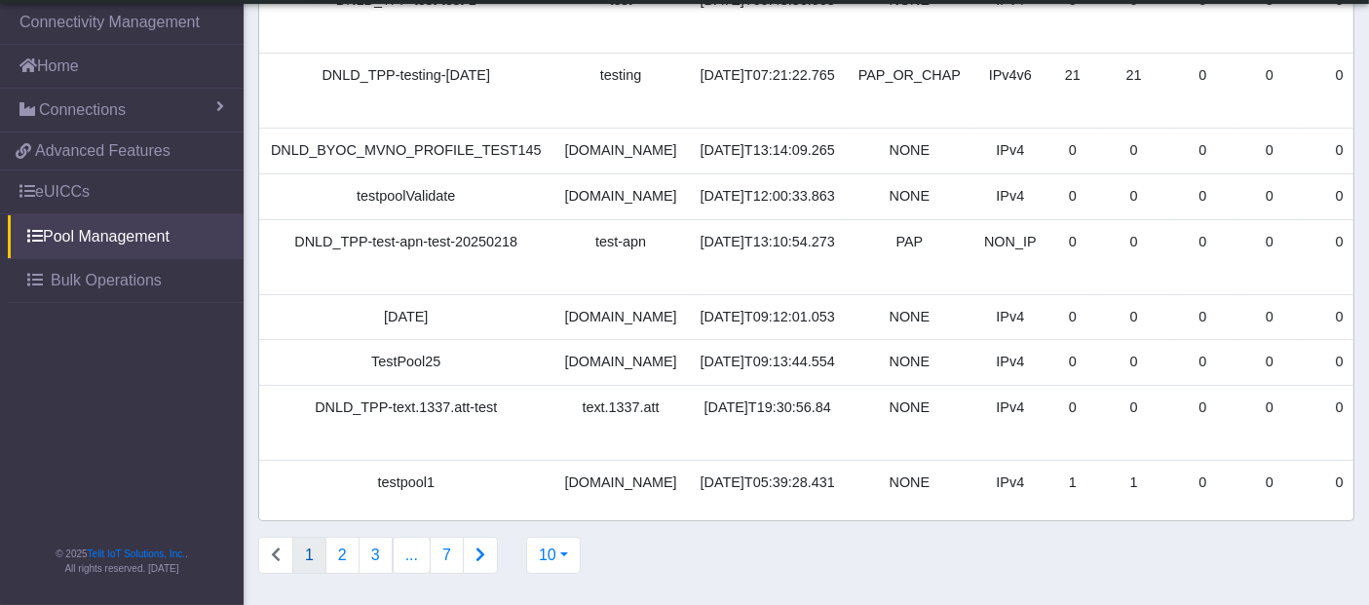
click at [389, 294] on td "[DATE]" at bounding box center [406, 317] width 294 height 46
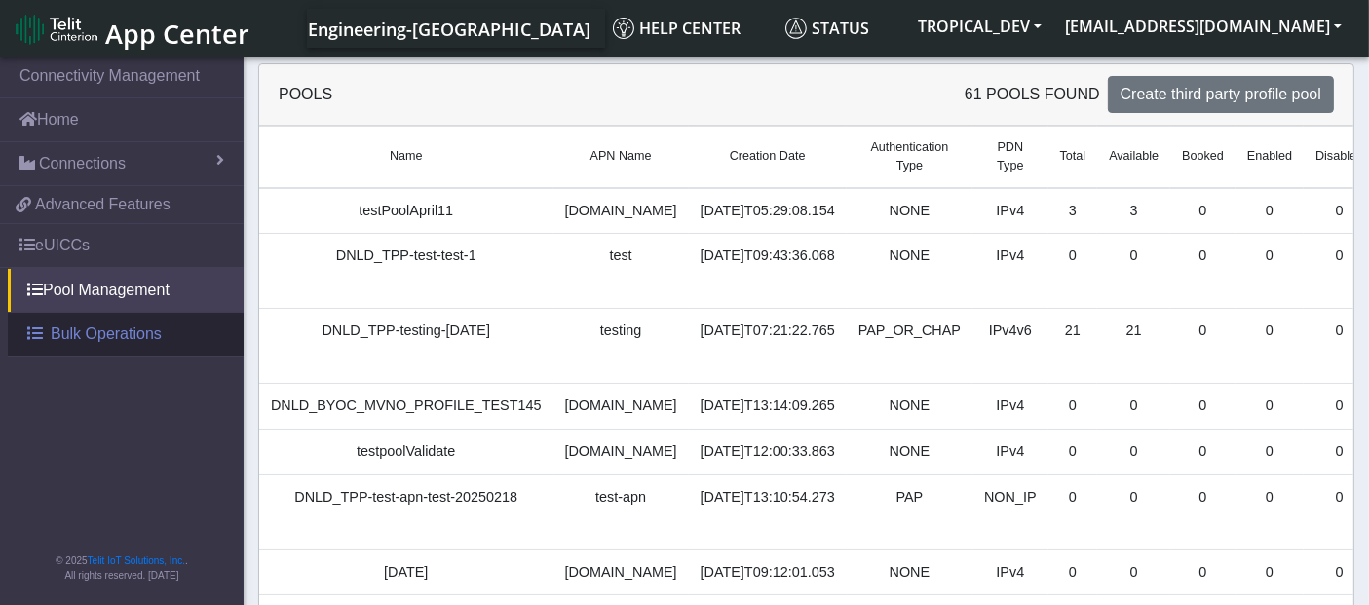
click at [87, 332] on span "Bulk Operations" at bounding box center [106, 334] width 111 height 23
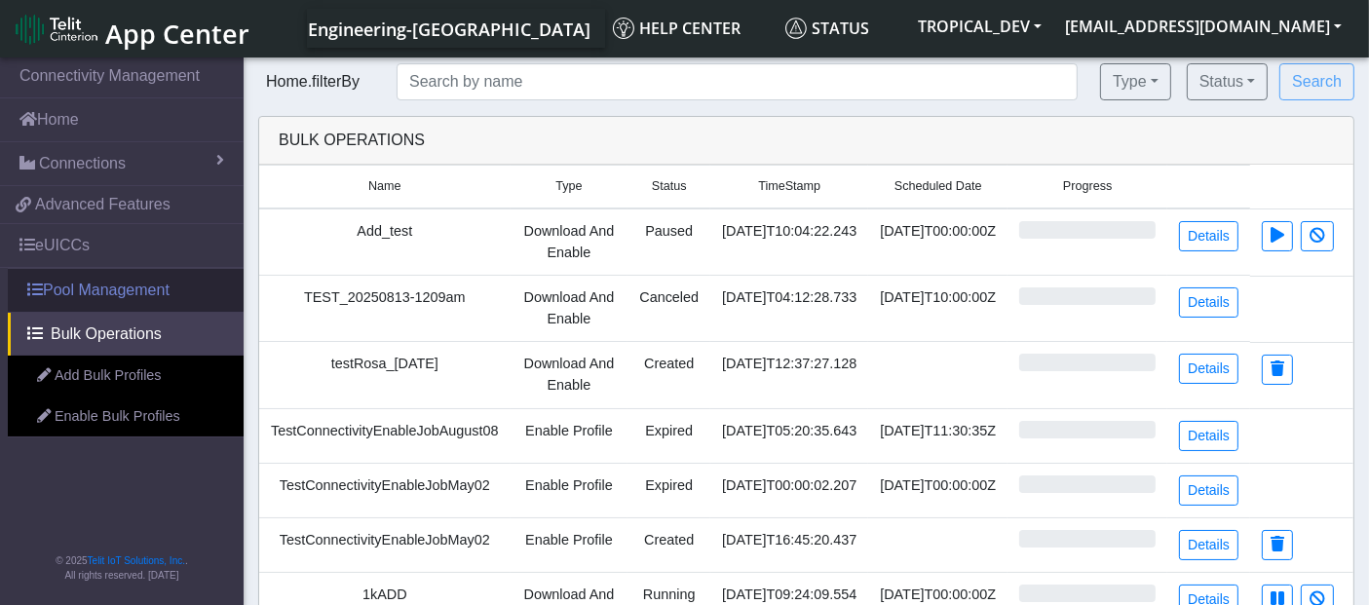
click at [174, 295] on link "Pool Management" at bounding box center [126, 290] width 236 height 43
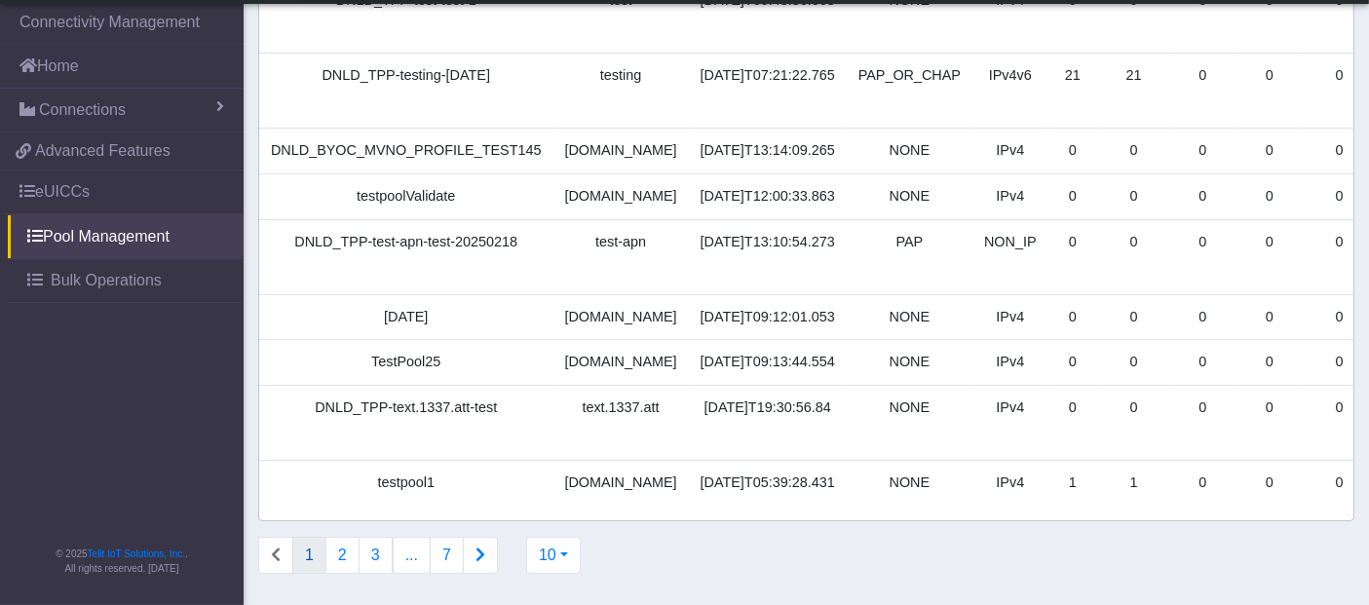
scroll to position [0, 136]
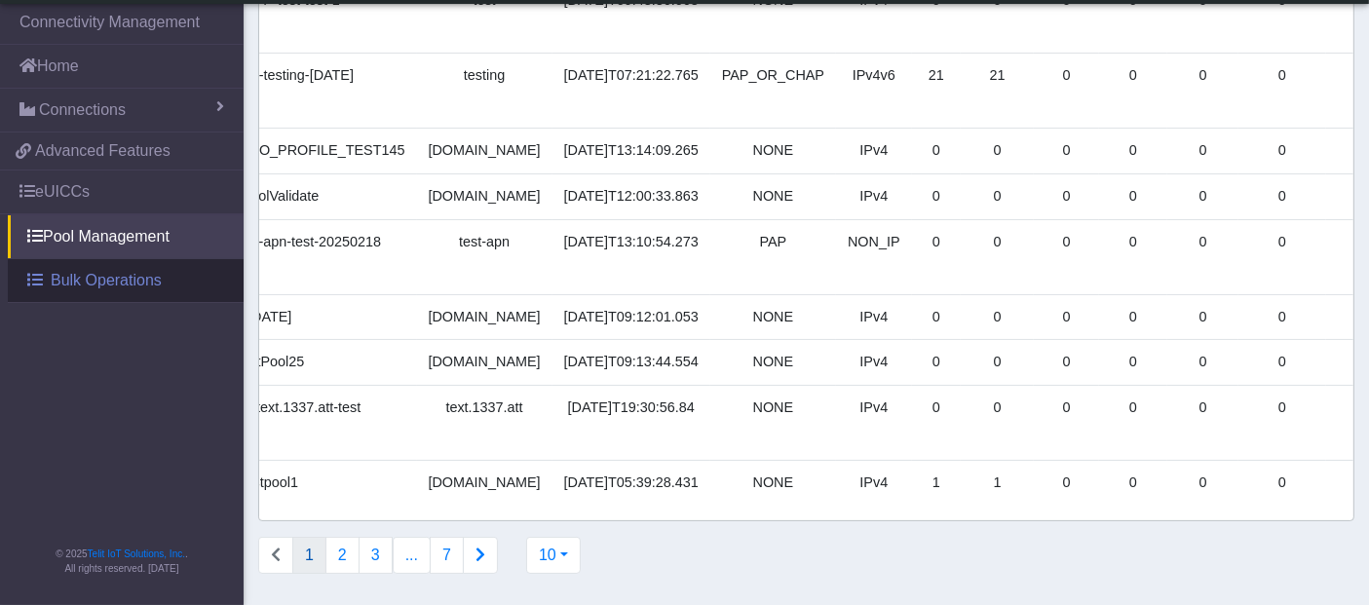
click at [132, 277] on span "Bulk Operations" at bounding box center [106, 280] width 111 height 23
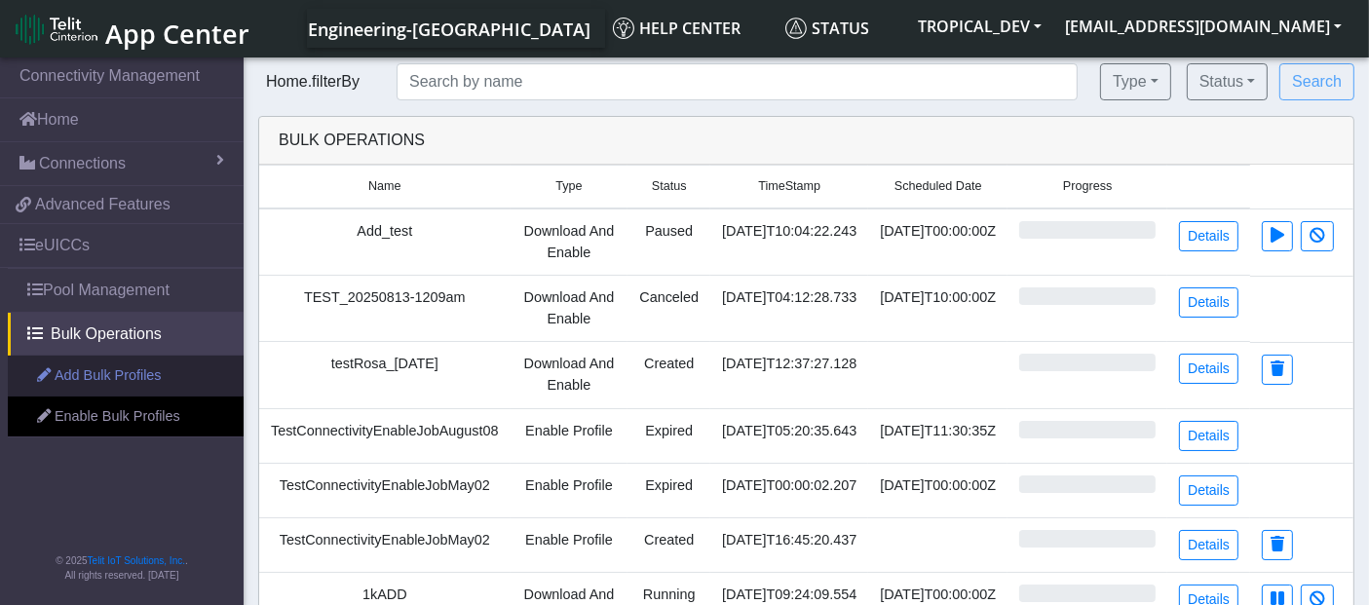
click at [156, 375] on link "Add Bulk Profiles" at bounding box center [126, 376] width 236 height 41
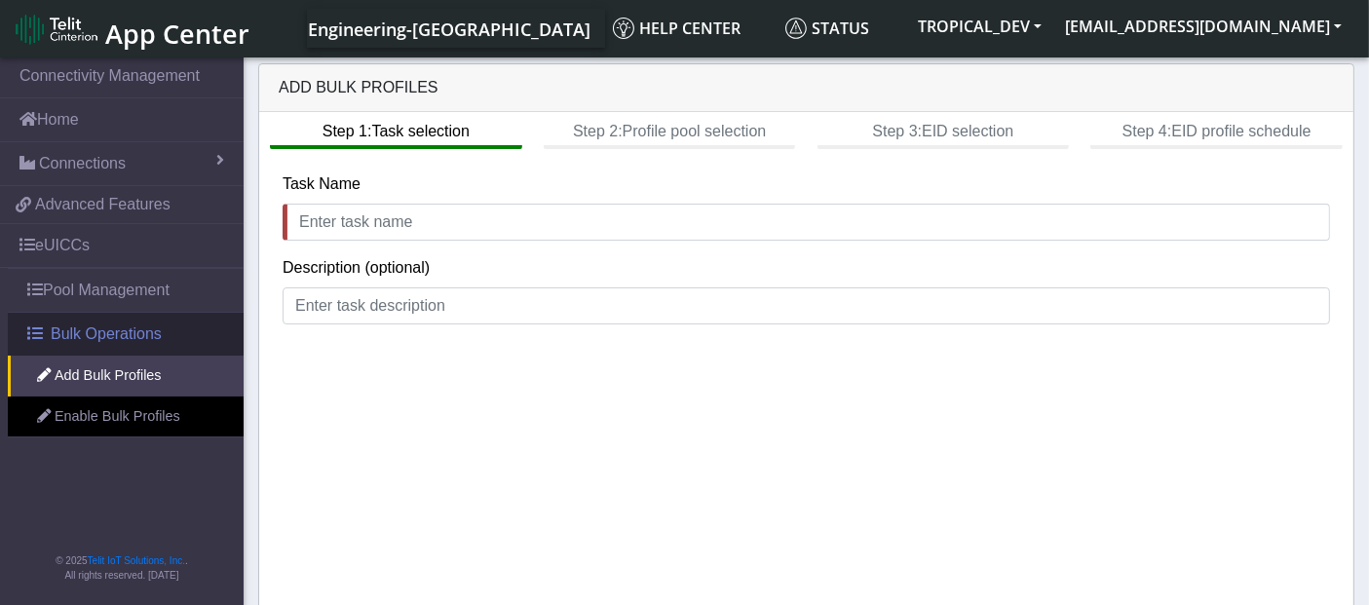
click at [128, 332] on span "Bulk Operations" at bounding box center [106, 334] width 111 height 23
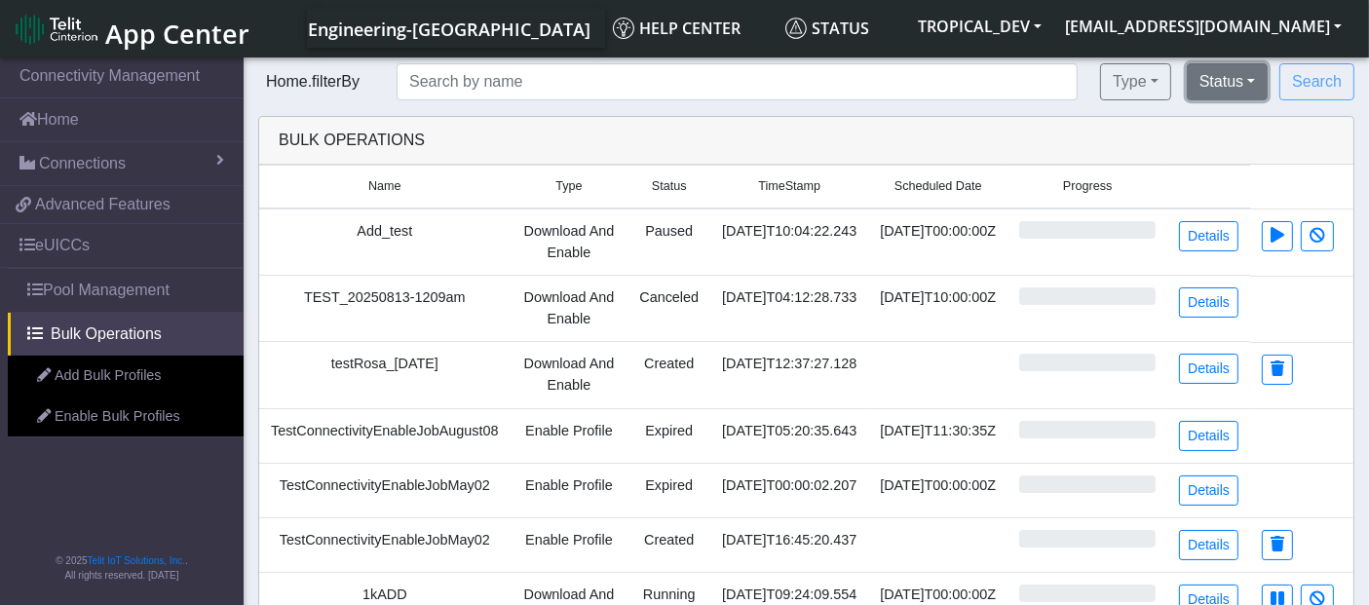
click at [1220, 83] on button "Status" at bounding box center [1227, 81] width 81 height 37
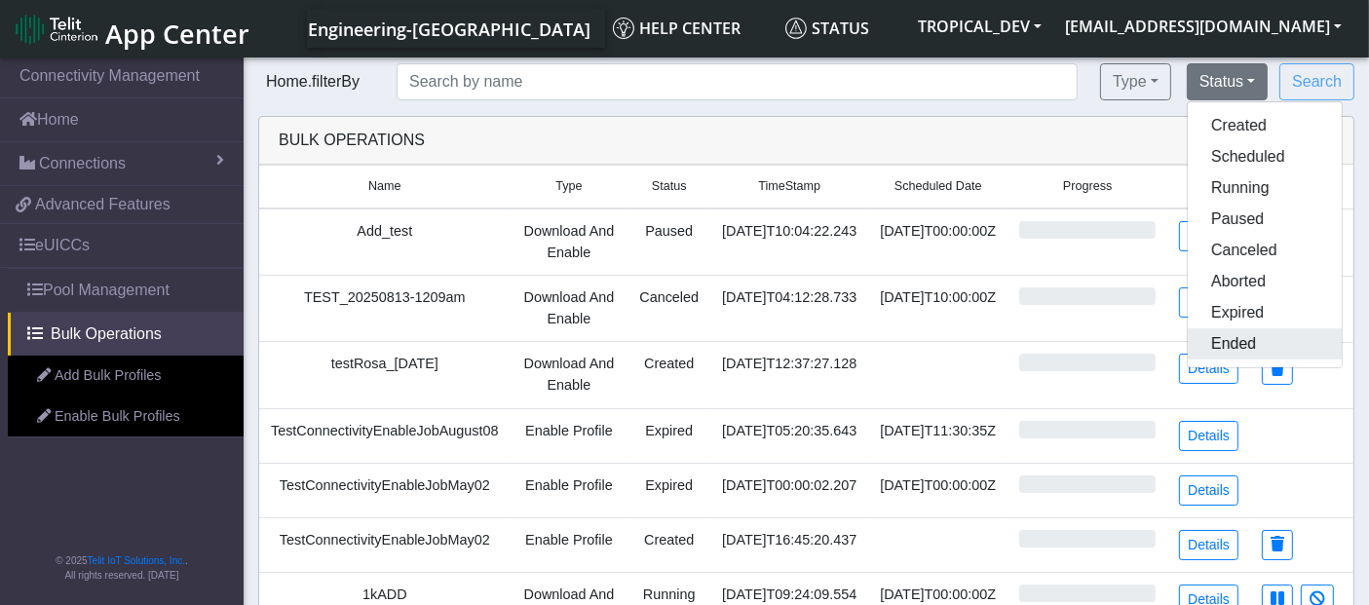
click at [1261, 346] on button "Ended" at bounding box center [1265, 343] width 154 height 31
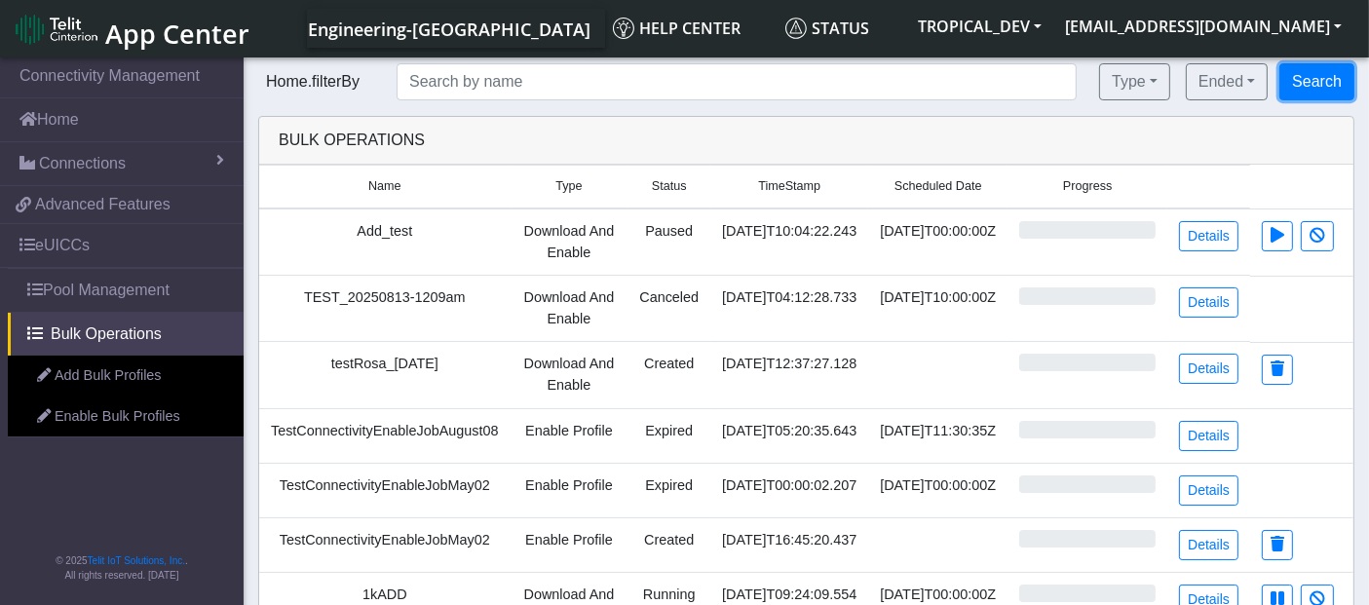
click at [1309, 73] on button "Search" at bounding box center [1317, 81] width 75 height 37
